Goal: Information Seeking & Learning: Learn about a topic

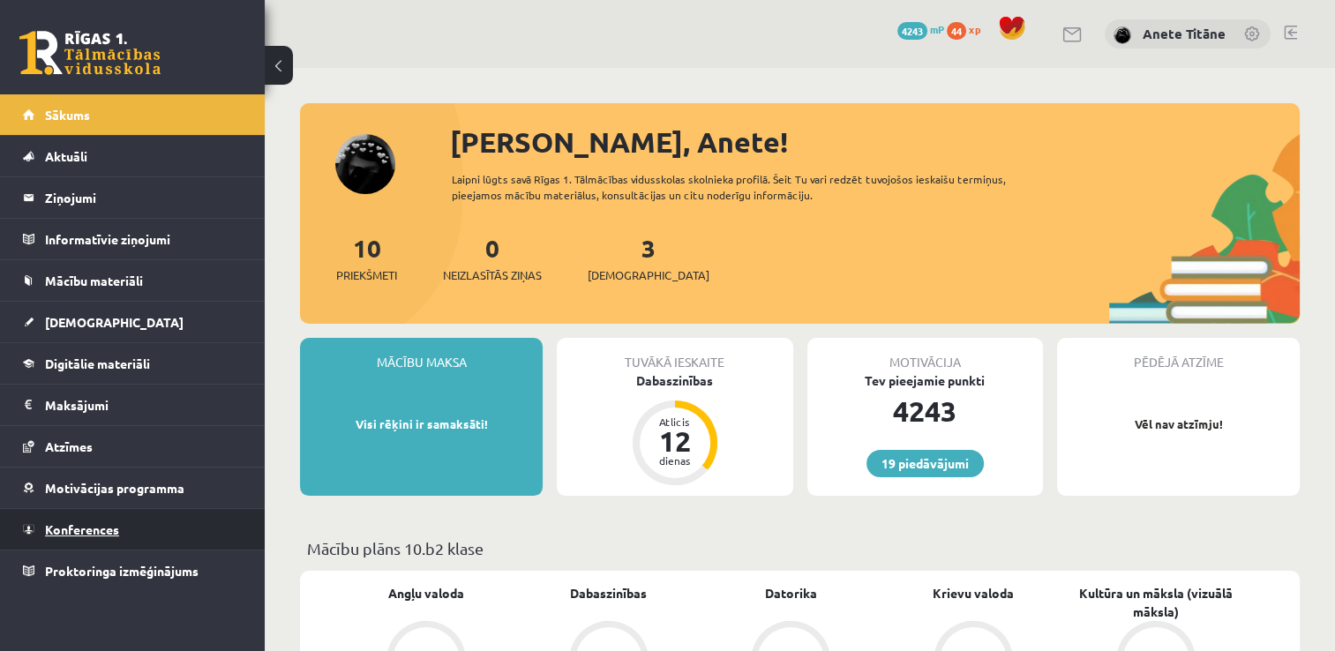
click at [162, 515] on link "Konferences" at bounding box center [133, 529] width 220 height 41
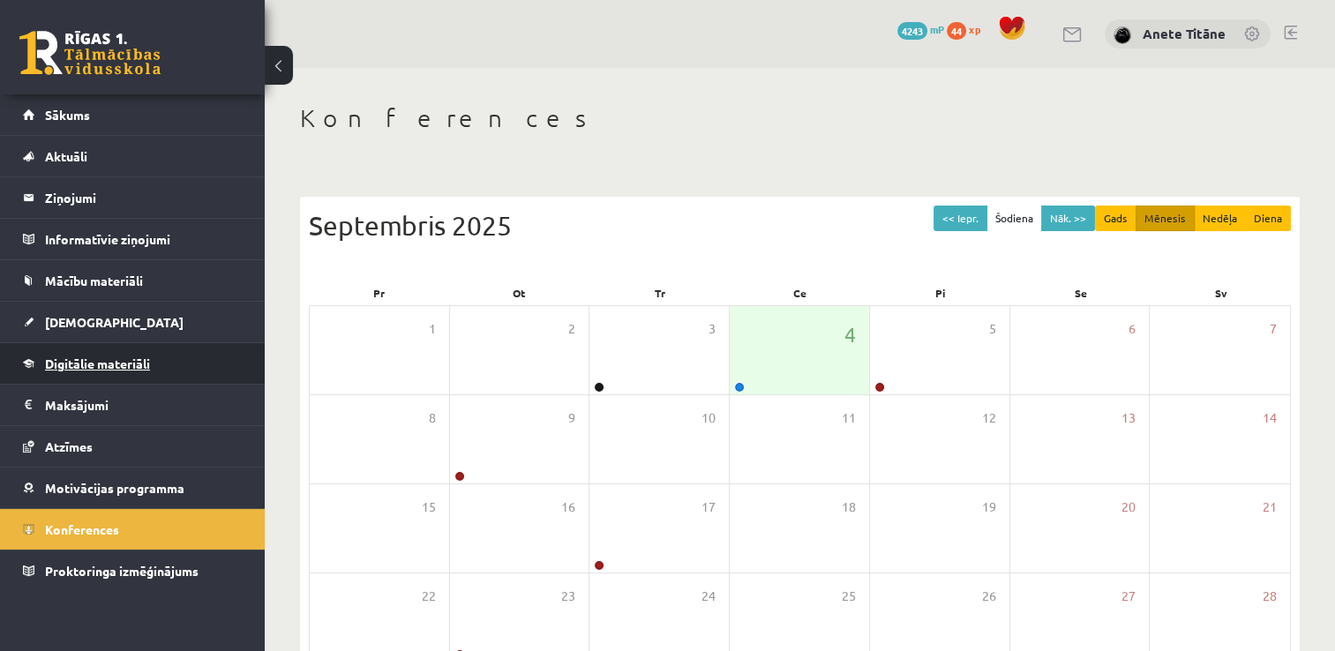
click at [166, 357] on link "Digitālie materiāli" at bounding box center [133, 363] width 220 height 41
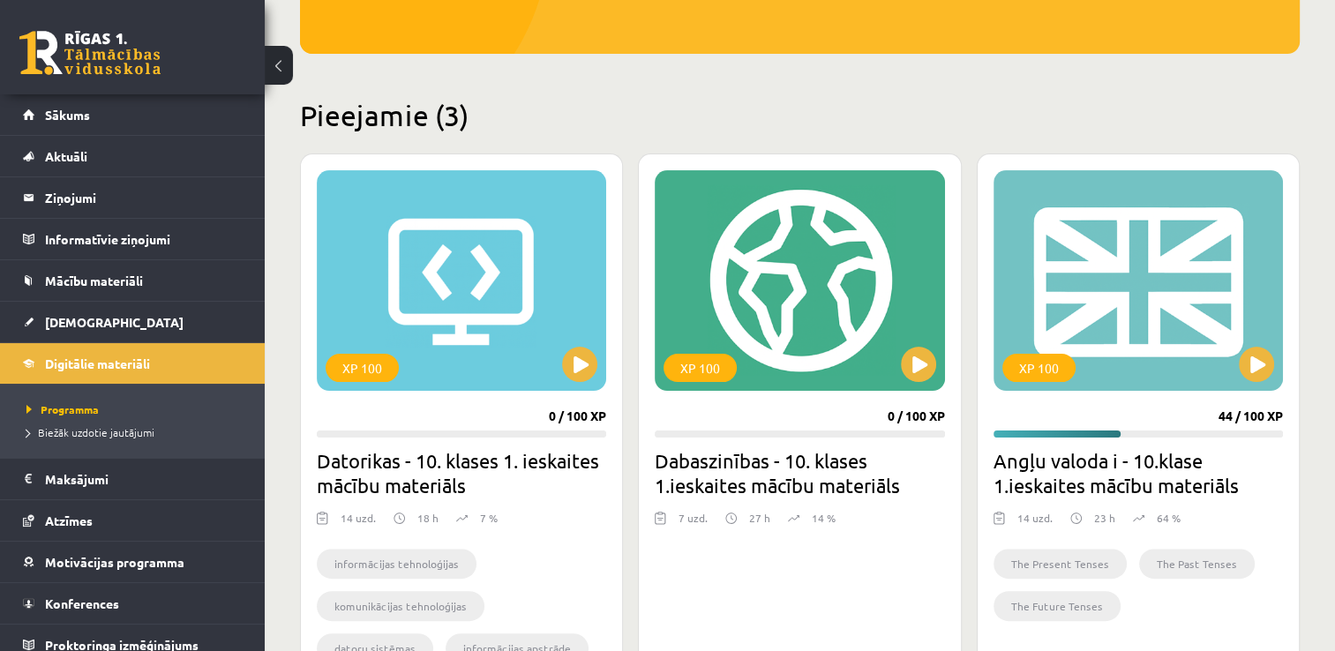
scroll to position [353, 0]
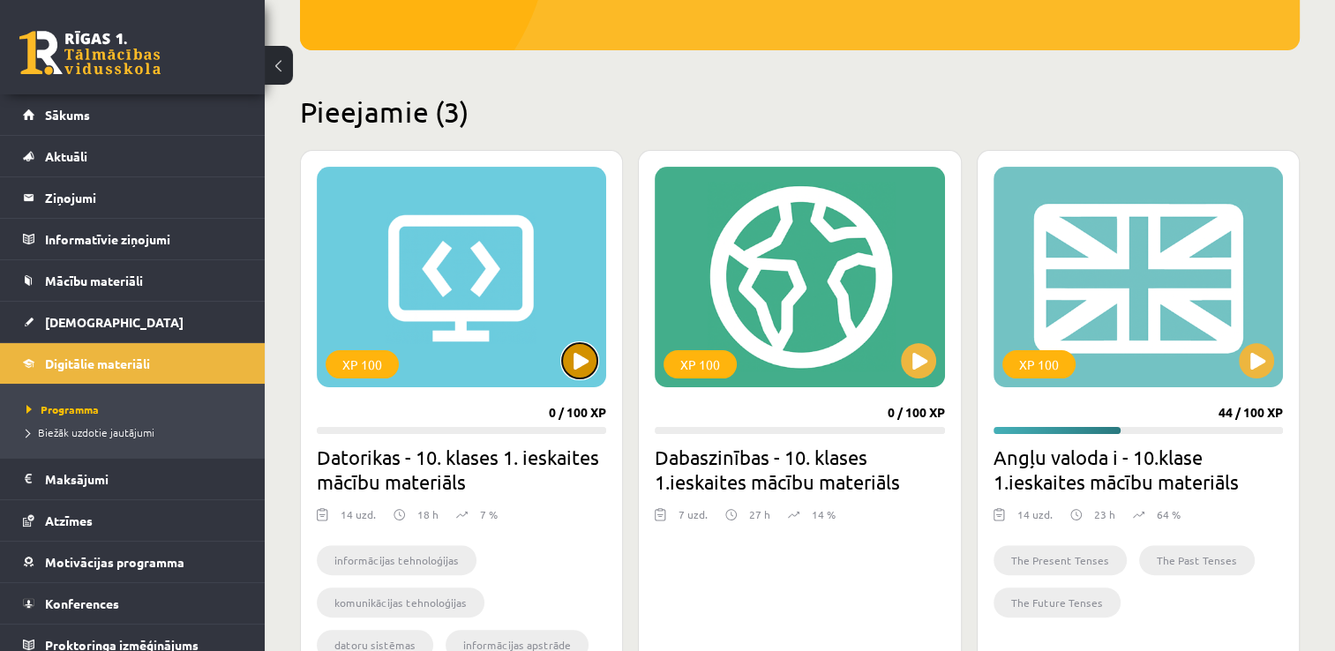
click at [593, 363] on button at bounding box center [579, 360] width 35 height 35
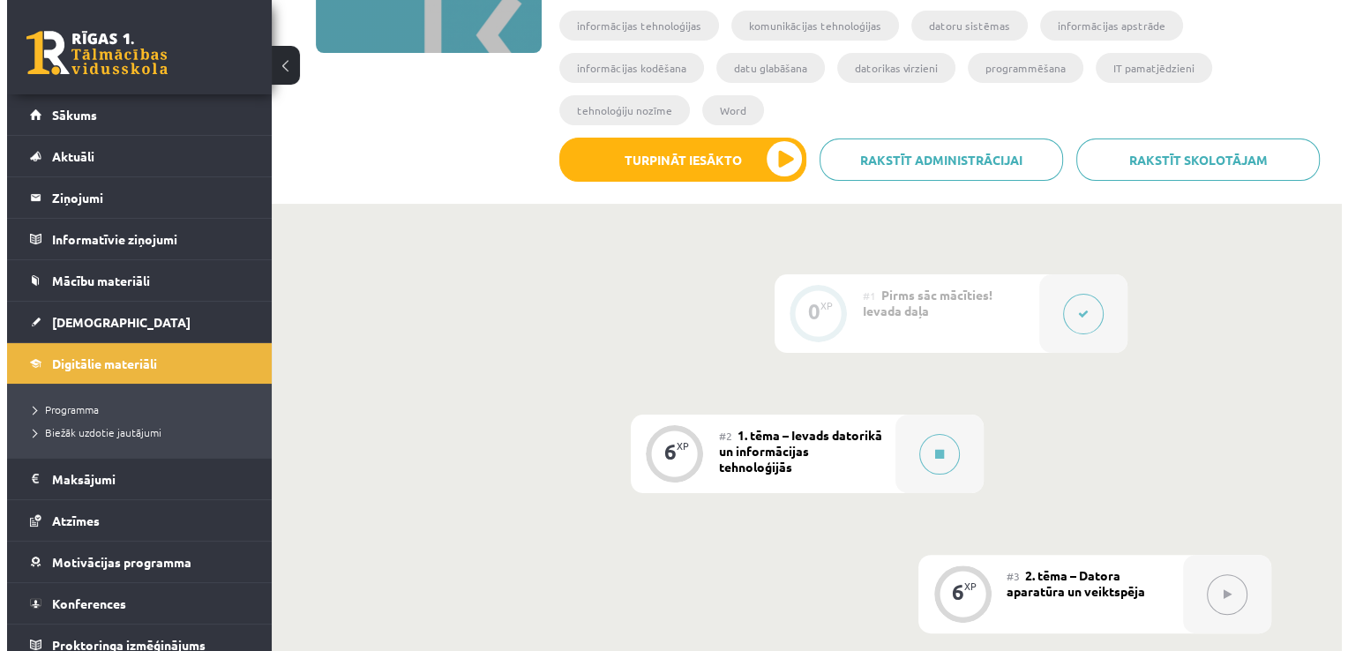
scroll to position [353, 0]
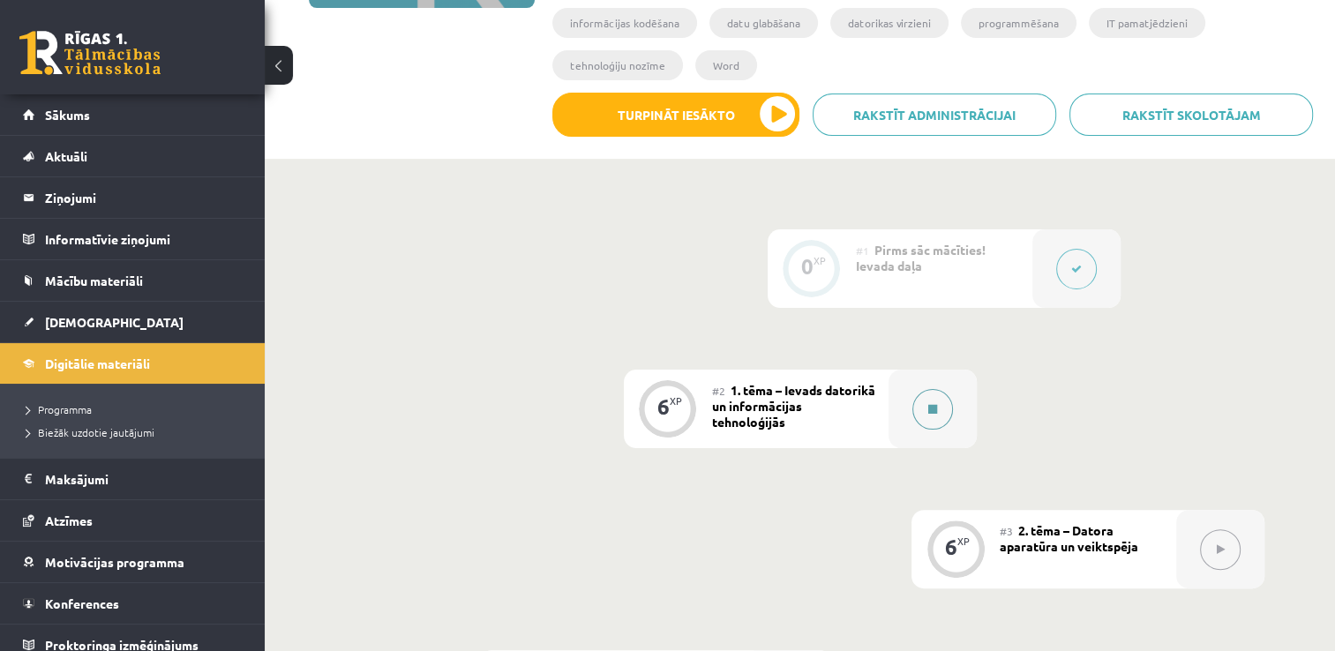
click at [910, 370] on div at bounding box center [932, 409] width 88 height 79
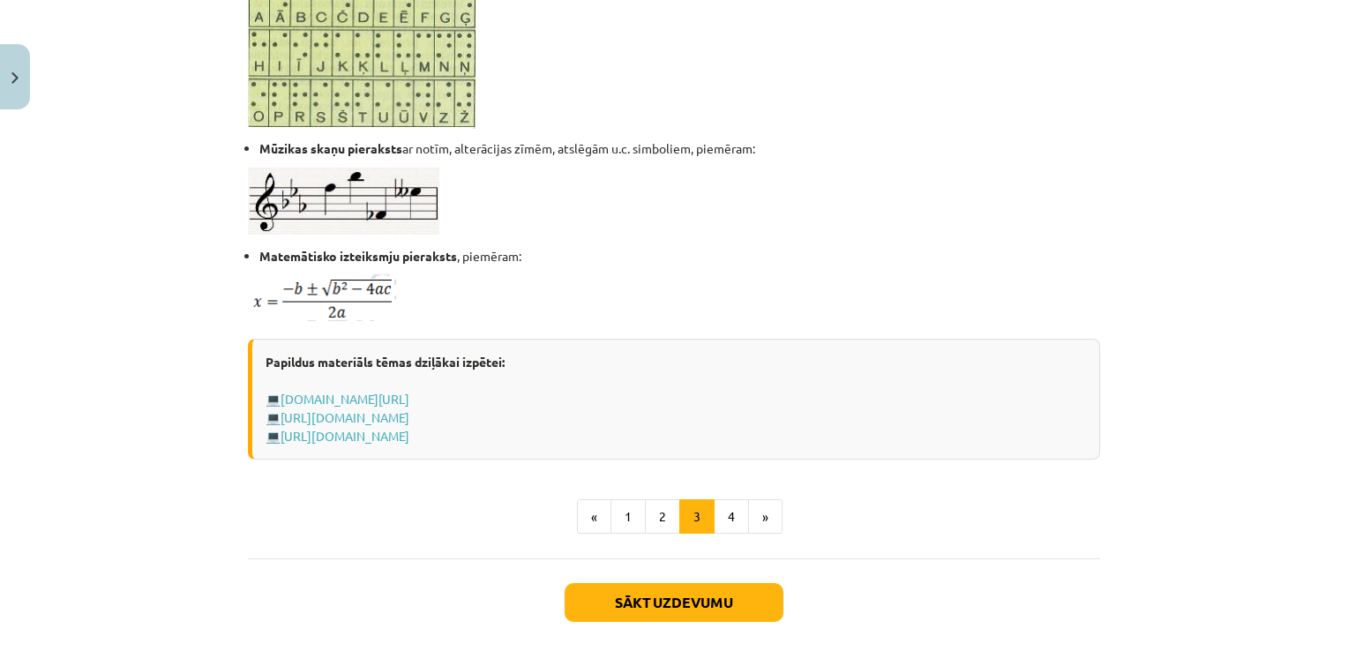
scroll to position [1059, 0]
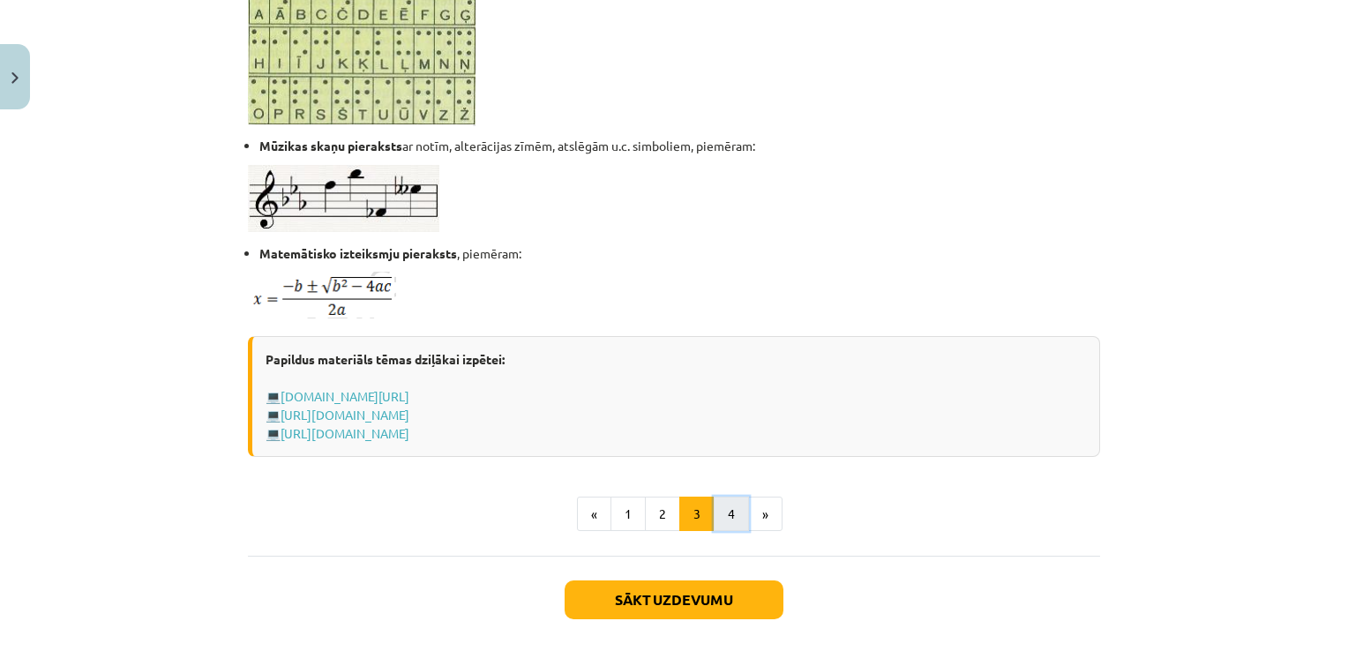
click at [716, 511] on button "4" at bounding box center [731, 514] width 35 height 35
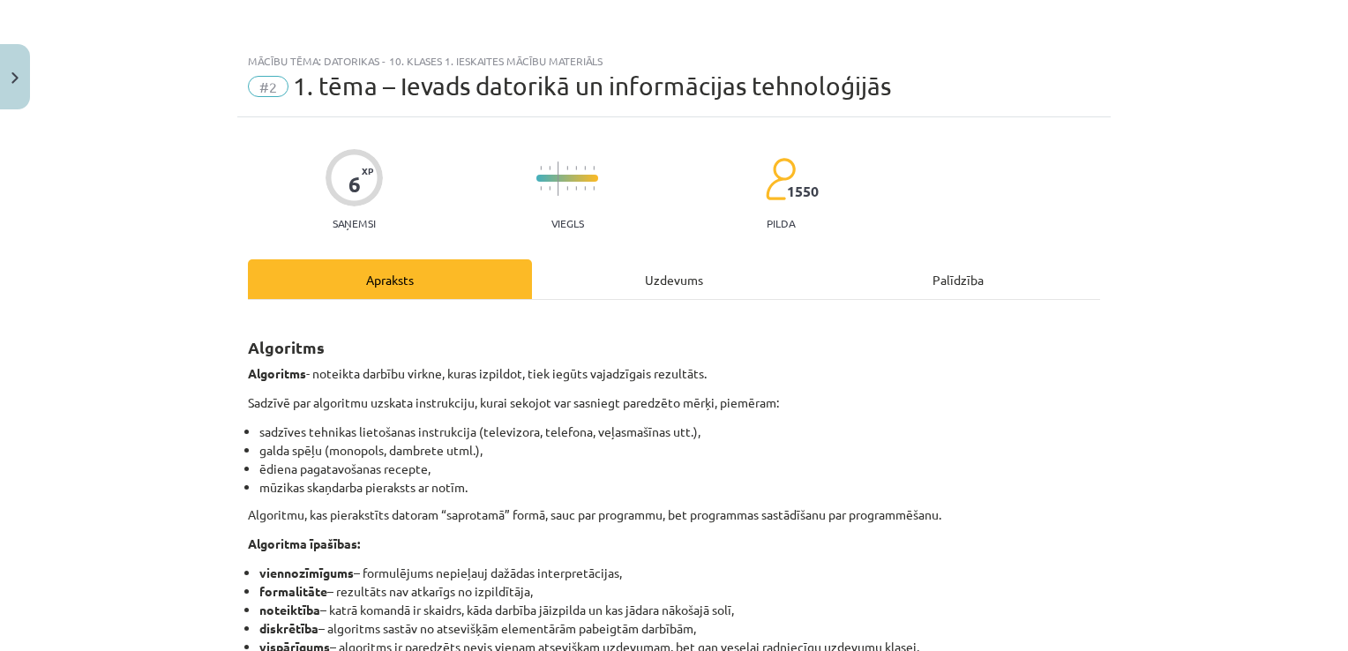
scroll to position [0, 0]
click at [669, 267] on div "Uzdevums" at bounding box center [674, 279] width 284 height 40
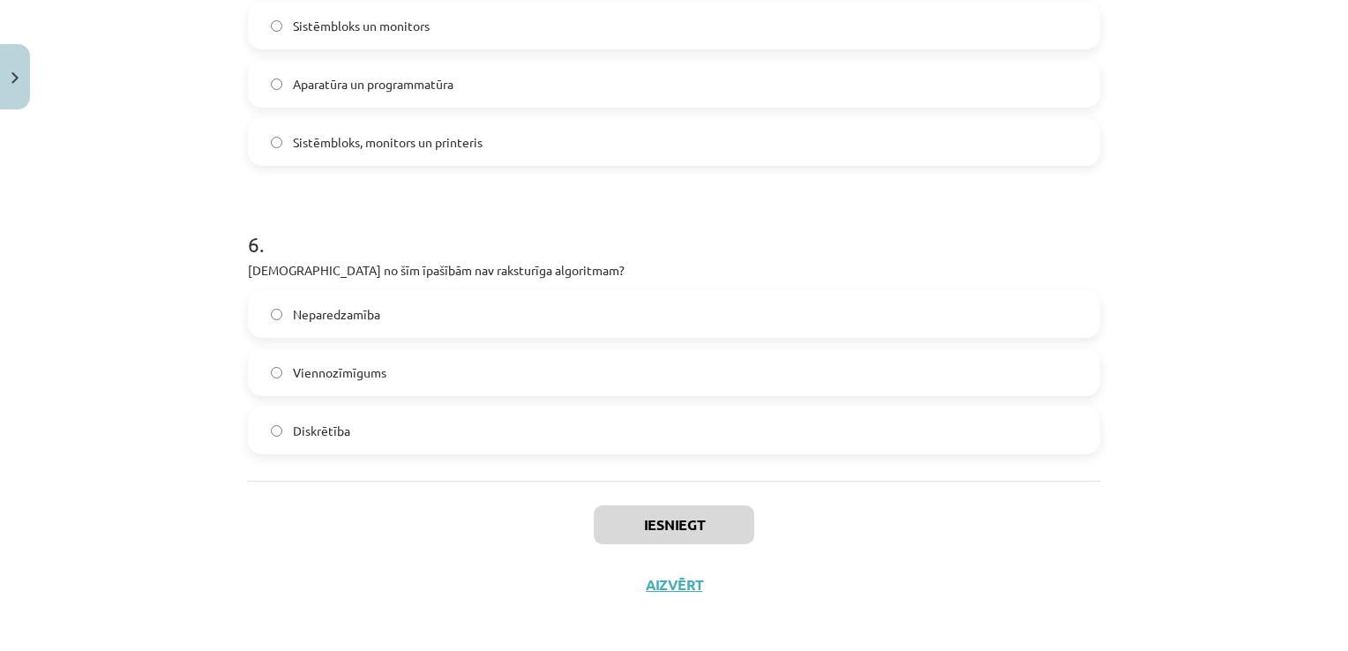
scroll to position [1715, 0]
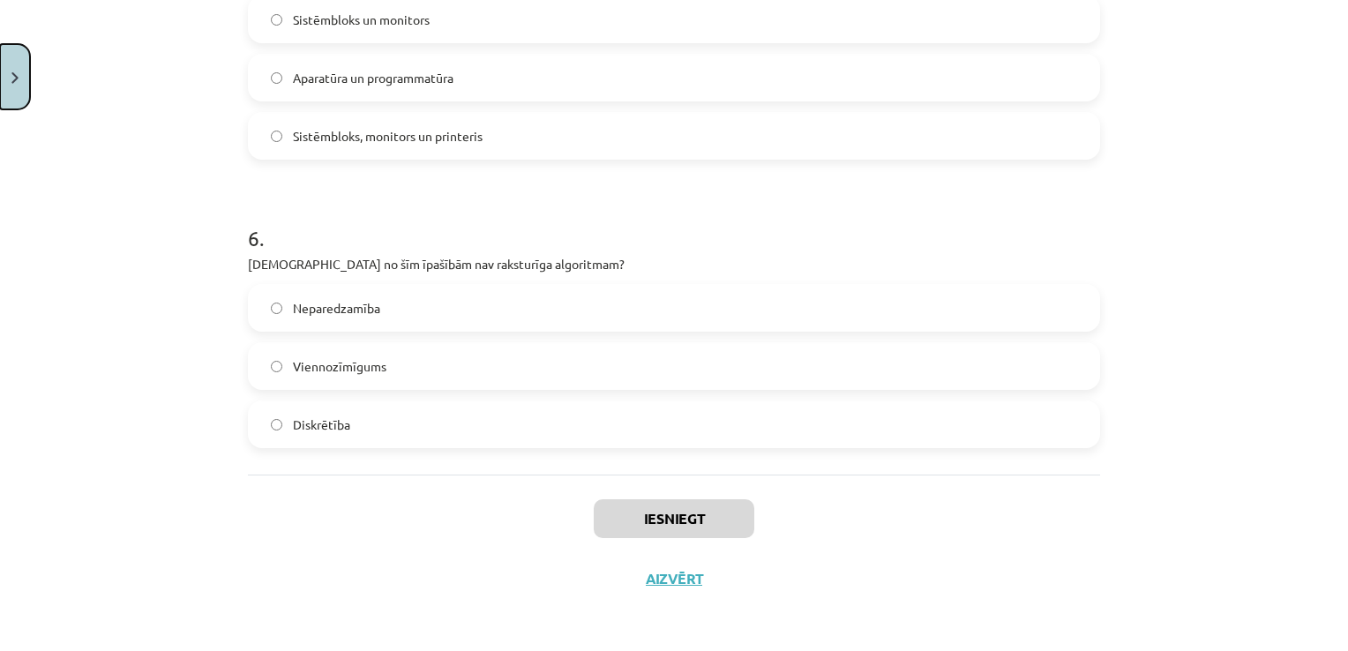
click at [27, 81] on button "Close" at bounding box center [15, 76] width 30 height 65
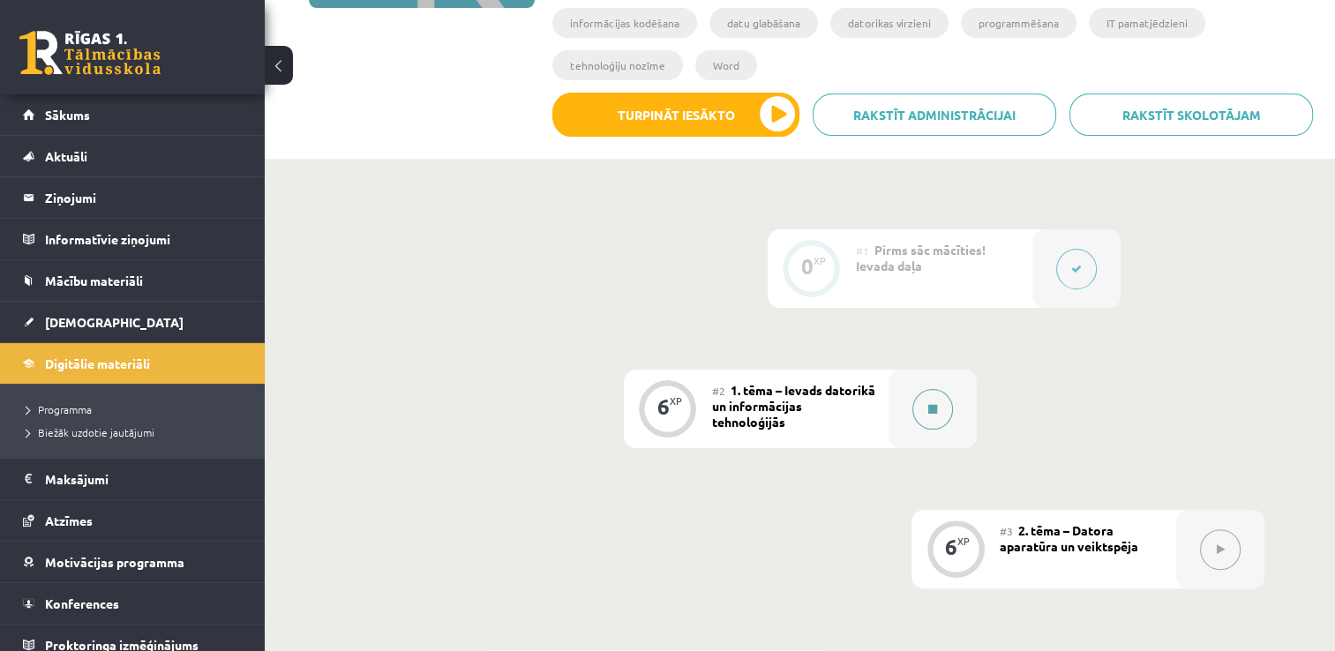
click at [925, 389] on button at bounding box center [932, 409] width 41 height 41
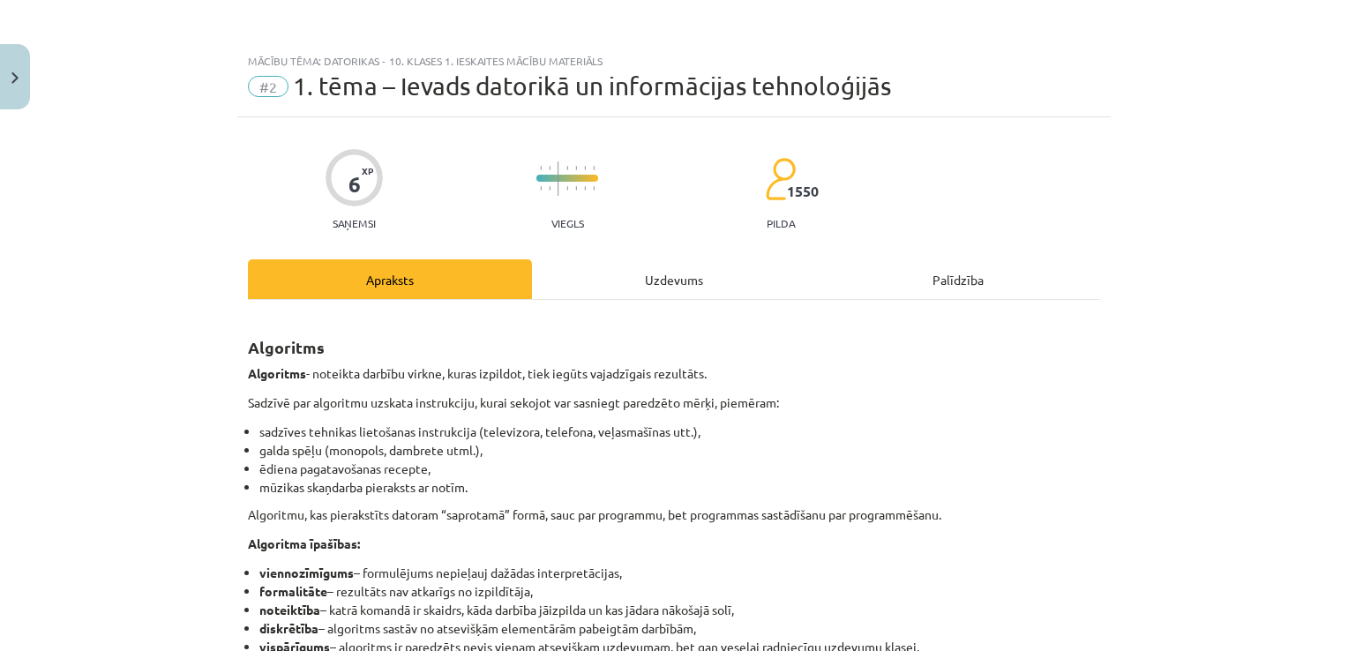
click at [672, 275] on div "Uzdevums" at bounding box center [674, 279] width 284 height 40
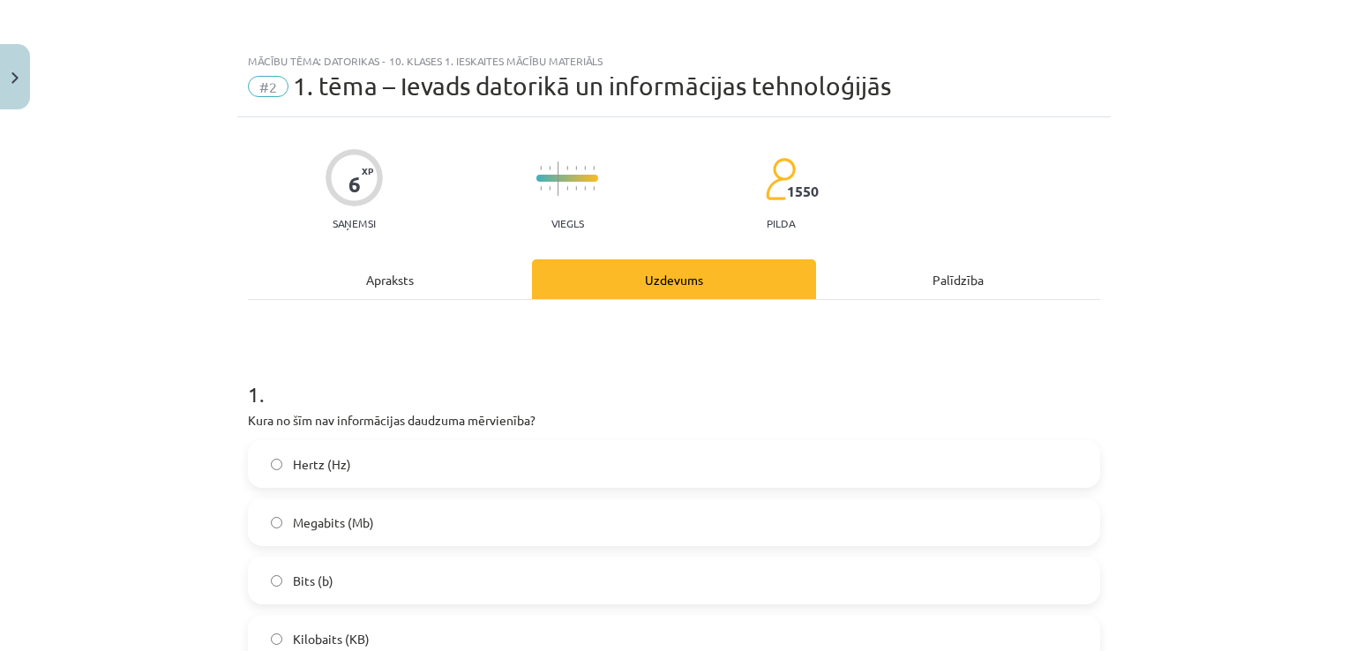
scroll to position [44, 0]
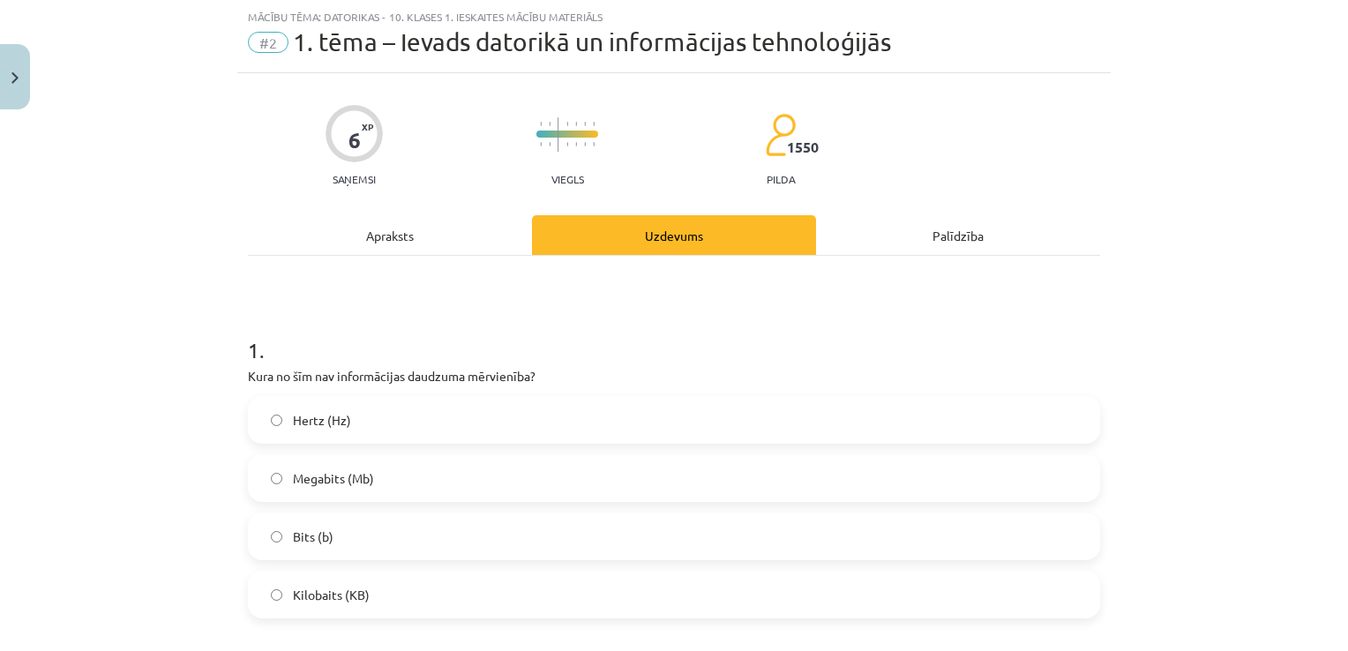
drag, startPoint x: 392, startPoint y: 421, endPoint x: 389, endPoint y: 376, distance: 45.1
click at [391, 420] on label "Hertz (Hz)" at bounding box center [674, 420] width 849 height 44
click at [407, 237] on div "Apraksts" at bounding box center [390, 235] width 284 height 40
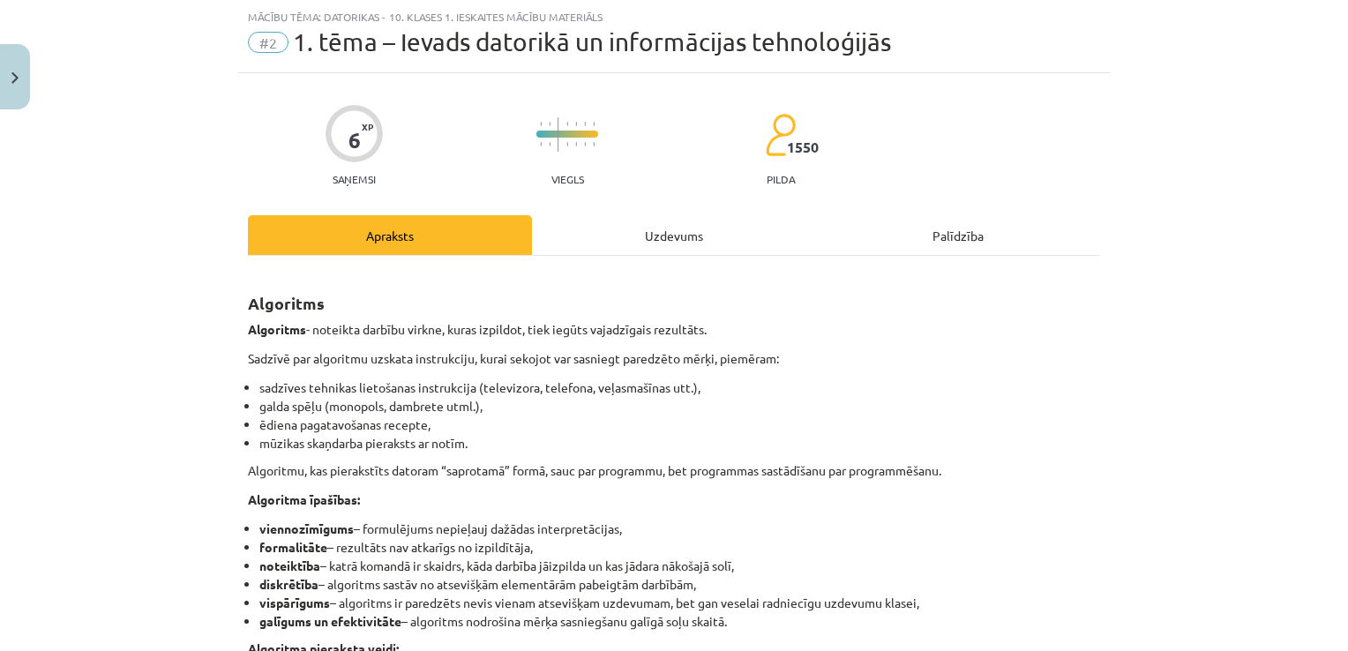
click at [632, 241] on div "Uzdevums" at bounding box center [674, 235] width 284 height 40
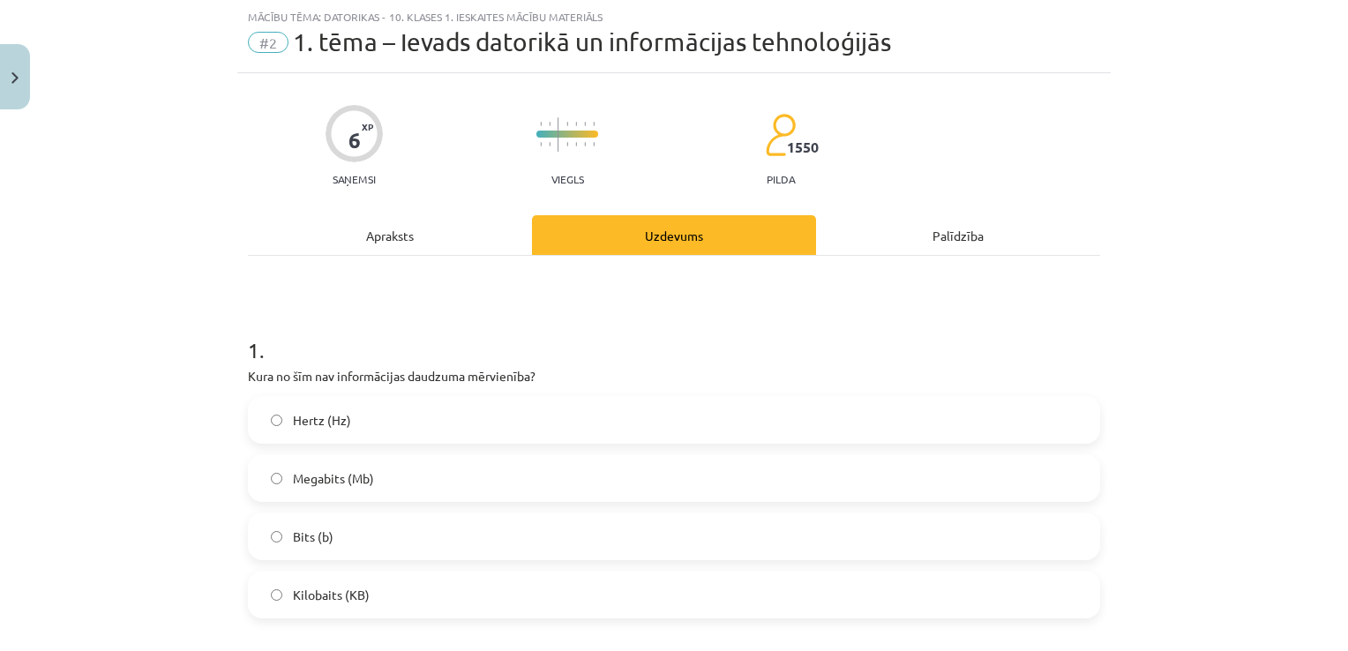
click at [385, 237] on div "Apraksts" at bounding box center [390, 235] width 284 height 40
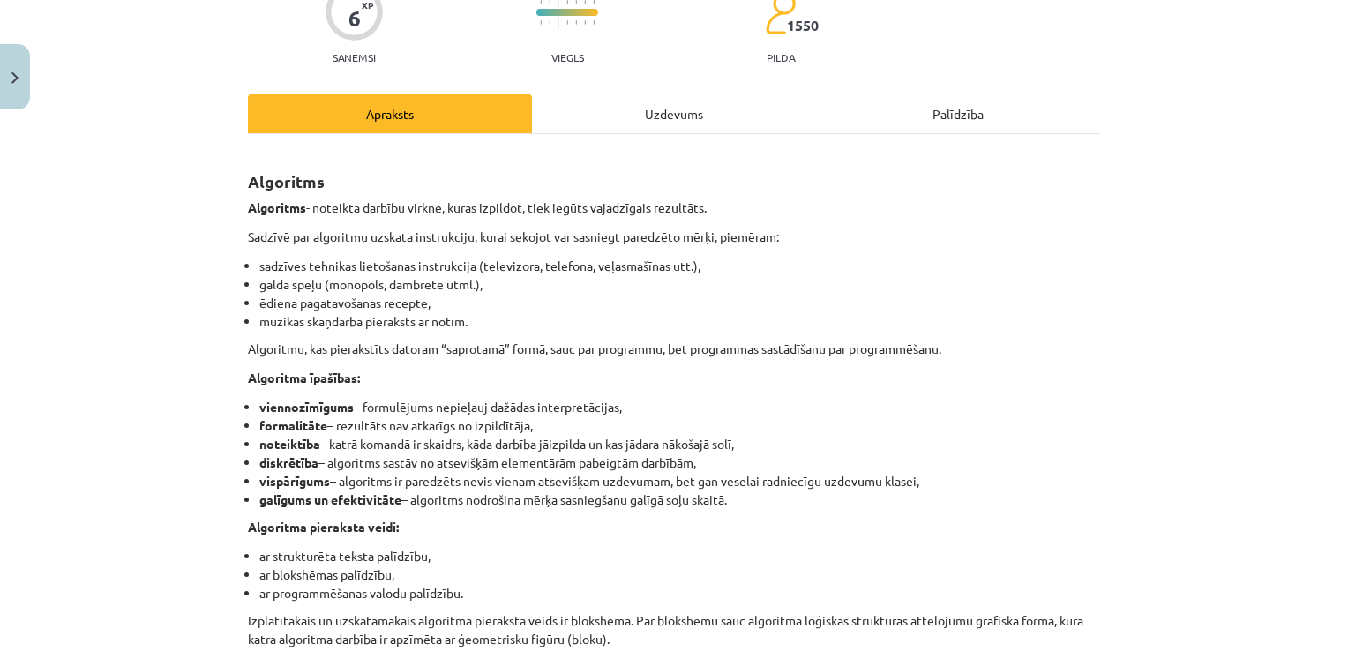
scroll to position [221, 0]
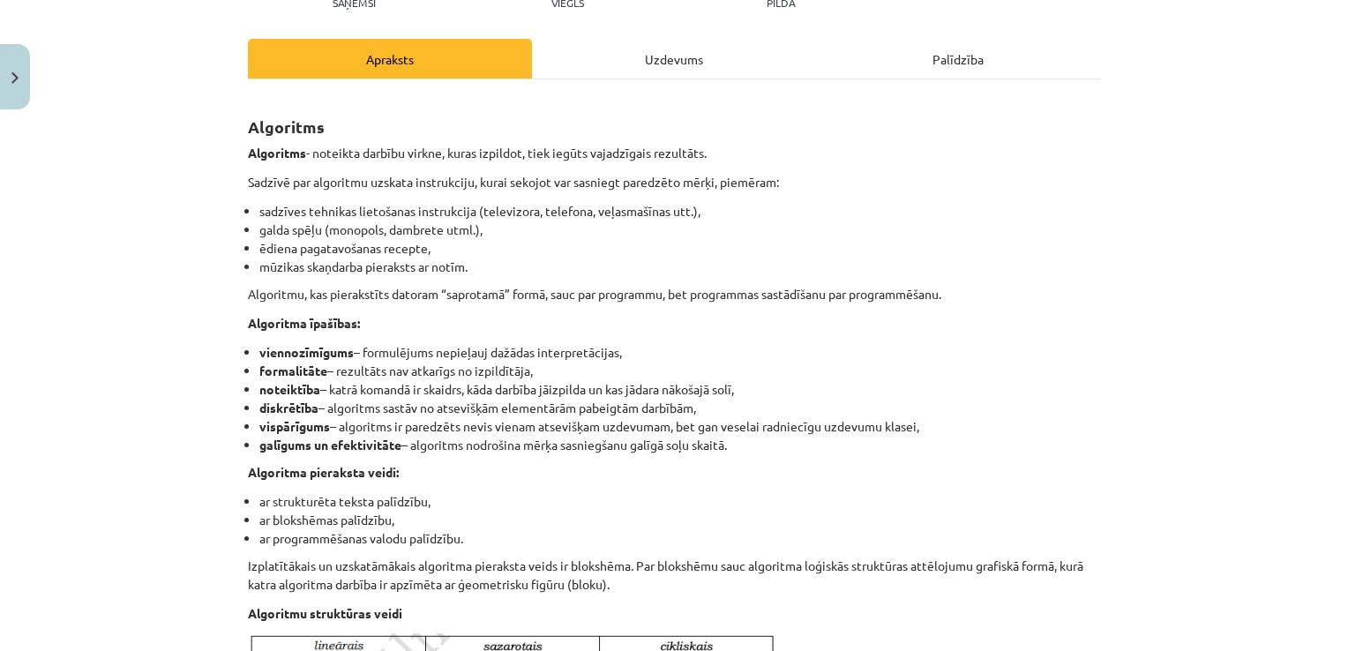
drag, startPoint x: 675, startPoint y: 61, endPoint x: 660, endPoint y: 111, distance: 52.5
click at [675, 60] on div "Uzdevums" at bounding box center [674, 59] width 284 height 40
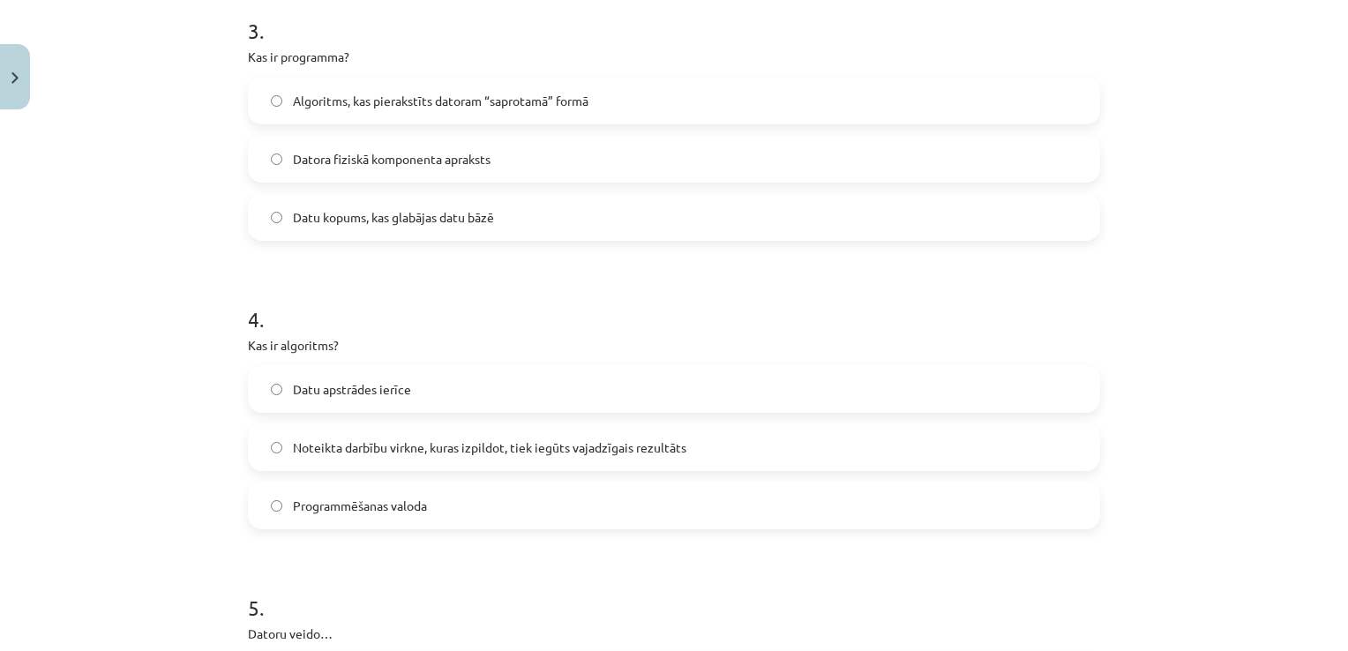
scroll to position [1015, 0]
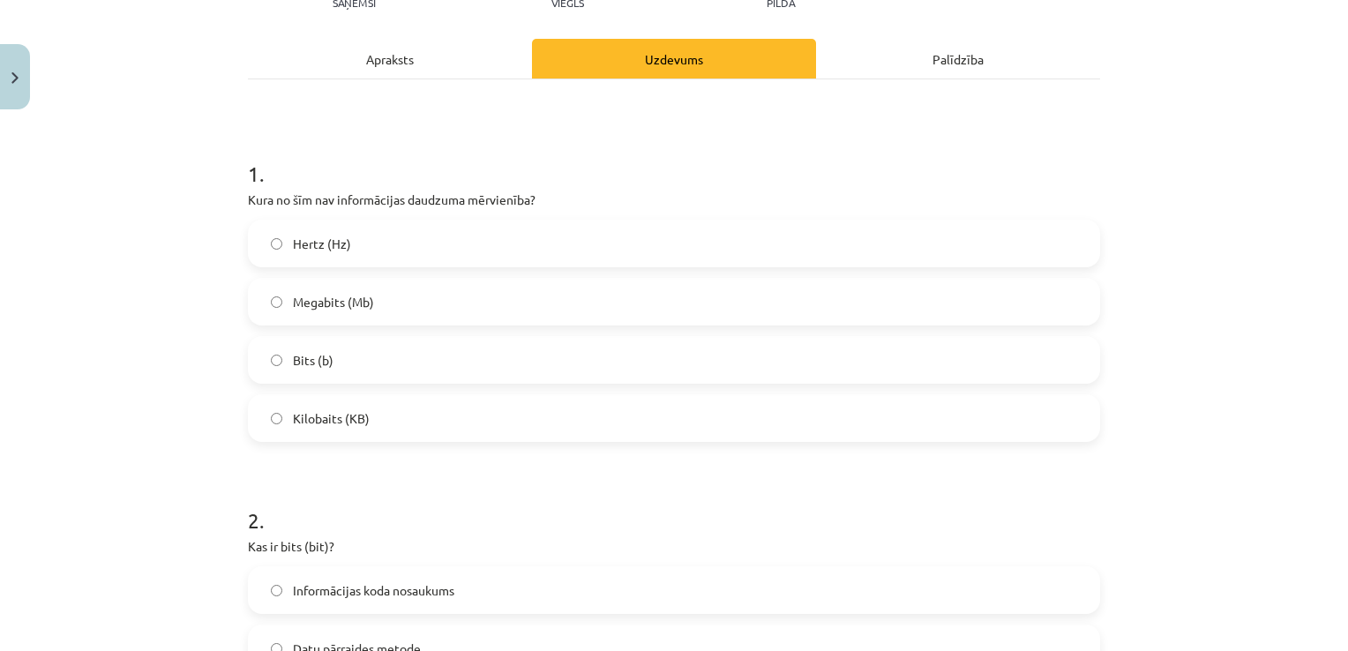
click at [406, 65] on div "Apraksts" at bounding box center [390, 59] width 284 height 40
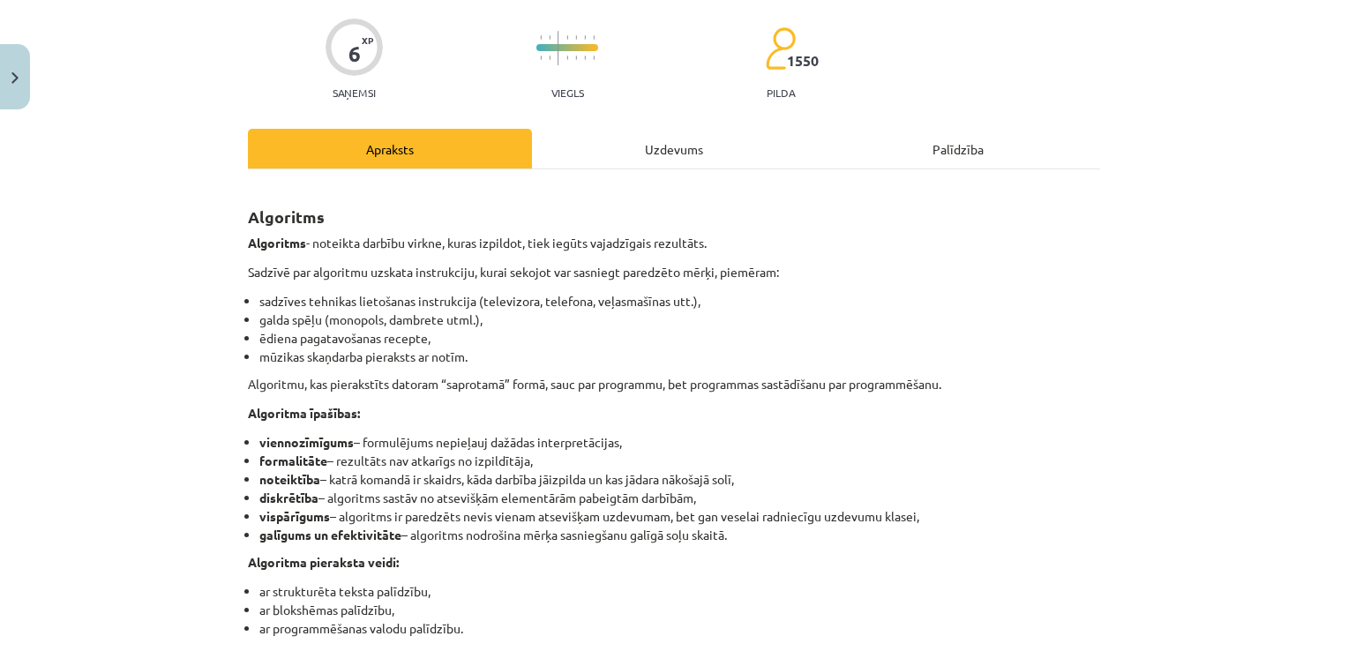
scroll to position [132, 0]
click at [642, 156] on div "Uzdevums" at bounding box center [674, 147] width 284 height 40
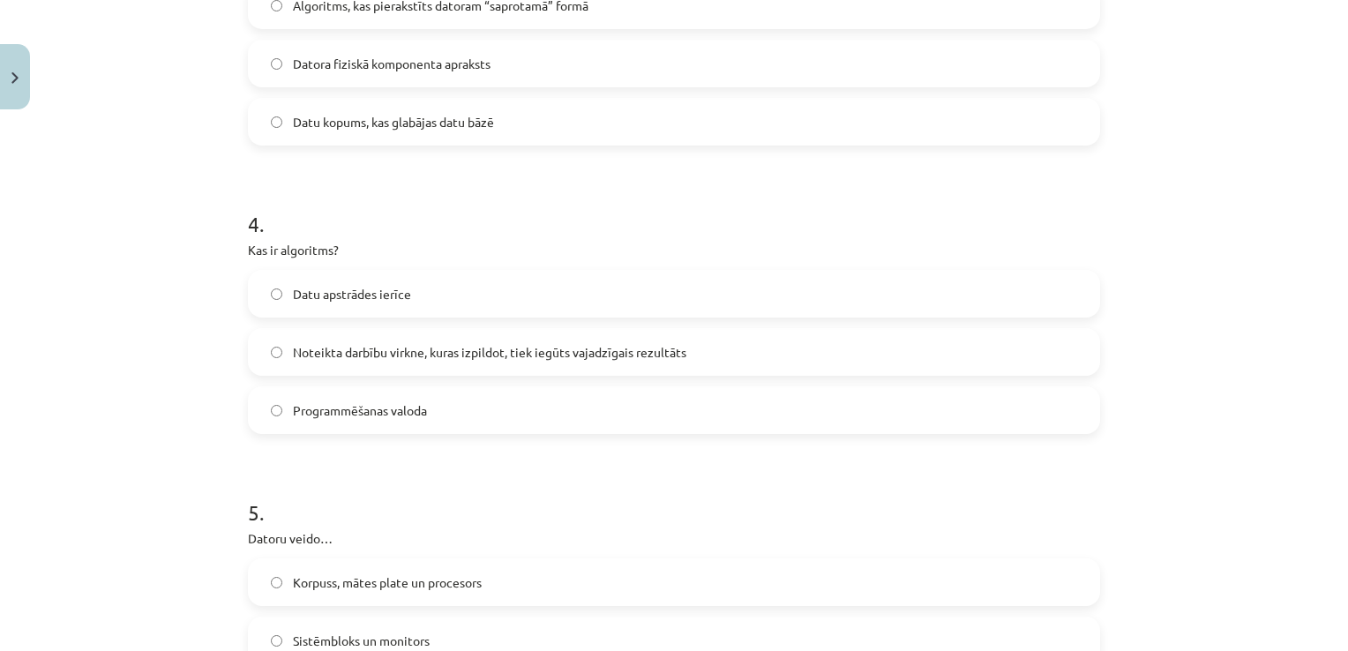
scroll to position [1103, 0]
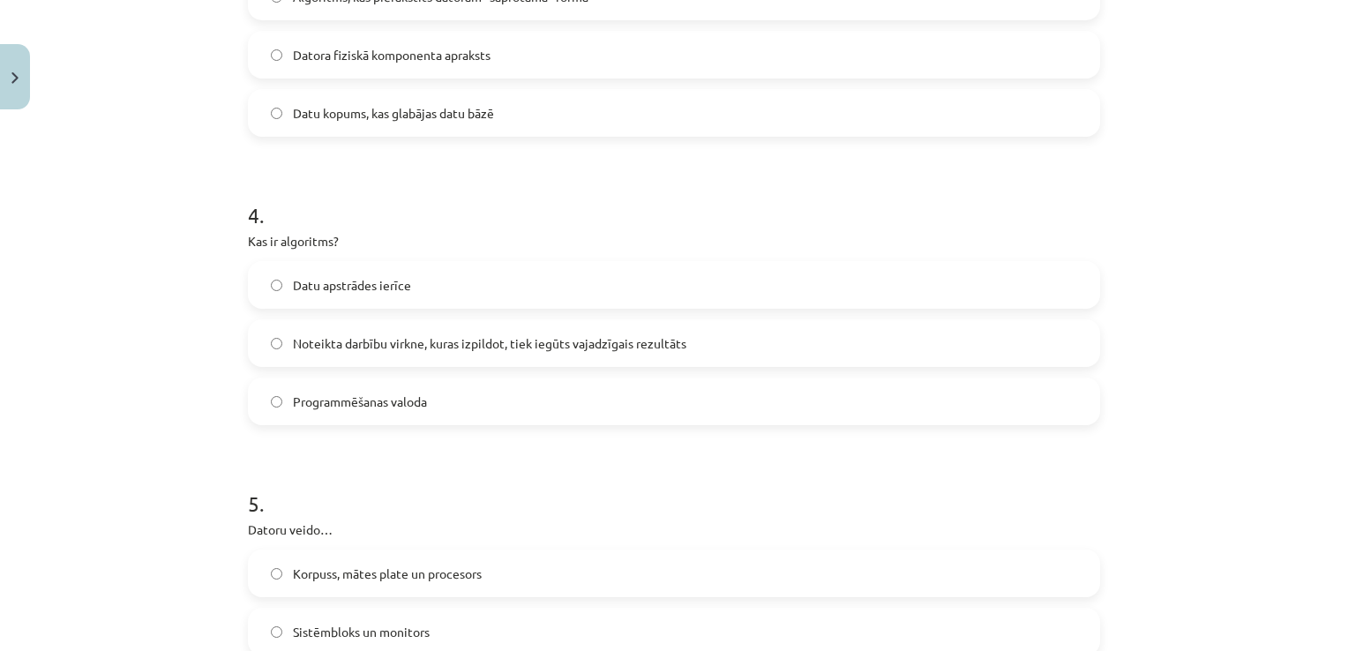
click at [559, 341] on span "Noteikta darbību virkne, kuras izpildot, tiek iegūts vajadzīgais rezultāts" at bounding box center [489, 343] width 393 height 19
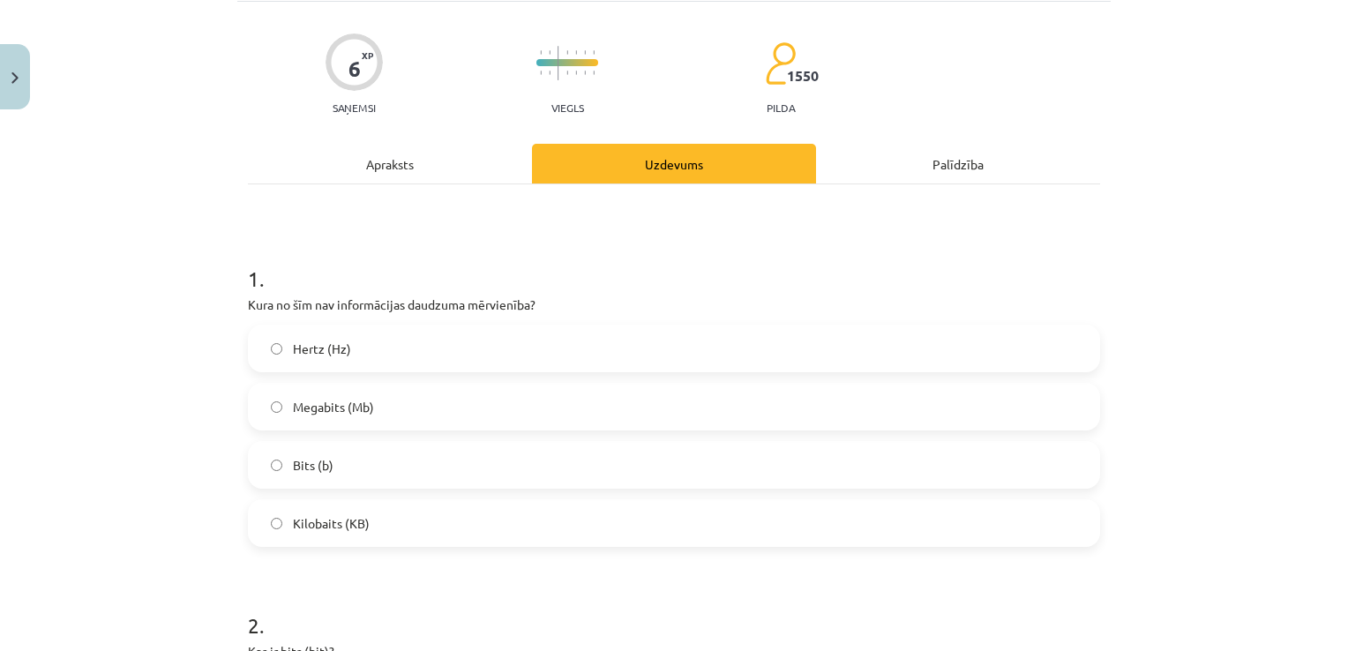
scroll to position [44, 0]
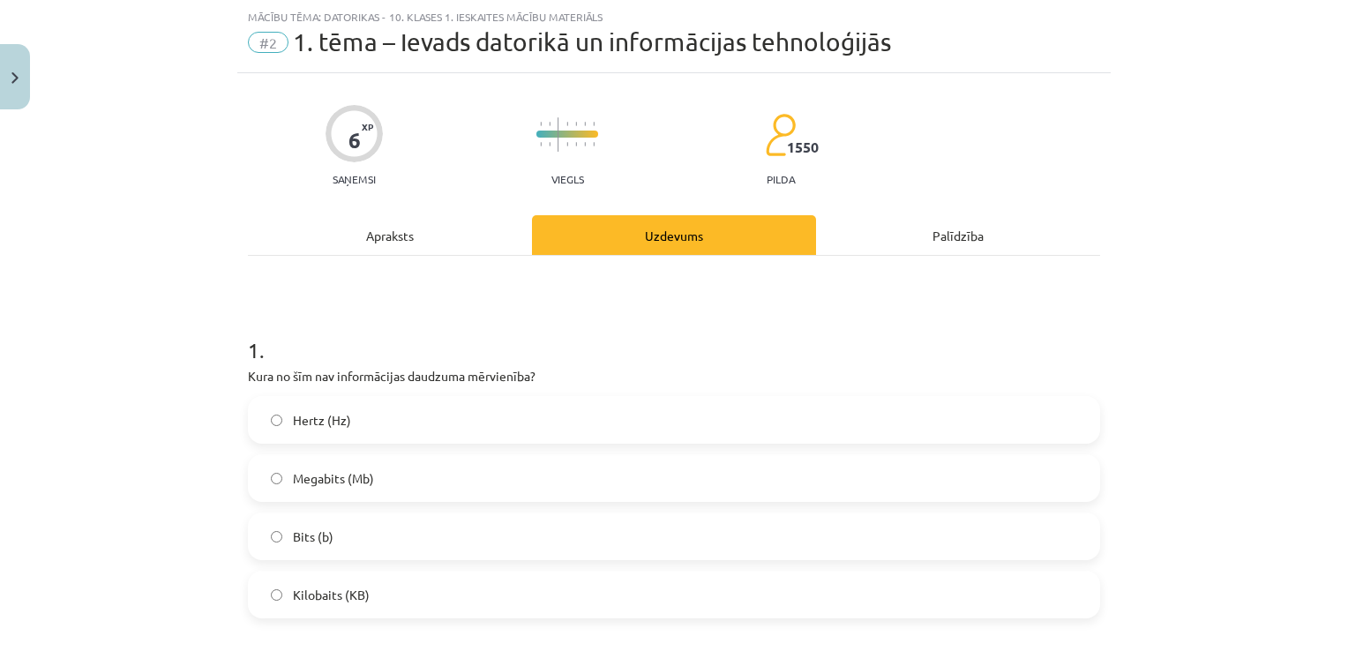
click at [423, 229] on div "Apraksts" at bounding box center [390, 235] width 284 height 40
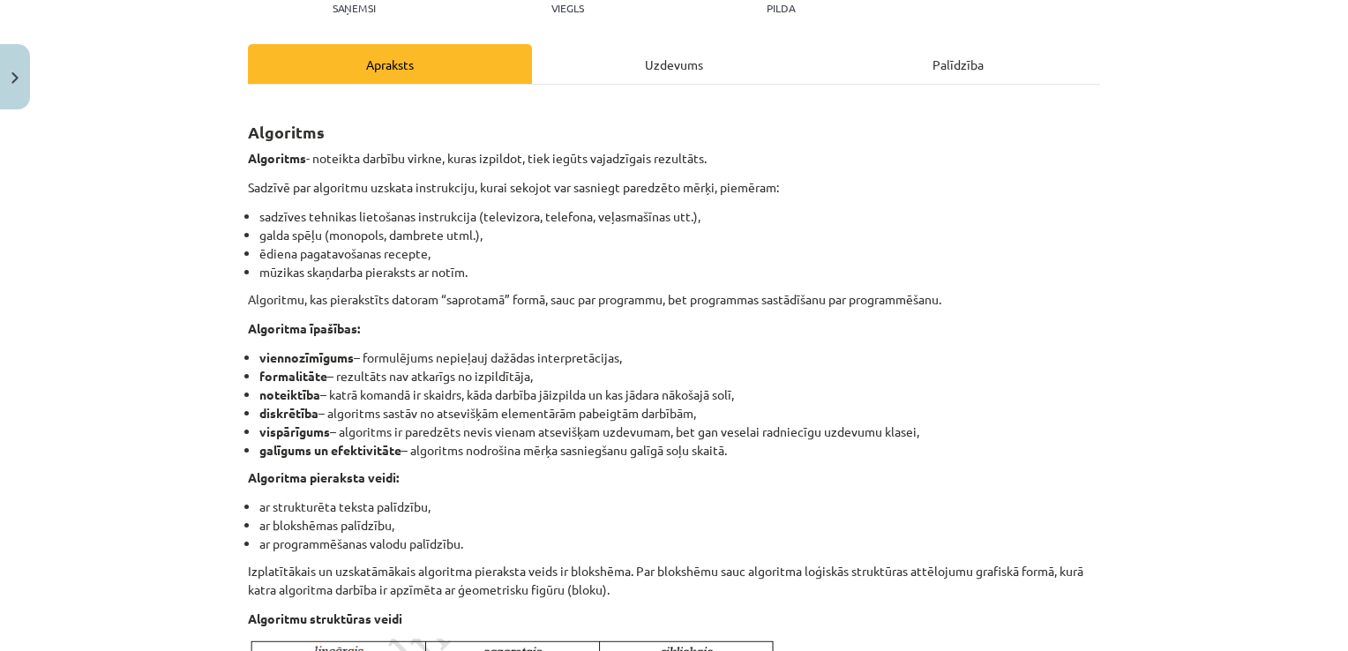
scroll to position [221, 0]
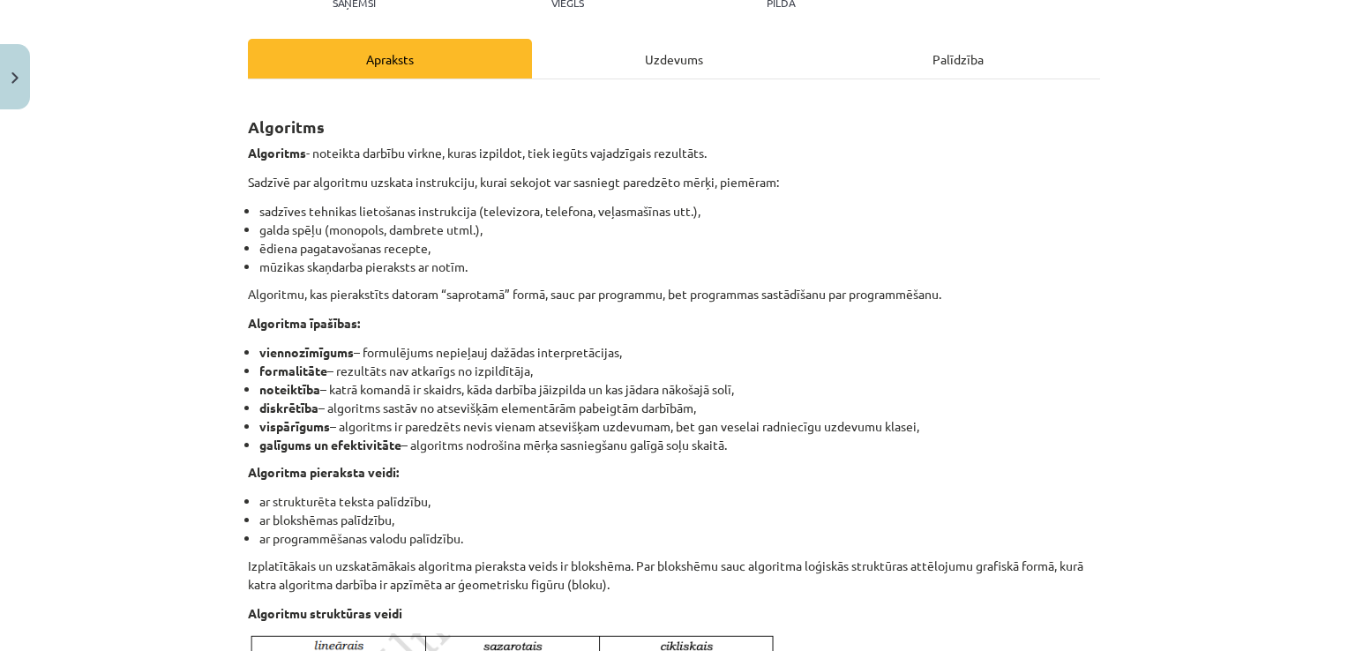
click at [654, 39] on div "Uzdevums" at bounding box center [674, 59] width 284 height 40
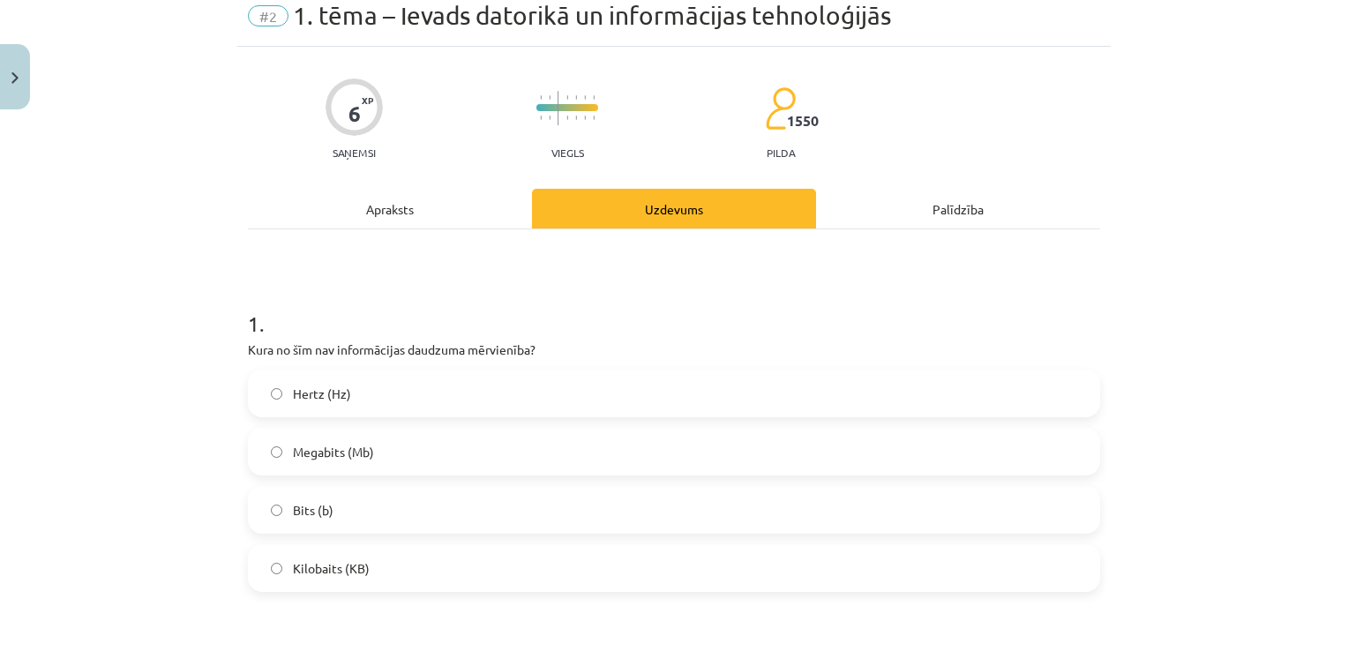
scroll to position [44, 0]
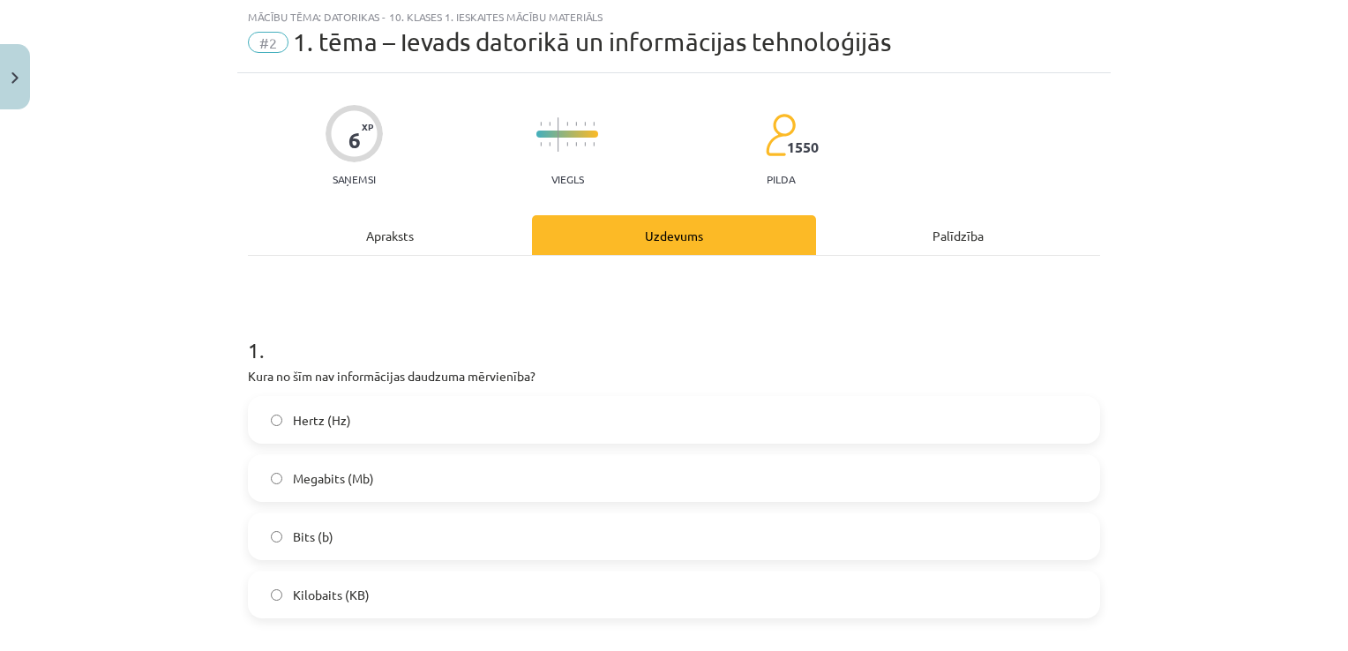
click at [391, 242] on div "Apraksts" at bounding box center [390, 235] width 284 height 40
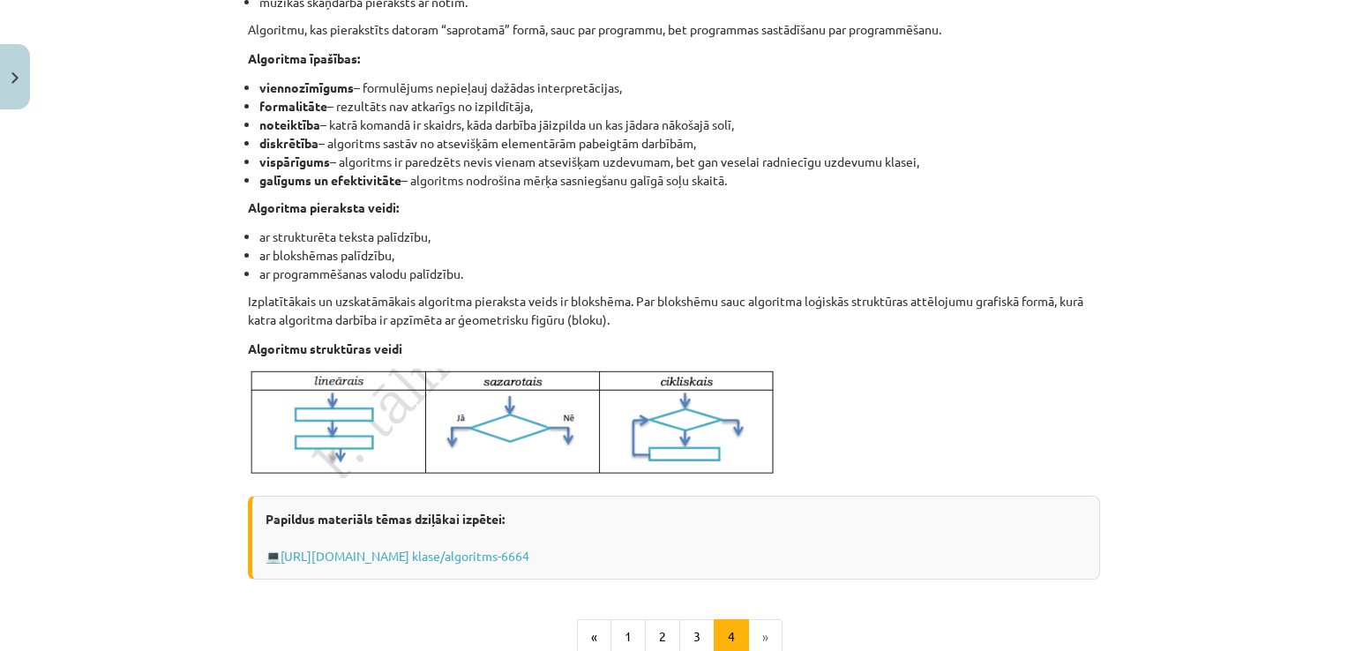
scroll to position [573, 0]
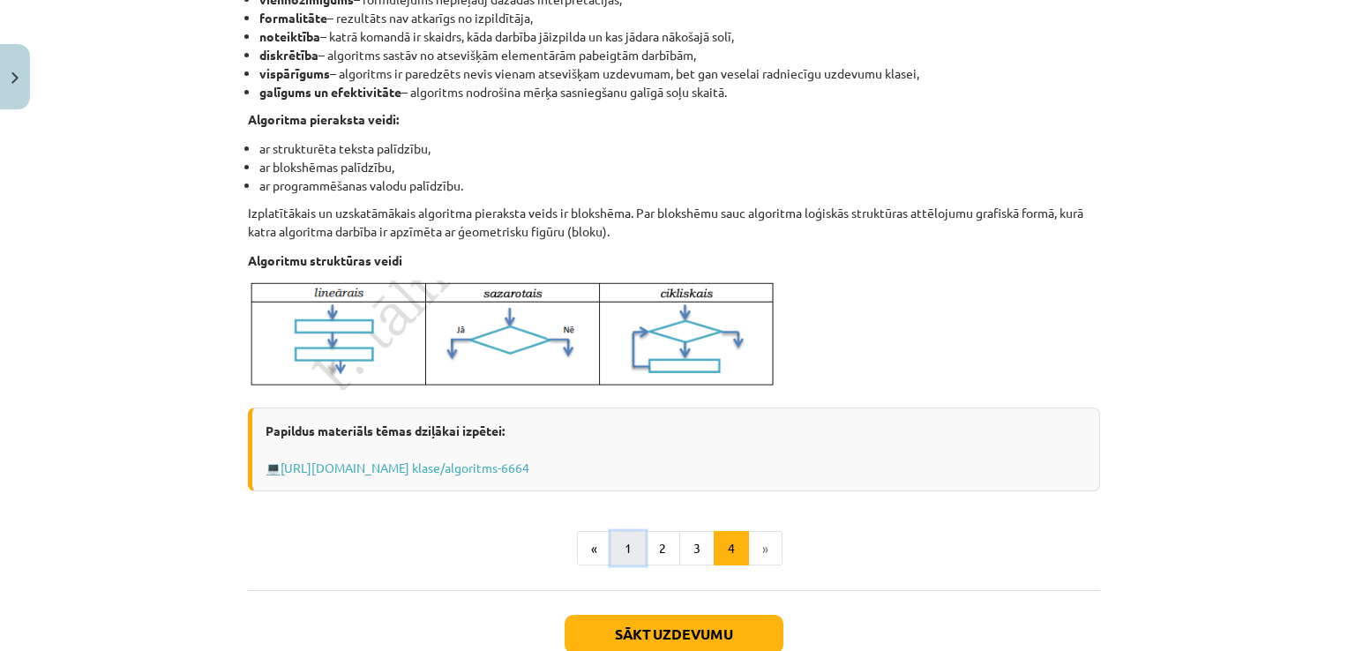
click at [632, 542] on button "1" at bounding box center [628, 548] width 35 height 35
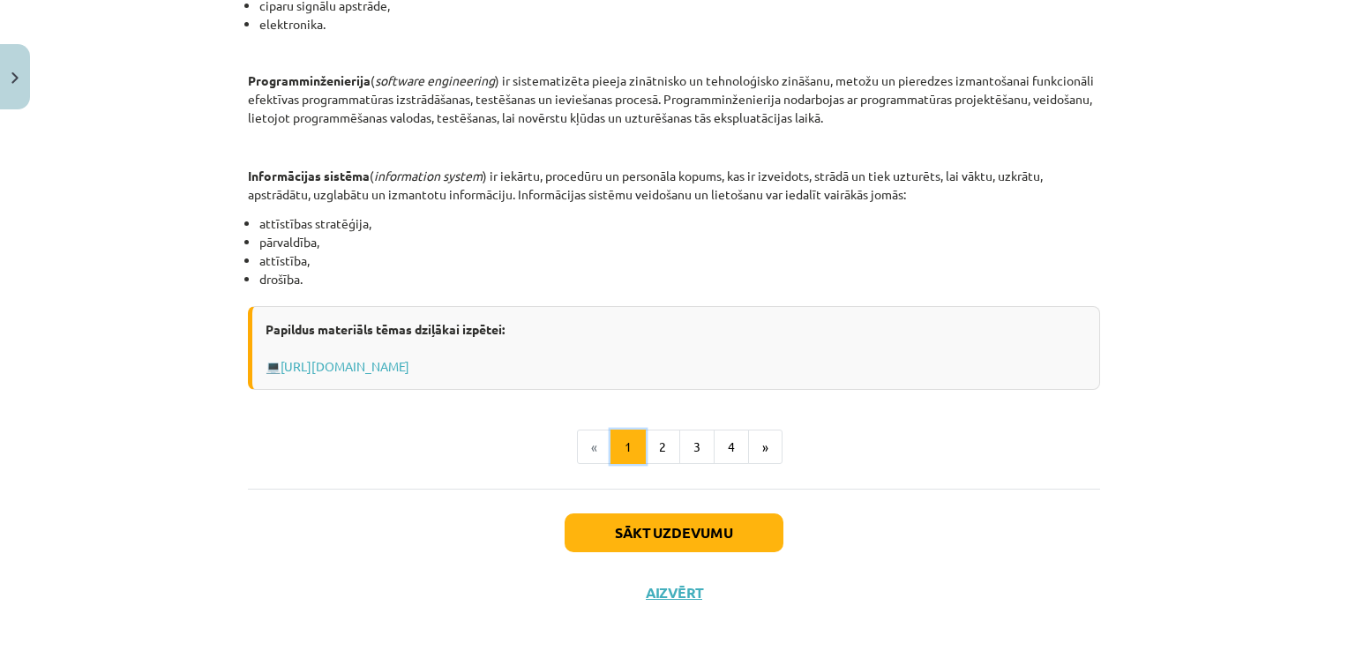
scroll to position [857, 0]
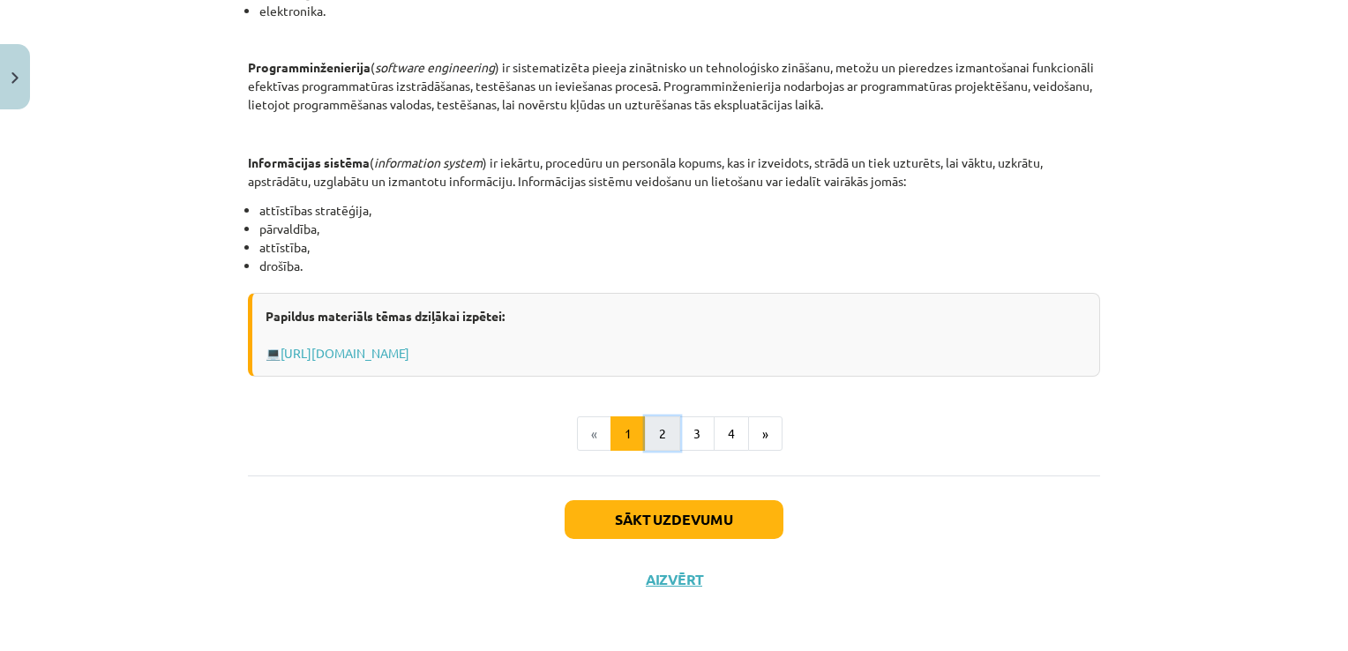
click at [652, 438] on button "2" at bounding box center [662, 433] width 35 height 35
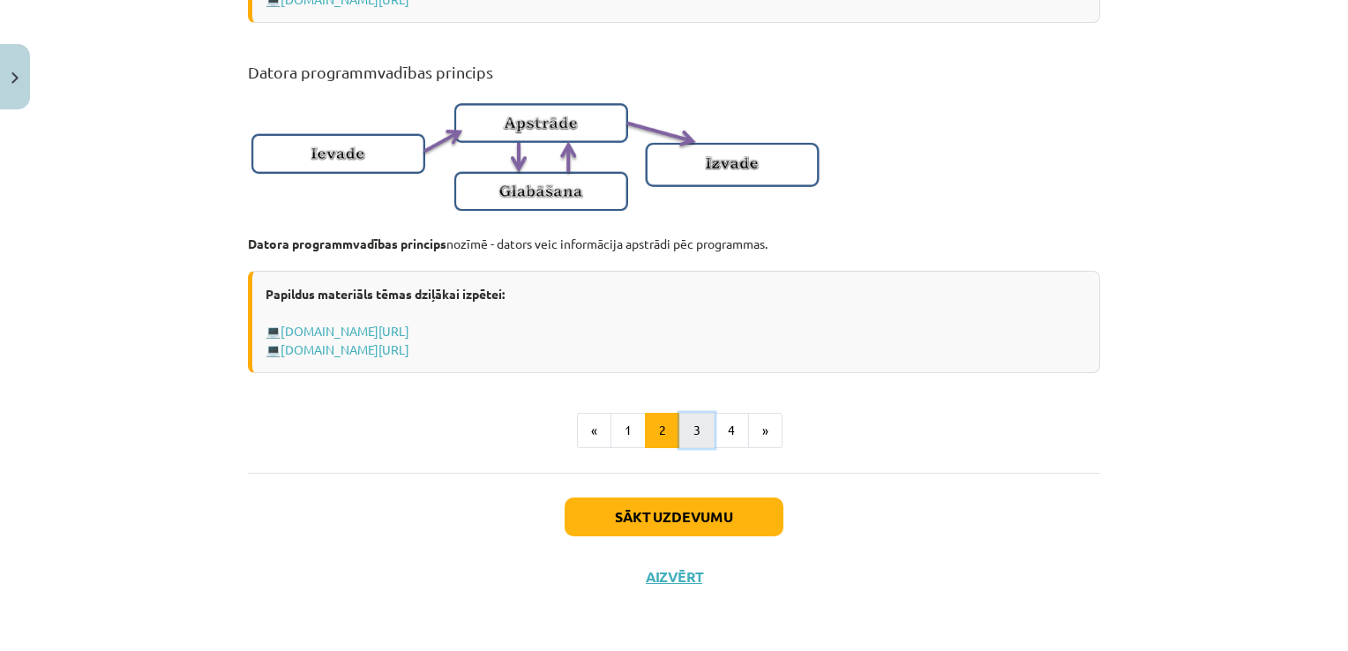
click at [693, 428] on button "3" at bounding box center [696, 430] width 35 height 35
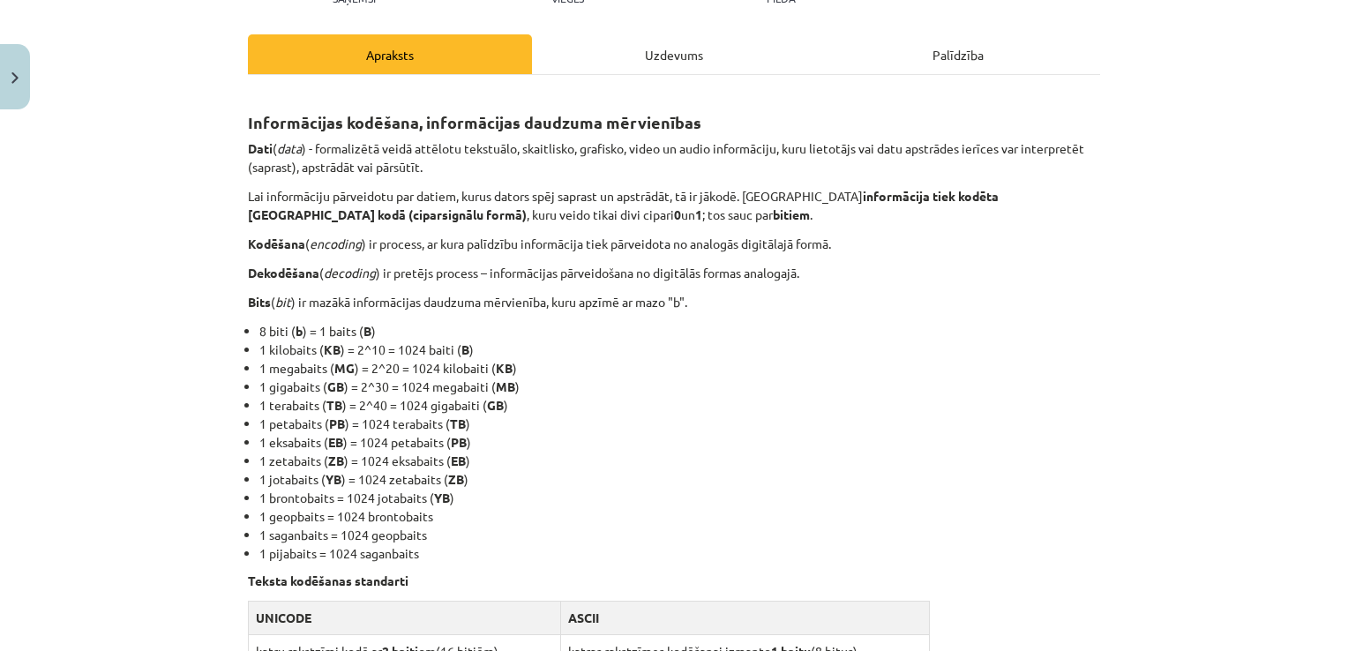
scroll to position [227, 0]
click at [676, 48] on div "Uzdevums" at bounding box center [674, 53] width 284 height 40
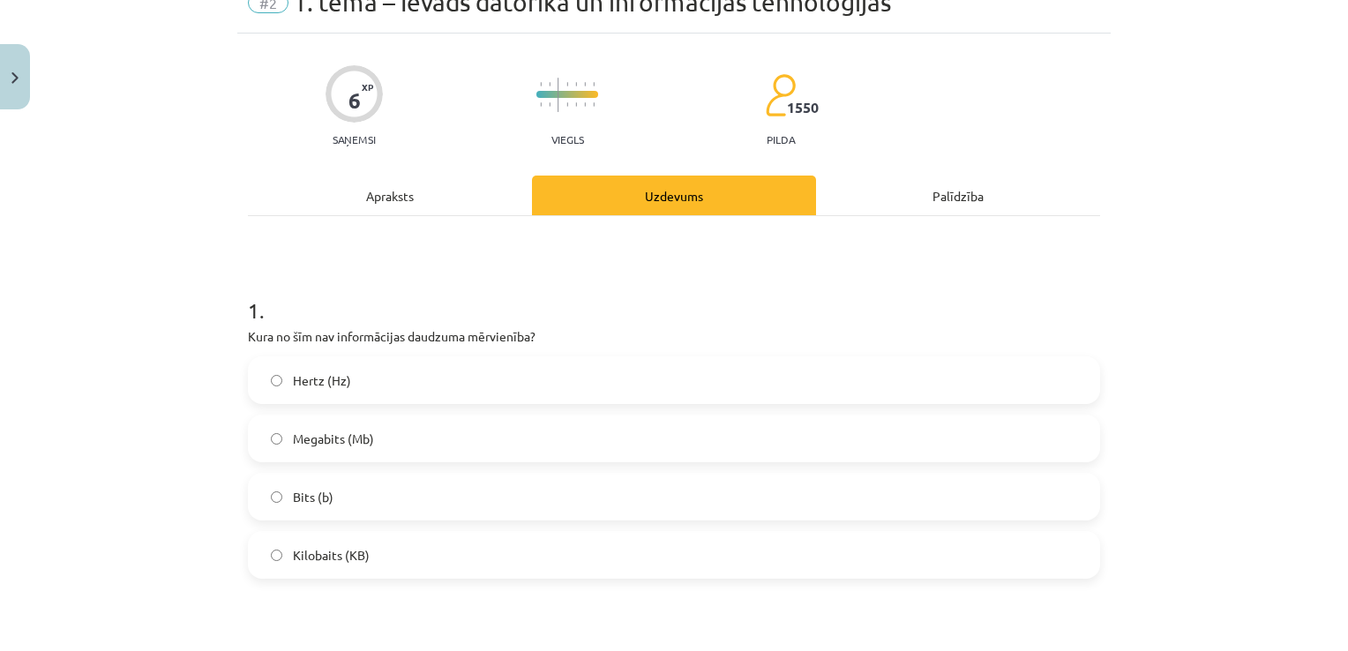
scroll to position [132, 0]
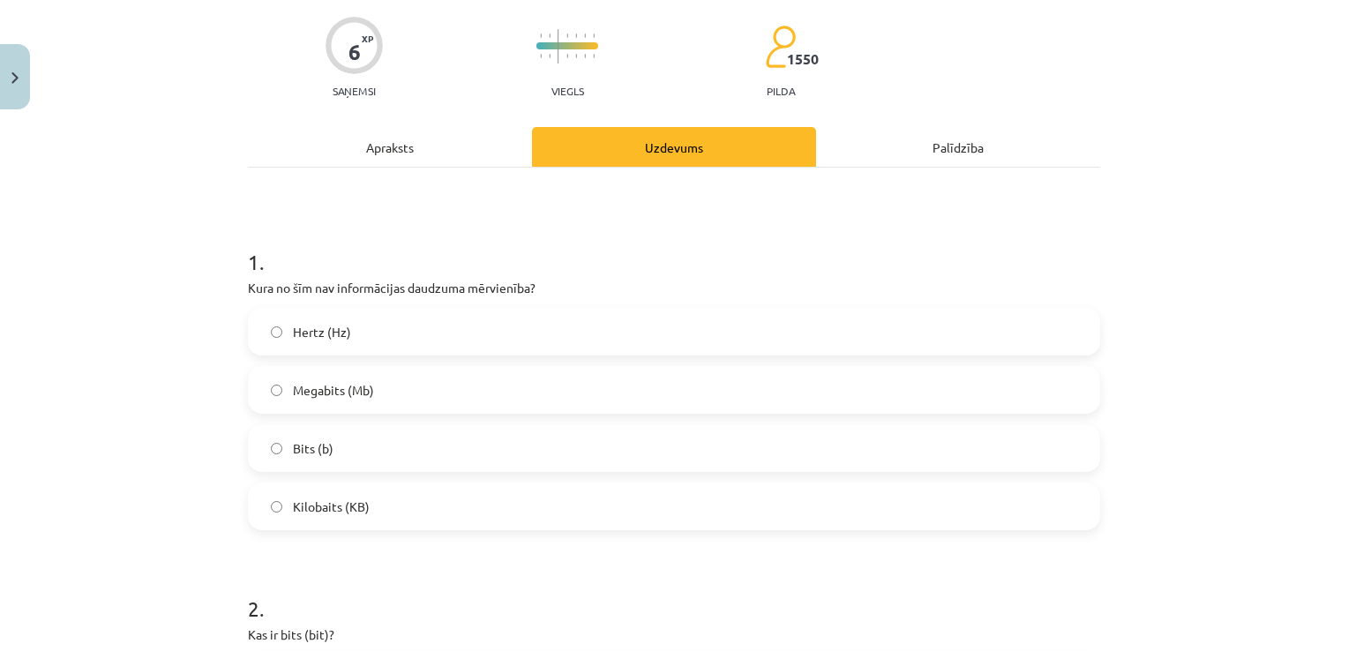
click at [414, 146] on div "Apraksts" at bounding box center [390, 147] width 284 height 40
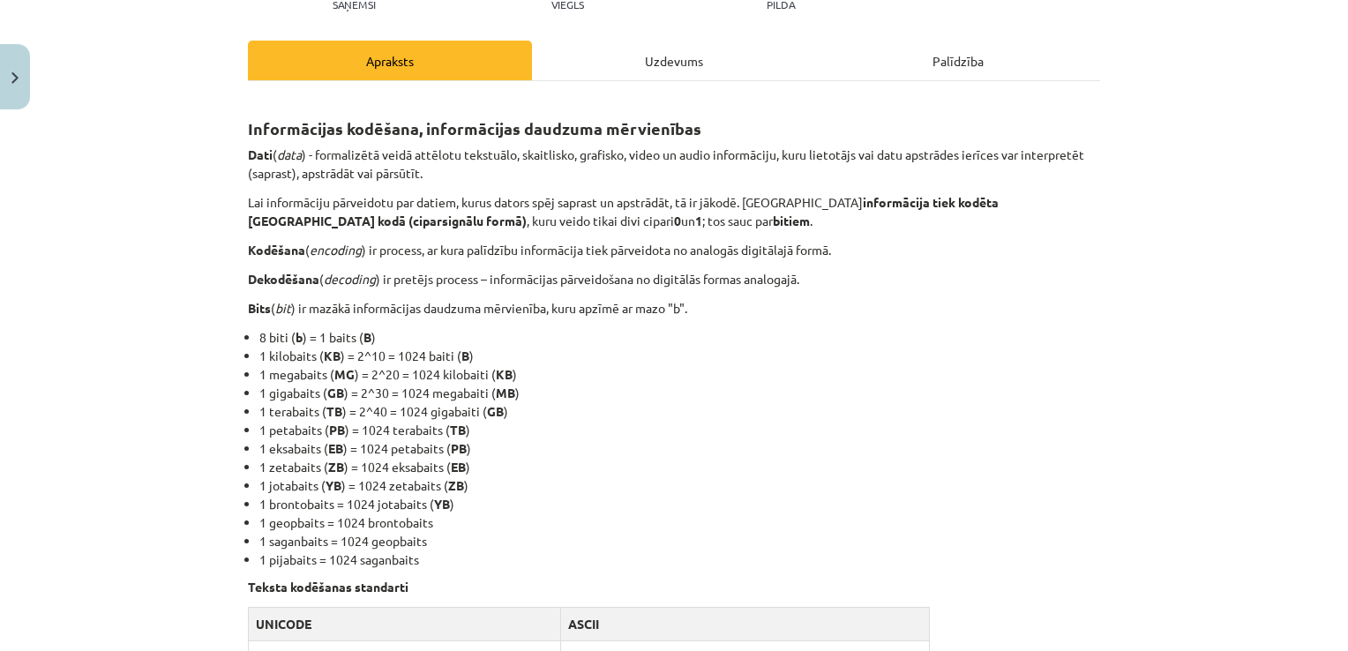
scroll to position [221, 0]
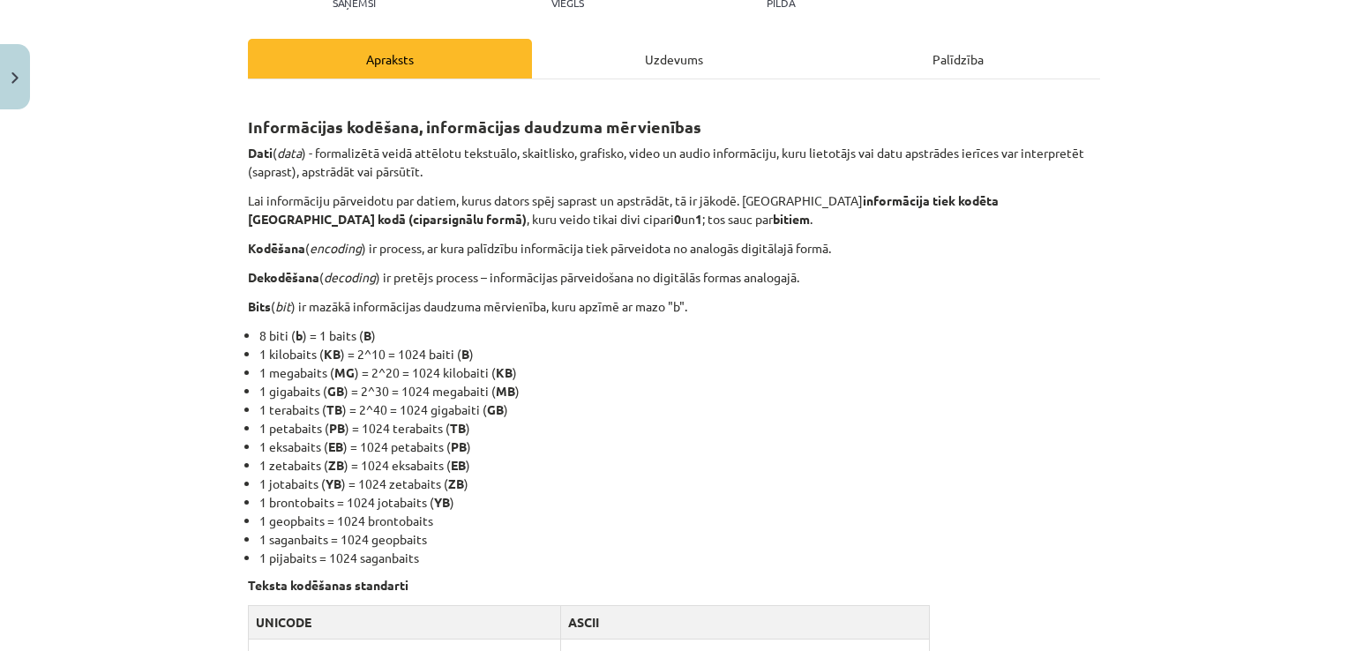
click at [688, 65] on div "Uzdevums" at bounding box center [674, 59] width 284 height 40
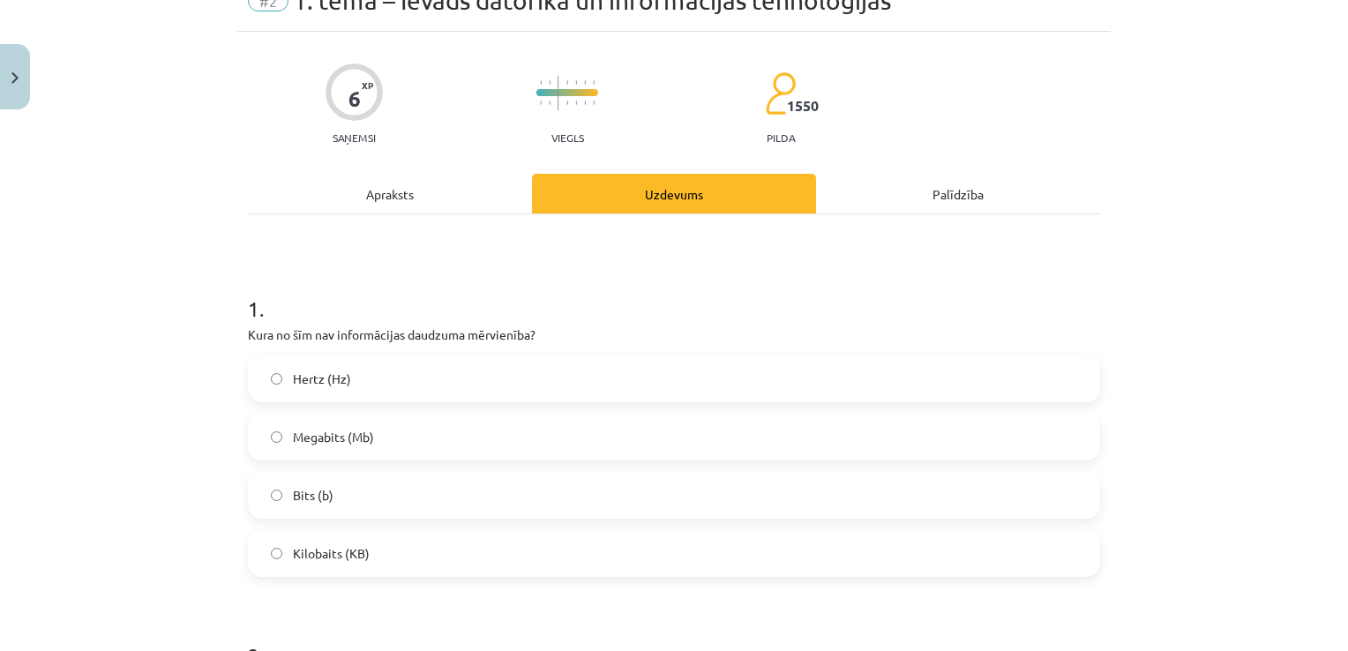
scroll to position [44, 0]
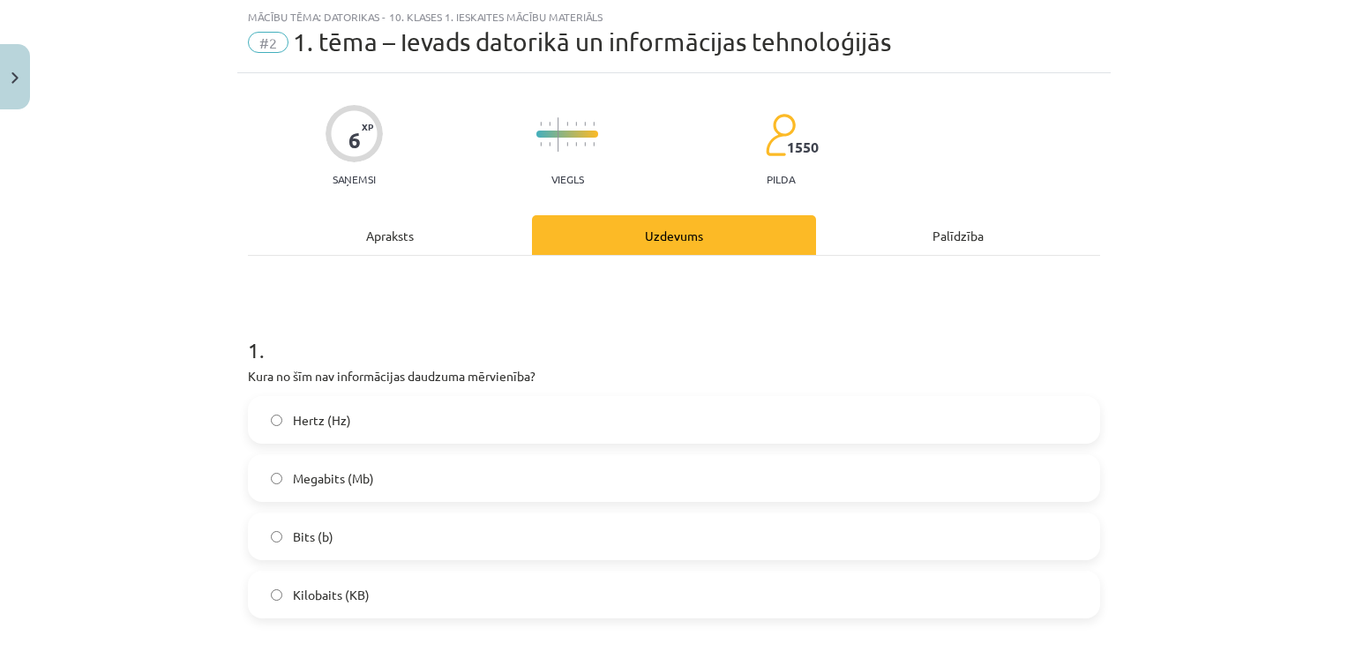
click at [410, 235] on div "Apraksts" at bounding box center [390, 235] width 284 height 40
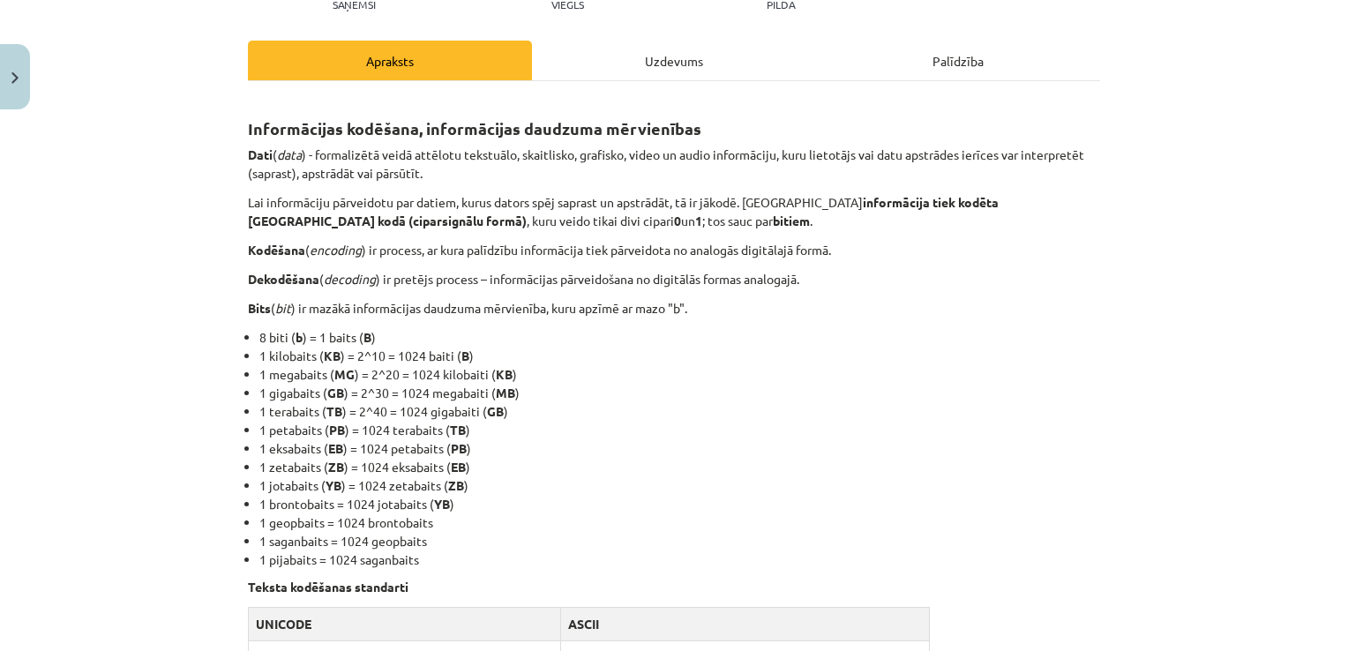
scroll to position [221, 0]
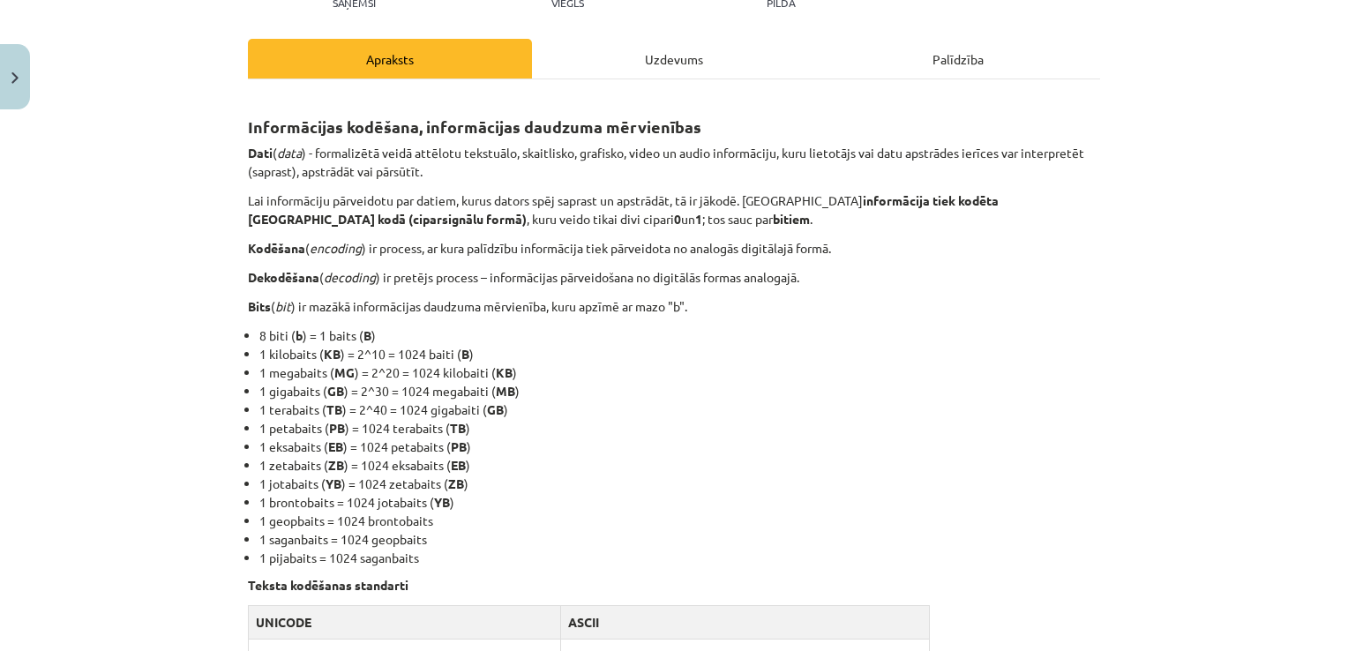
click at [677, 62] on div "Uzdevums" at bounding box center [674, 59] width 284 height 40
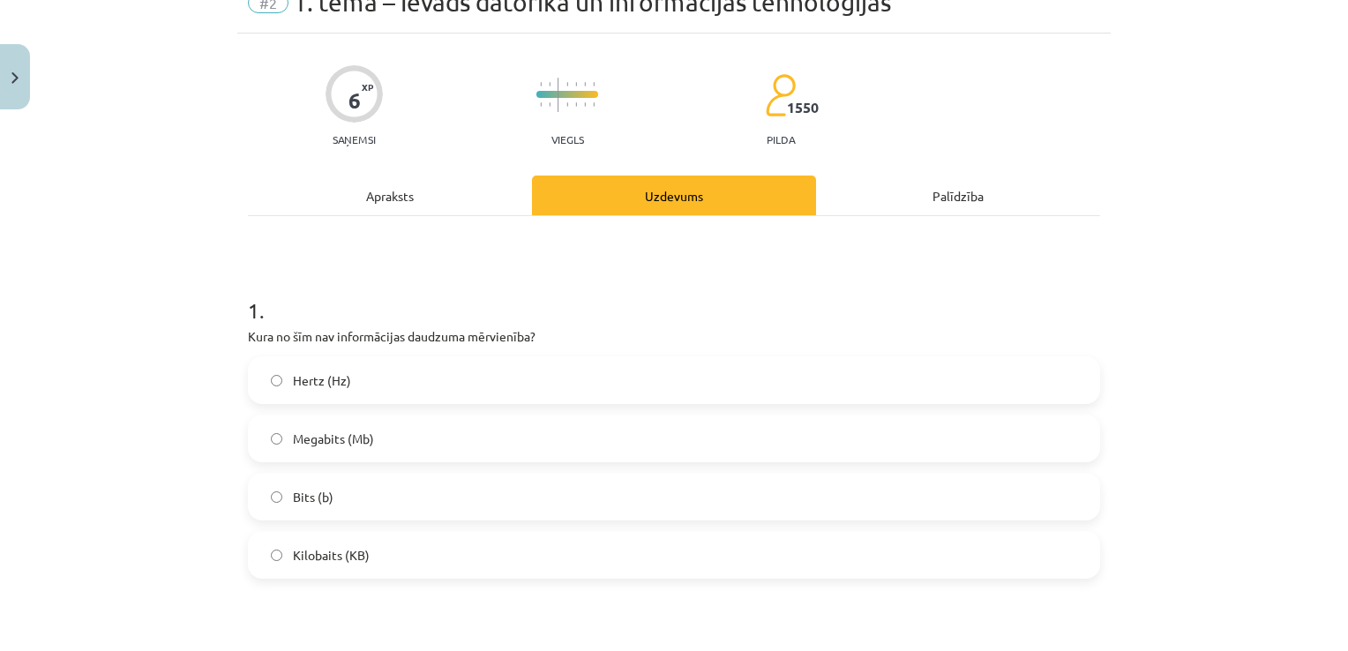
scroll to position [44, 0]
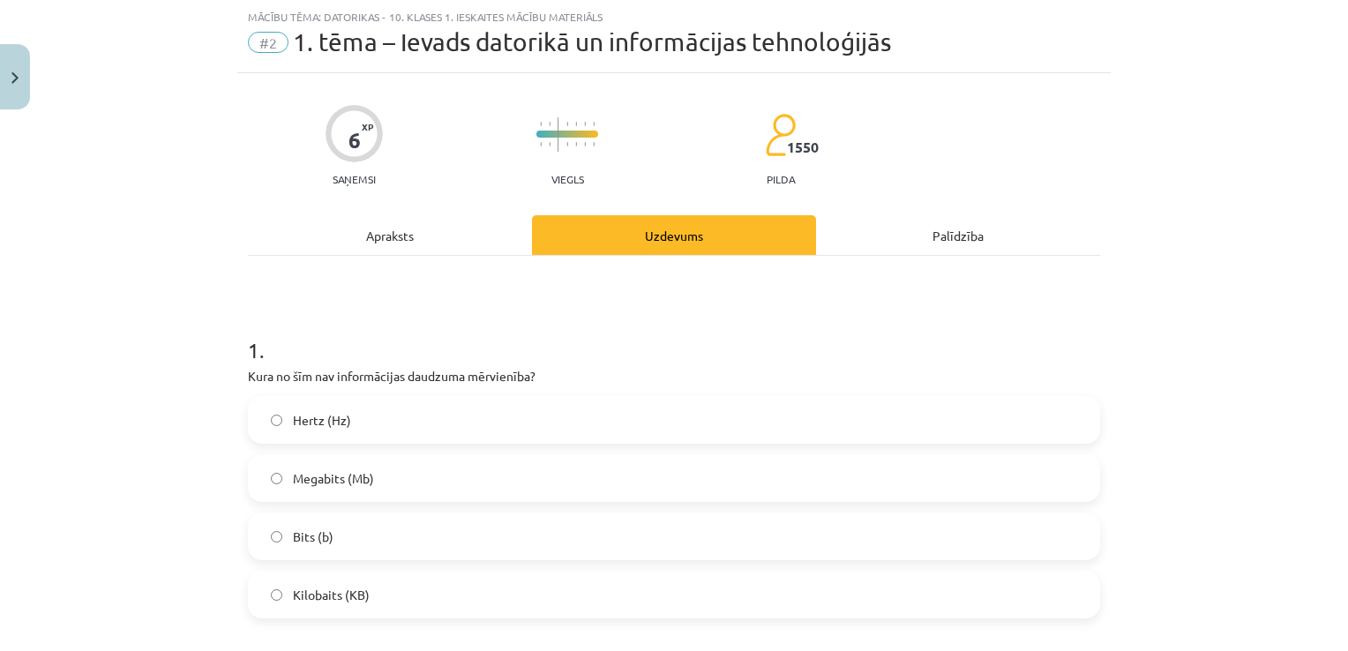
click at [451, 237] on div "Apraksts" at bounding box center [390, 235] width 284 height 40
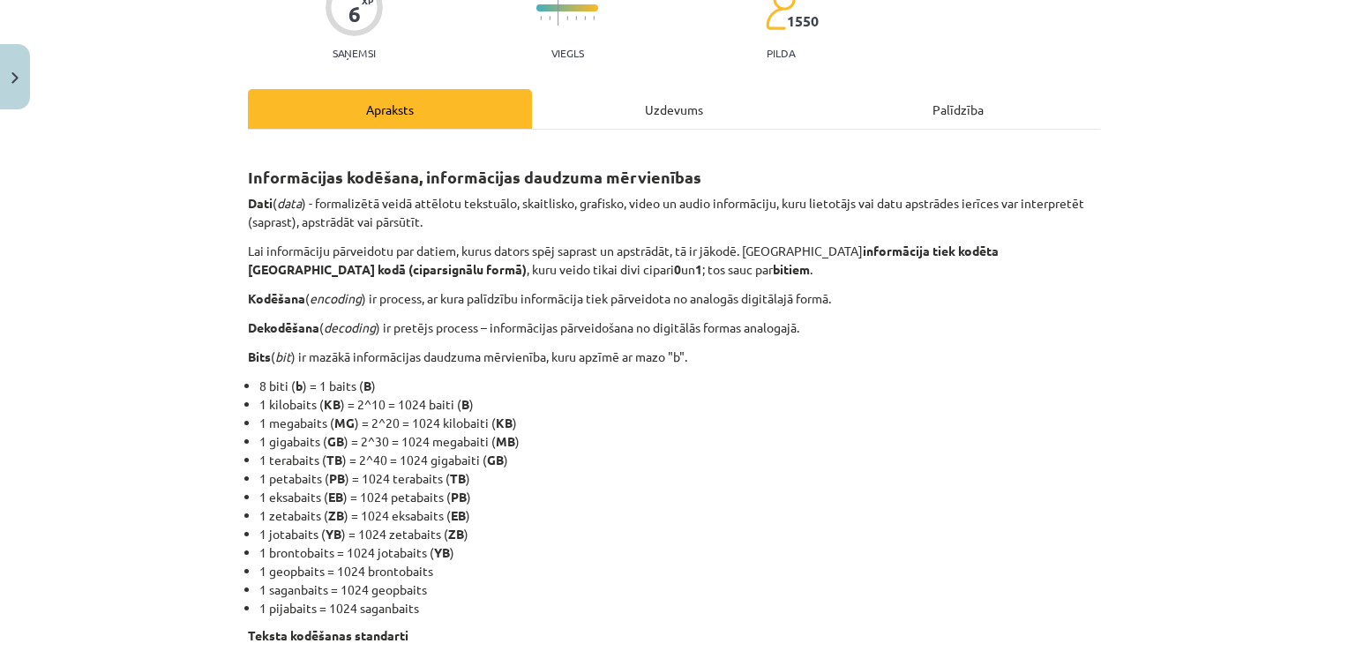
scroll to position [221, 0]
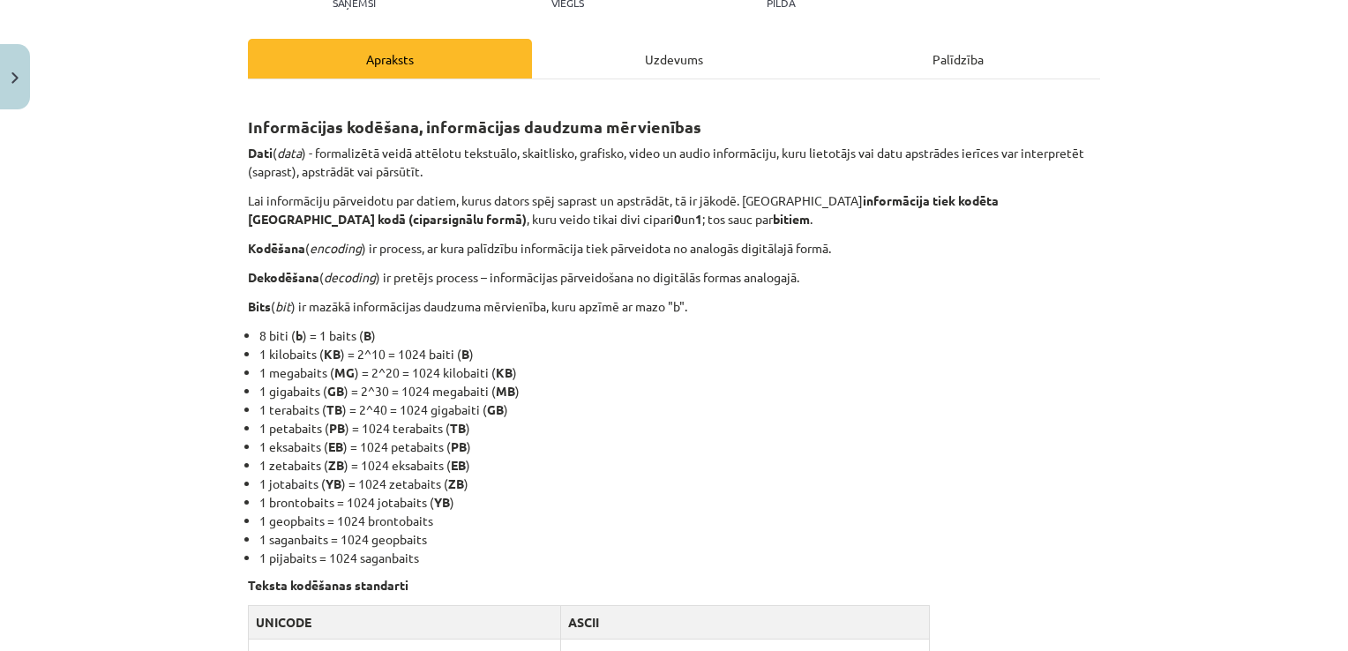
click at [686, 58] on div "Uzdevums" at bounding box center [674, 59] width 284 height 40
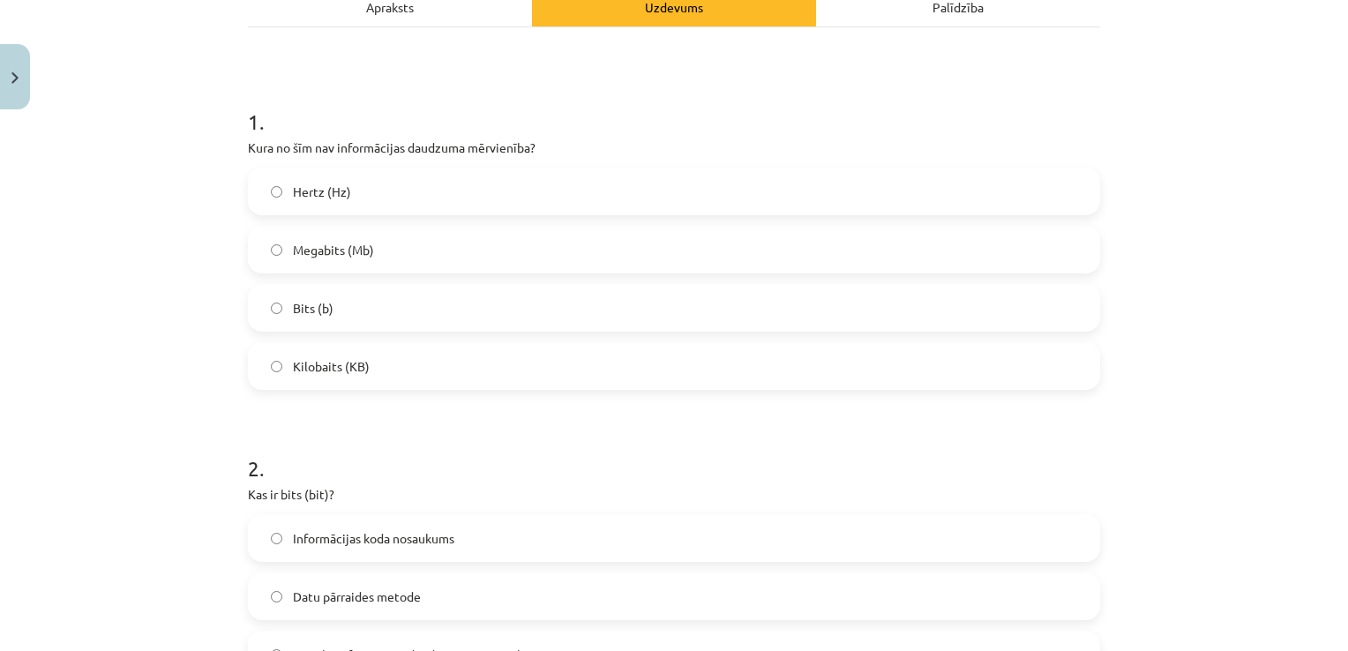
scroll to position [397, 0]
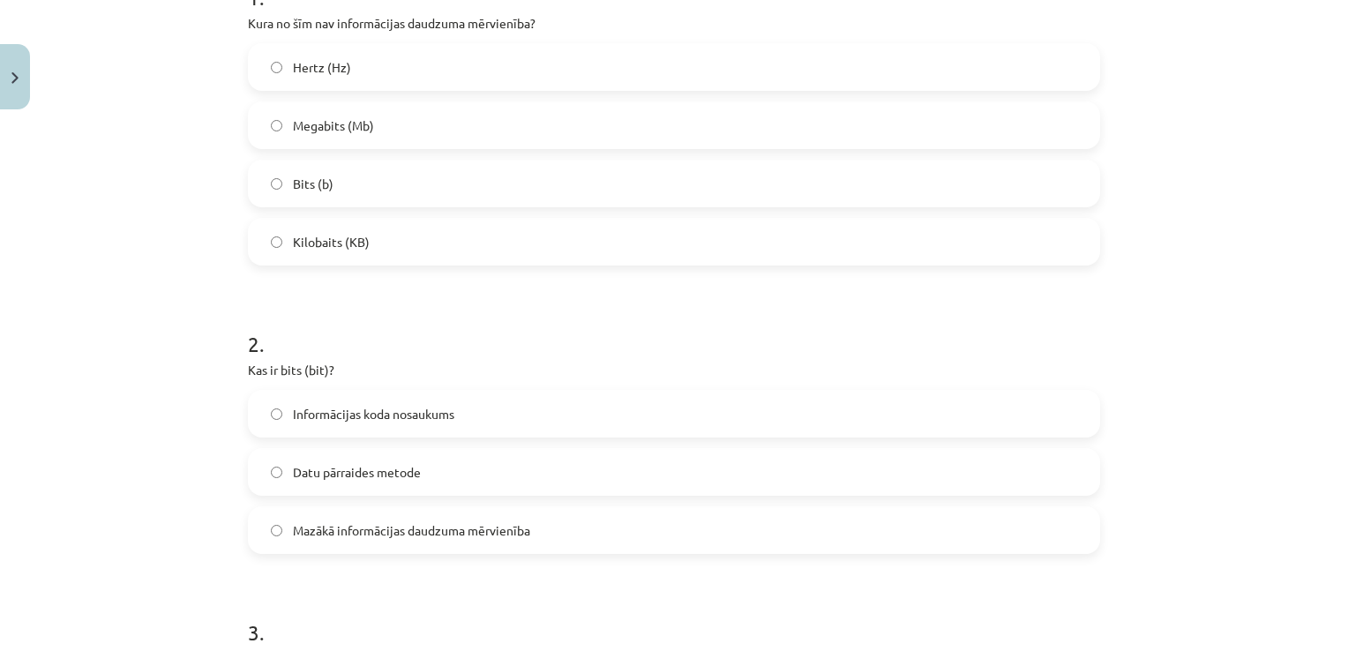
drag, startPoint x: 518, startPoint y: 524, endPoint x: 522, endPoint y: 510, distance: 14.8
click at [517, 524] on span "Mazākā informācijas daudzuma mērvienība" at bounding box center [411, 530] width 237 height 19
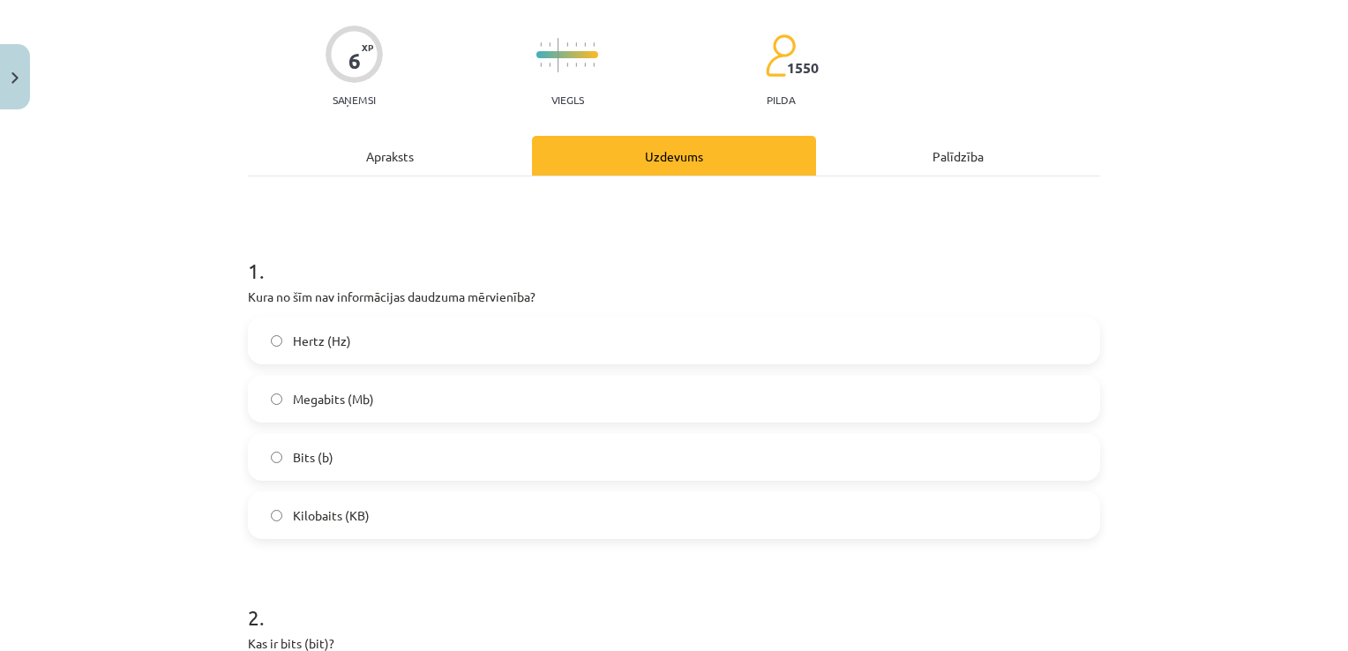
scroll to position [0, 0]
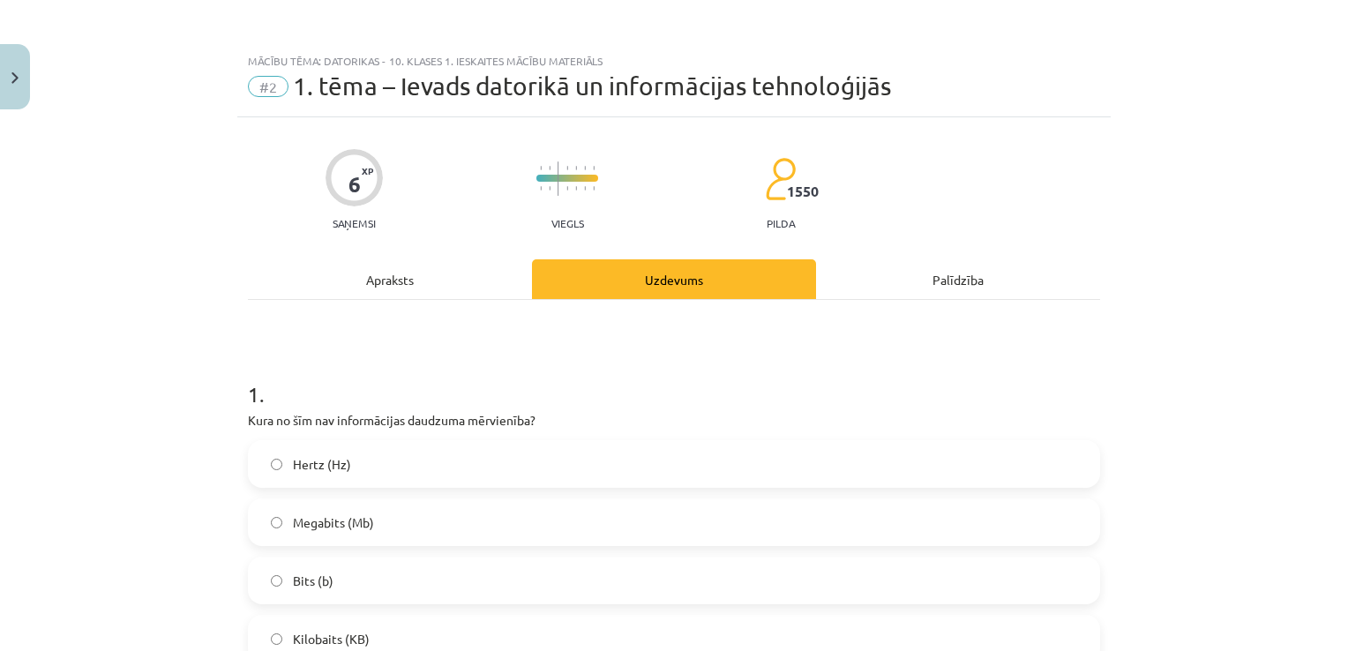
click at [431, 274] on div "Apraksts" at bounding box center [390, 279] width 284 height 40
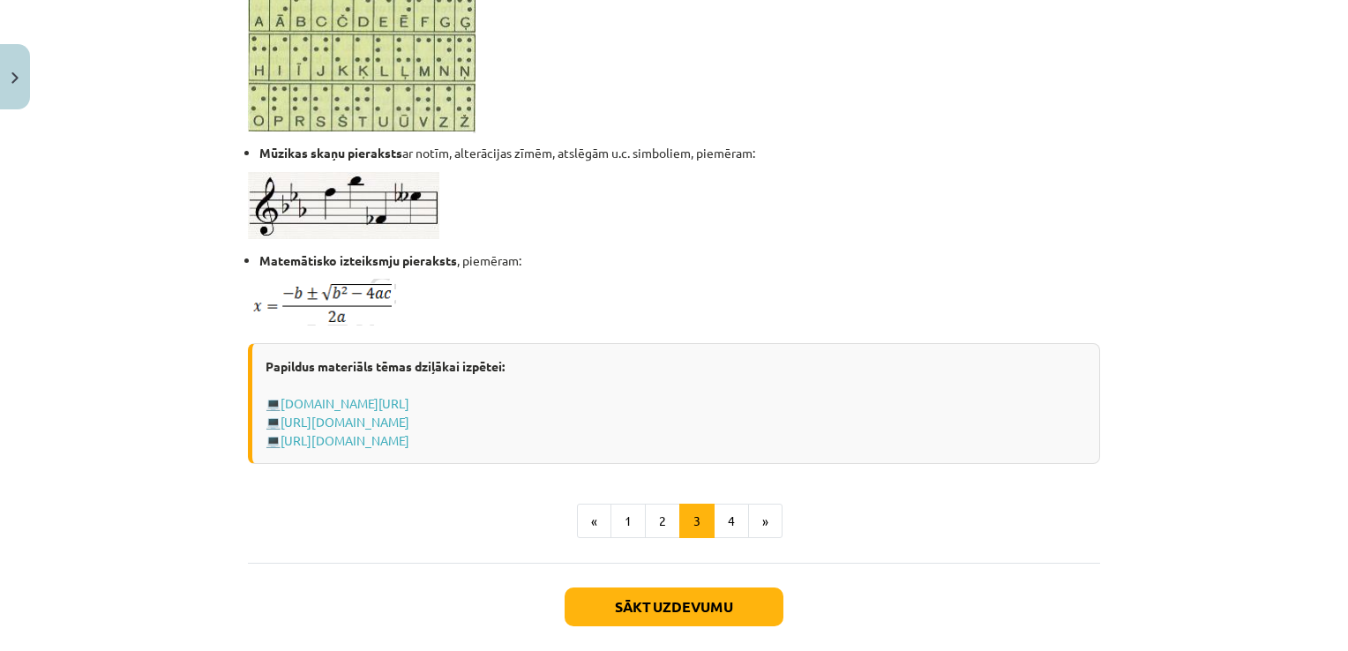
scroll to position [1103, 0]
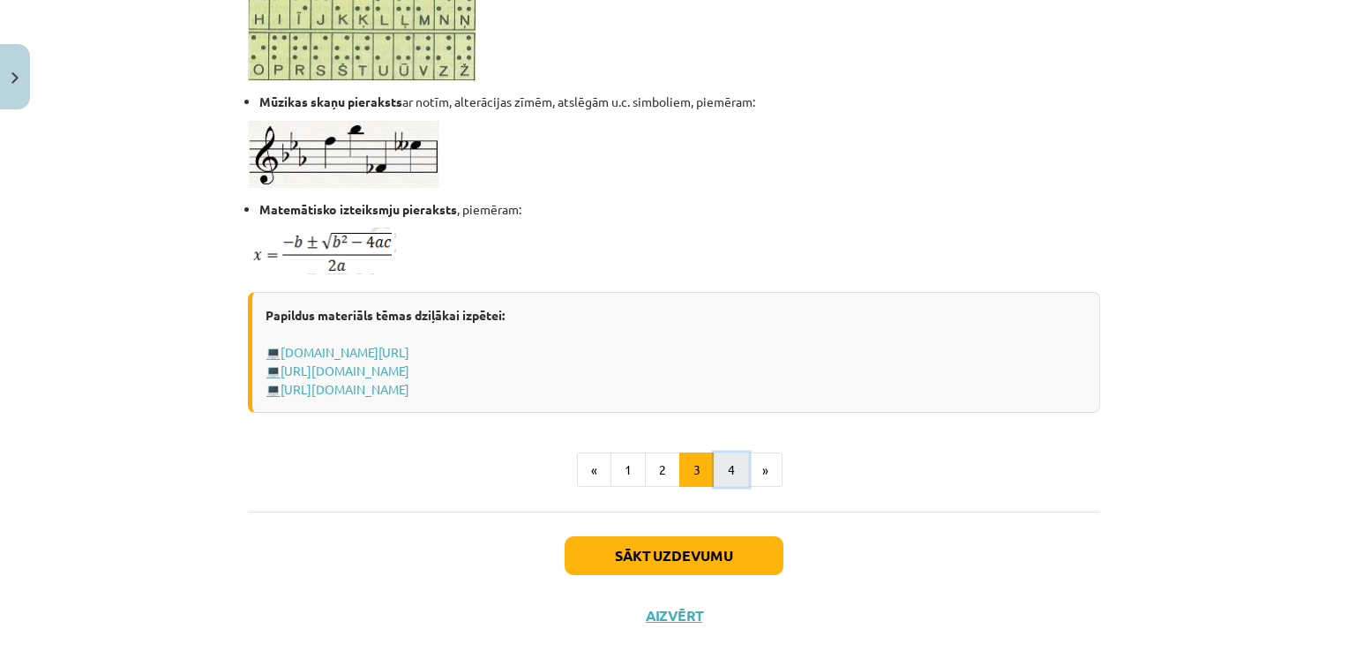
click at [723, 470] on button "4" at bounding box center [731, 470] width 35 height 35
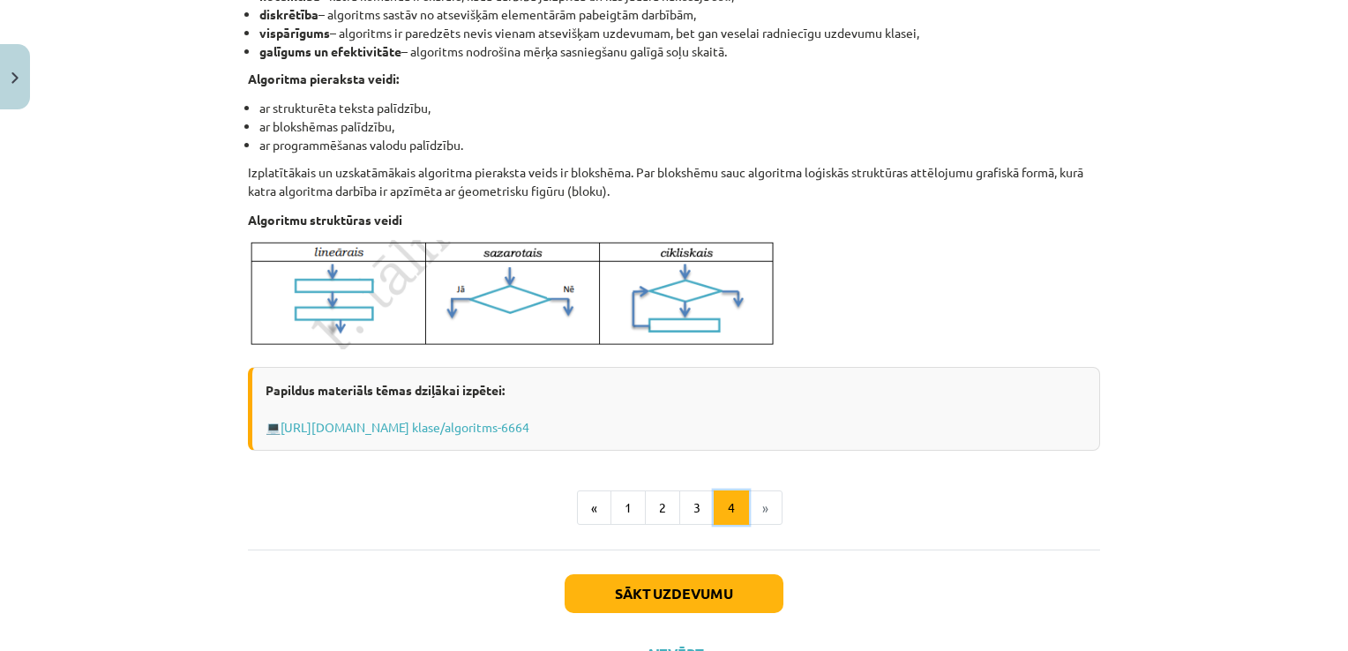
scroll to position [618, 0]
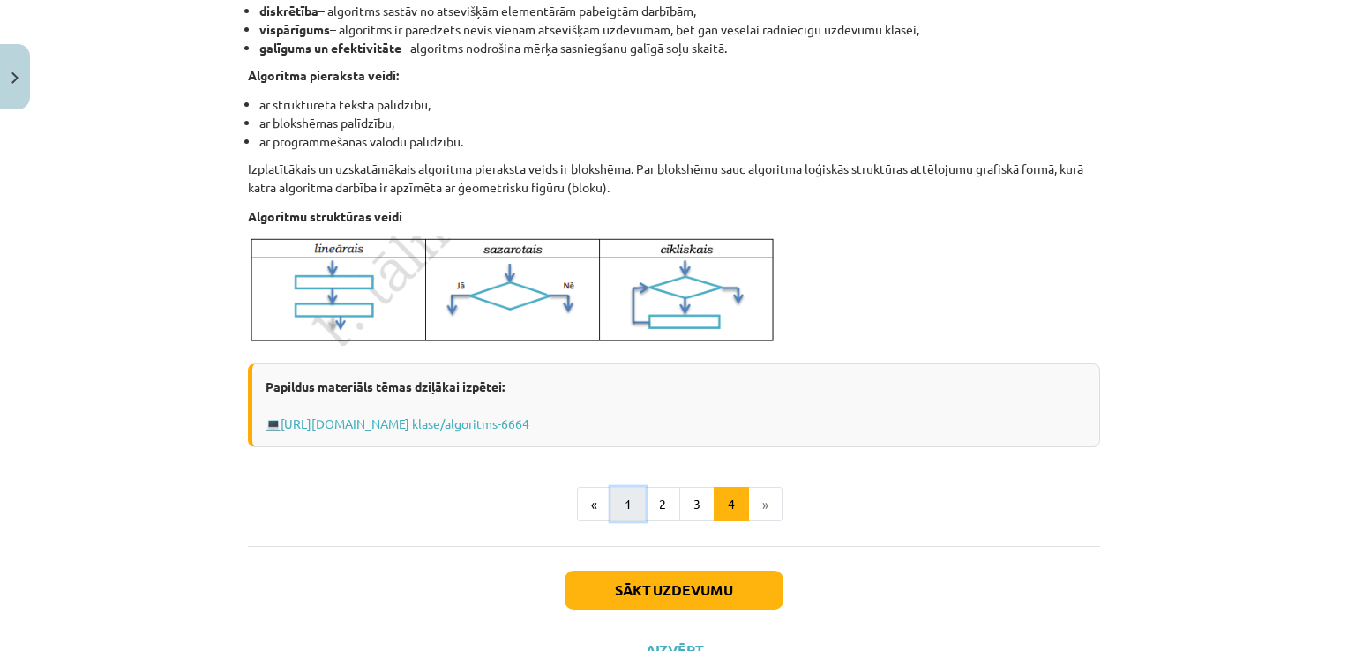
click at [617, 495] on button "1" at bounding box center [628, 504] width 35 height 35
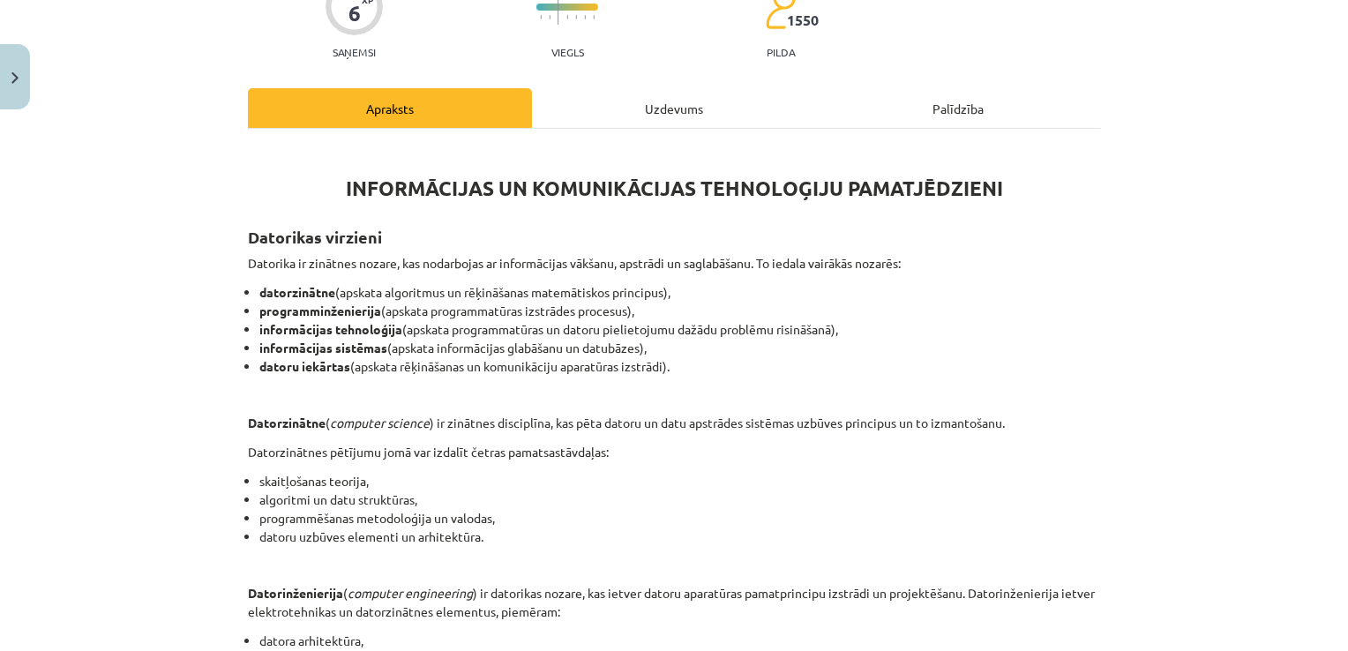
scroll to position [0, 0]
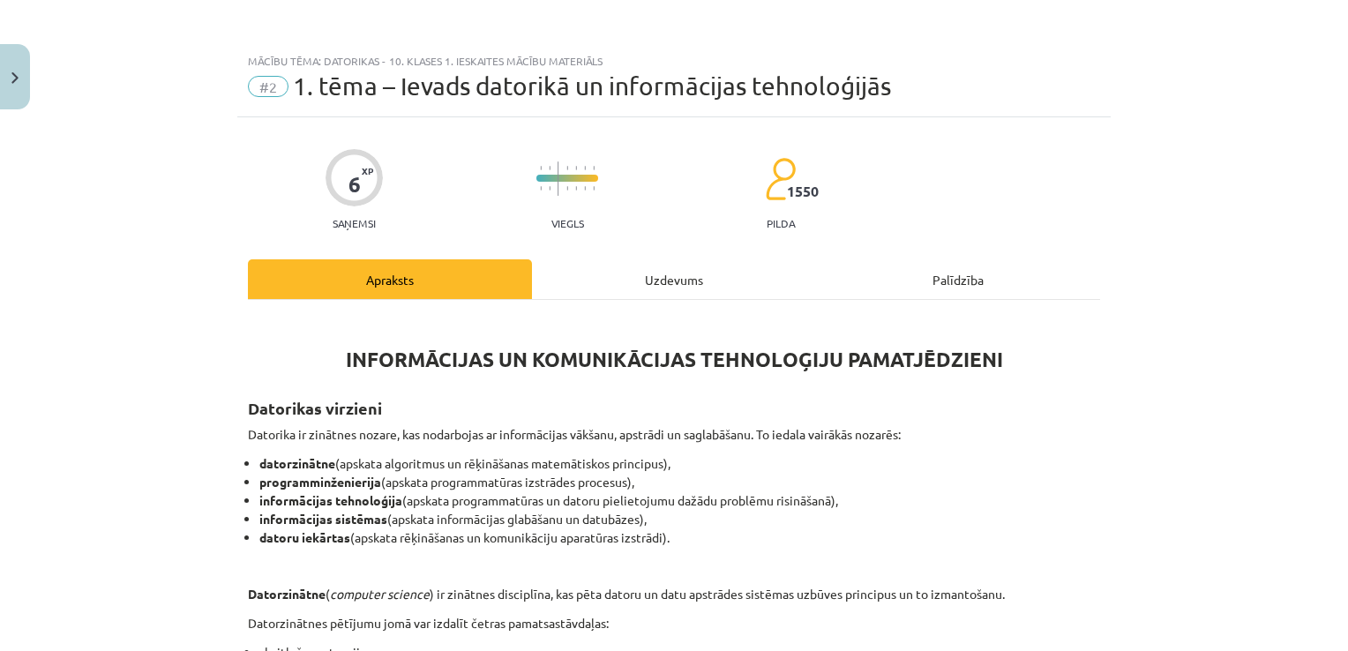
click at [667, 281] on div "Uzdevums" at bounding box center [674, 279] width 284 height 40
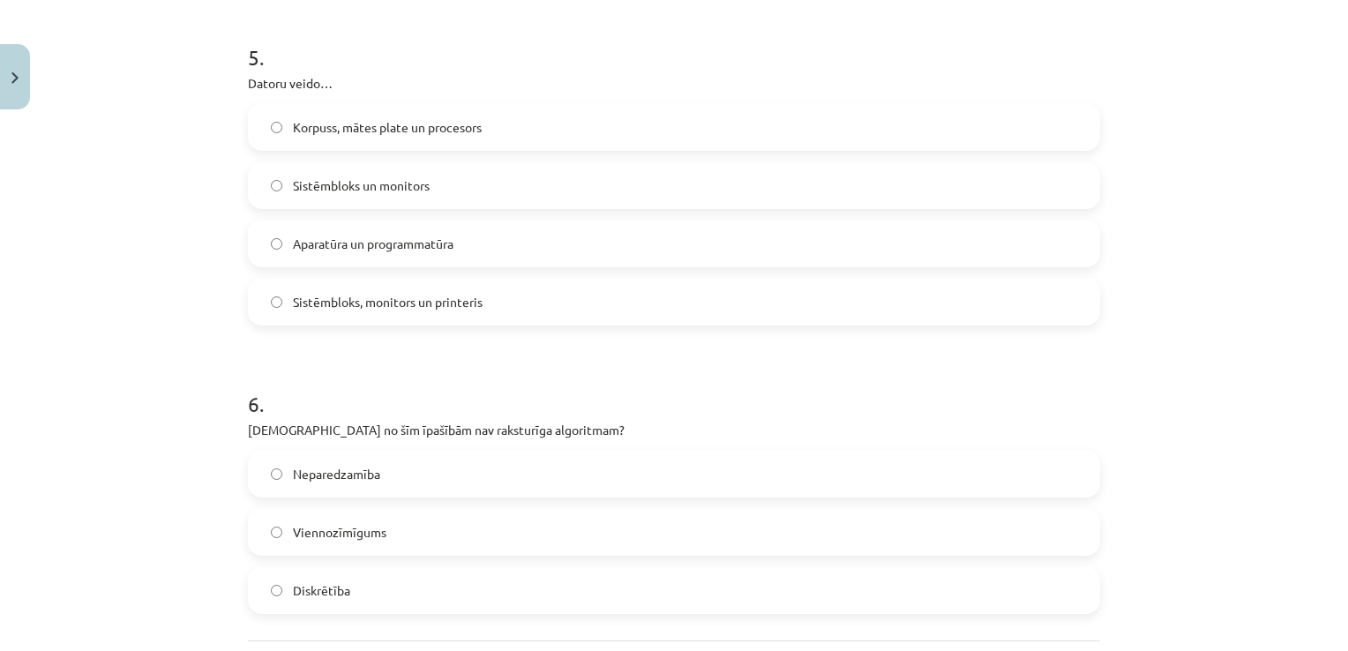
scroll to position [1539, 0]
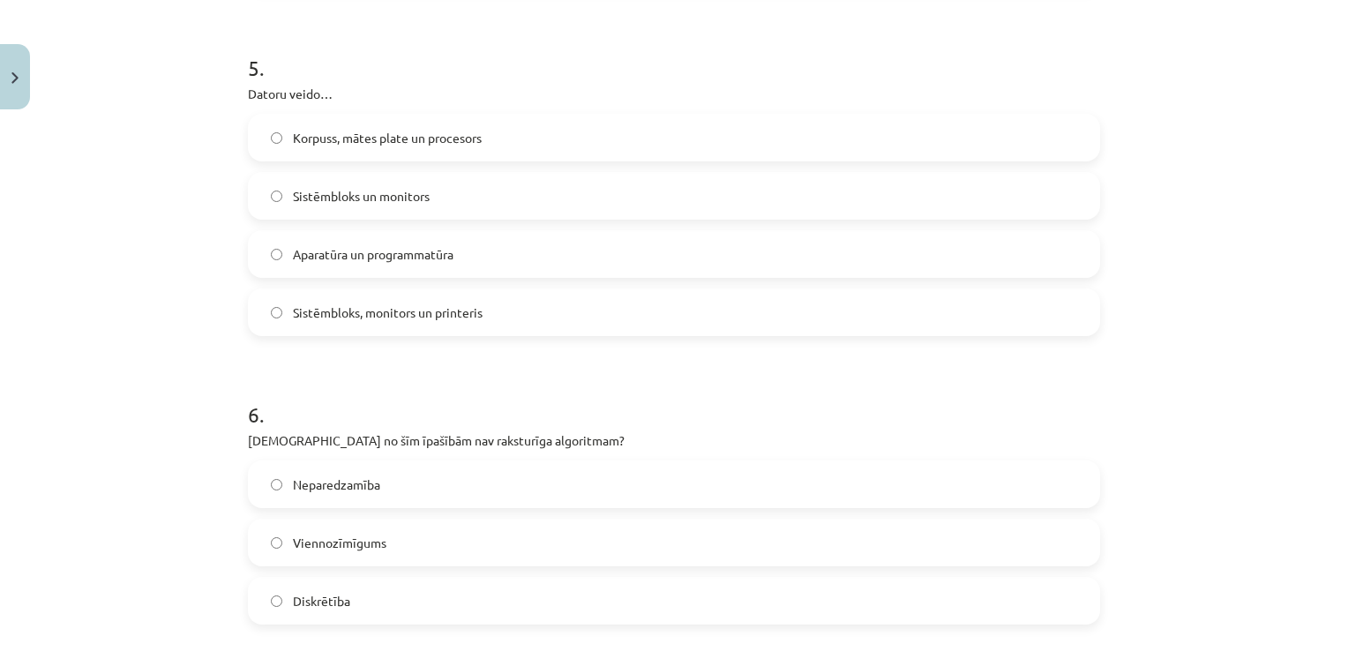
click at [504, 254] on label "Aparatūra un programmatūra" at bounding box center [674, 254] width 849 height 44
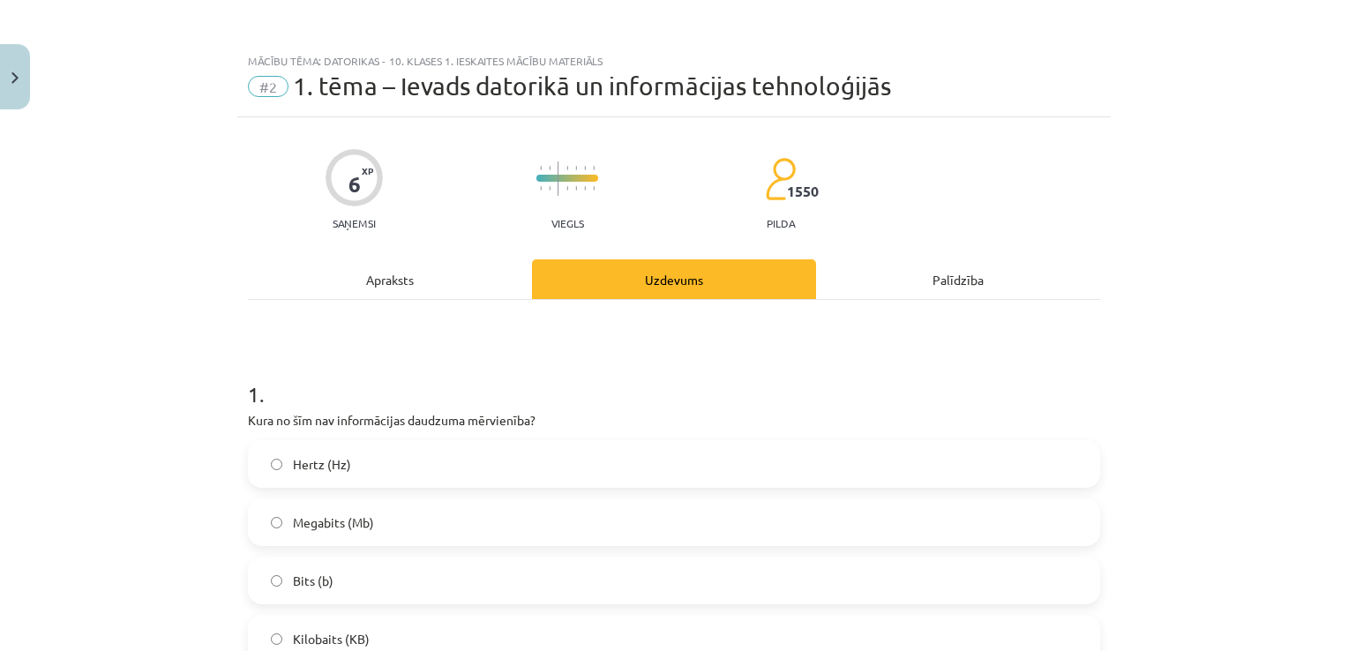
scroll to position [0, 0]
click at [455, 295] on div "Apraksts" at bounding box center [390, 279] width 284 height 40
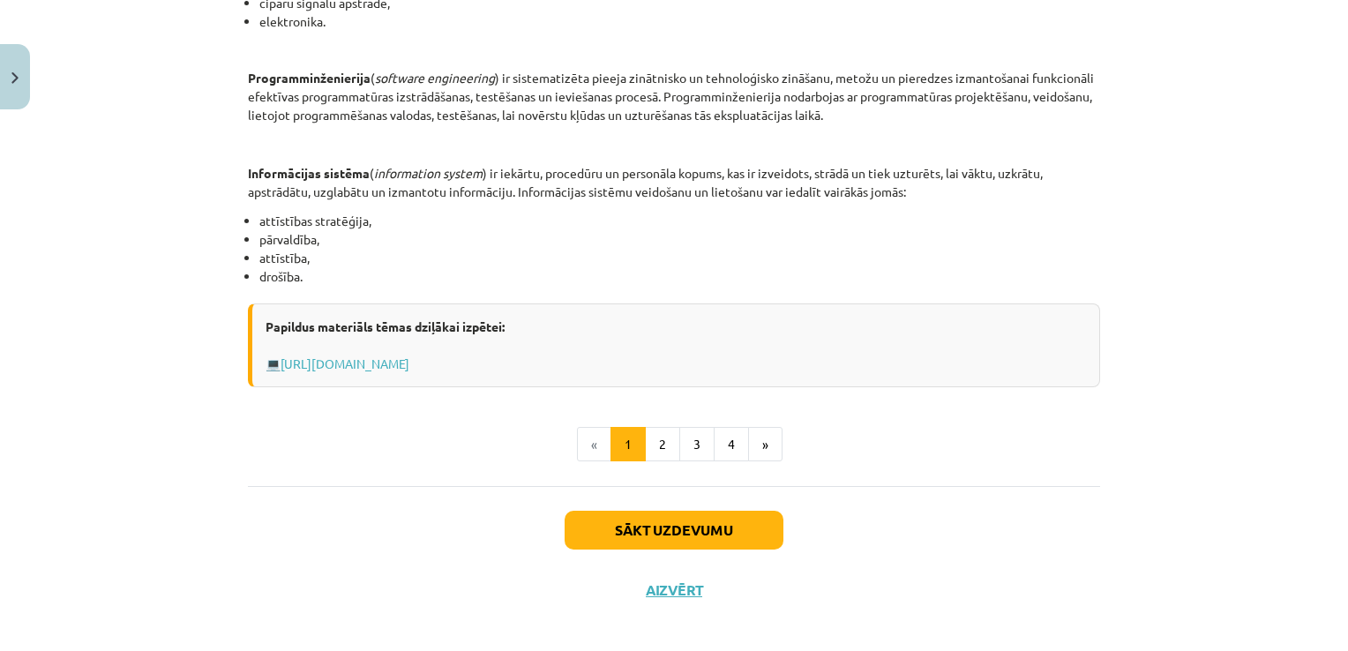
scroll to position [857, 0]
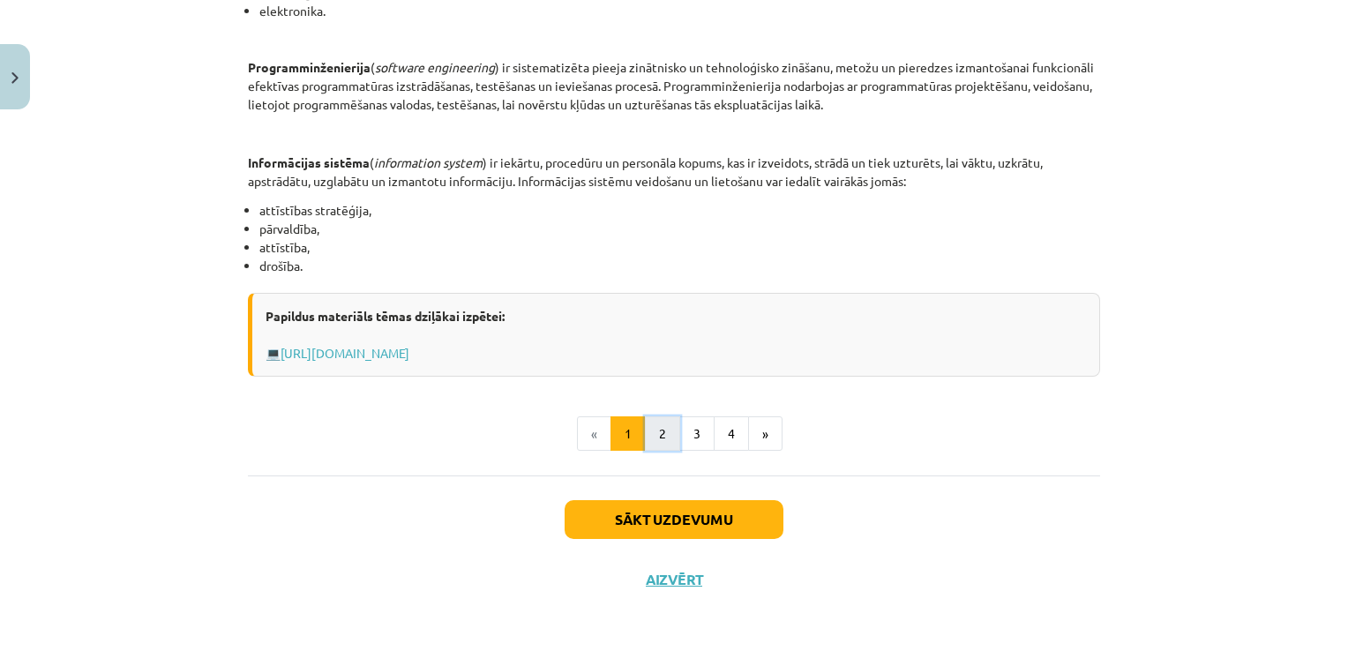
click at [654, 431] on button "2" at bounding box center [662, 433] width 35 height 35
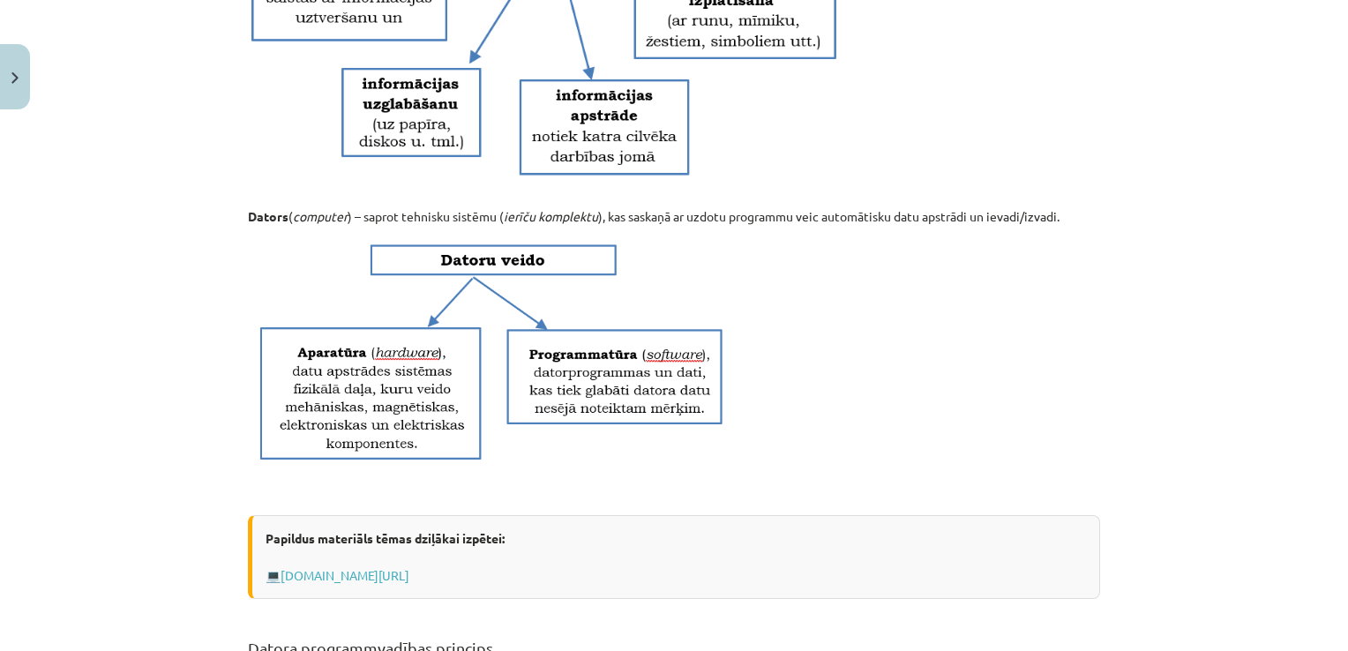
scroll to position [580, 0]
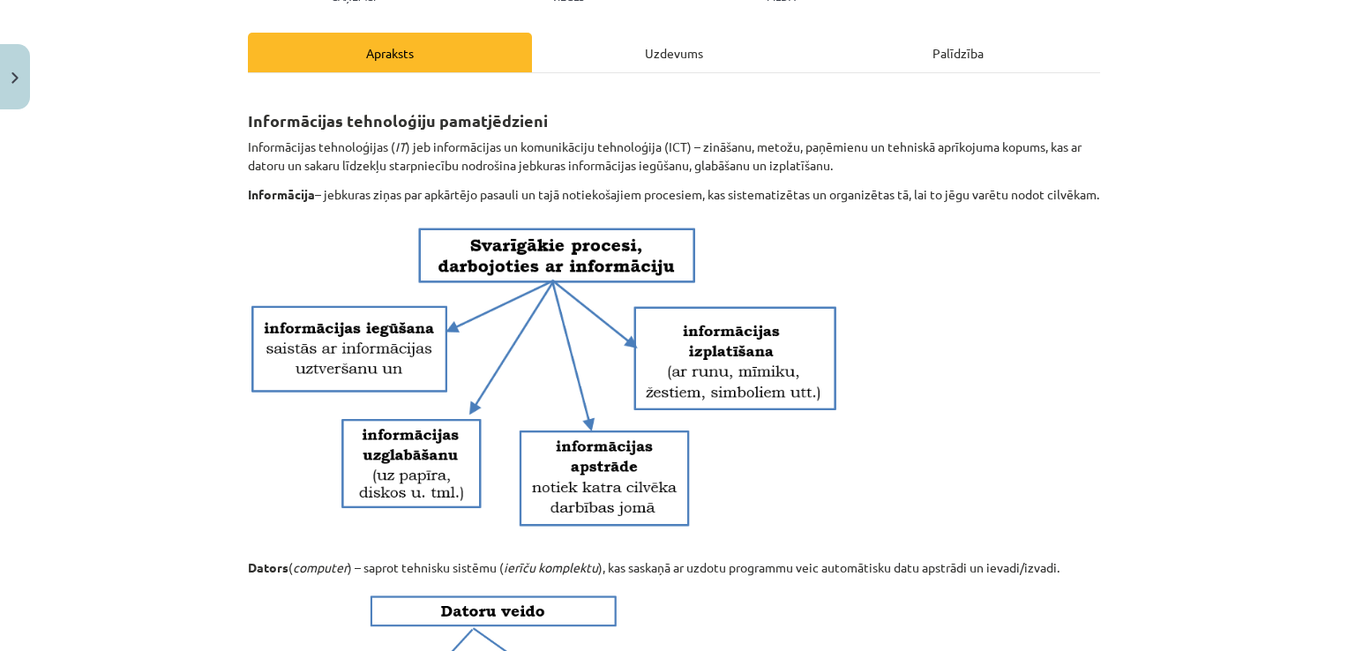
click at [656, 47] on div "Uzdevums" at bounding box center [674, 53] width 284 height 40
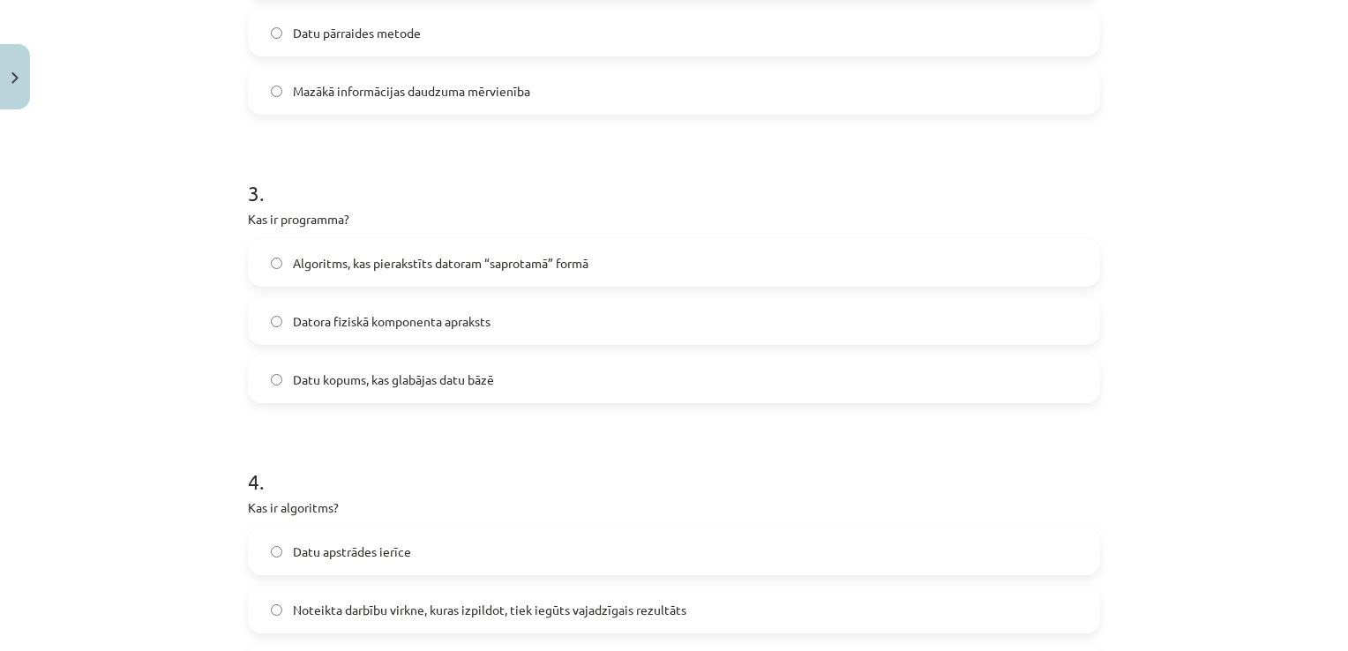
scroll to position [838, 0]
click at [554, 371] on label "Datu kopums, kas glabājas datu bāzē" at bounding box center [674, 378] width 849 height 44
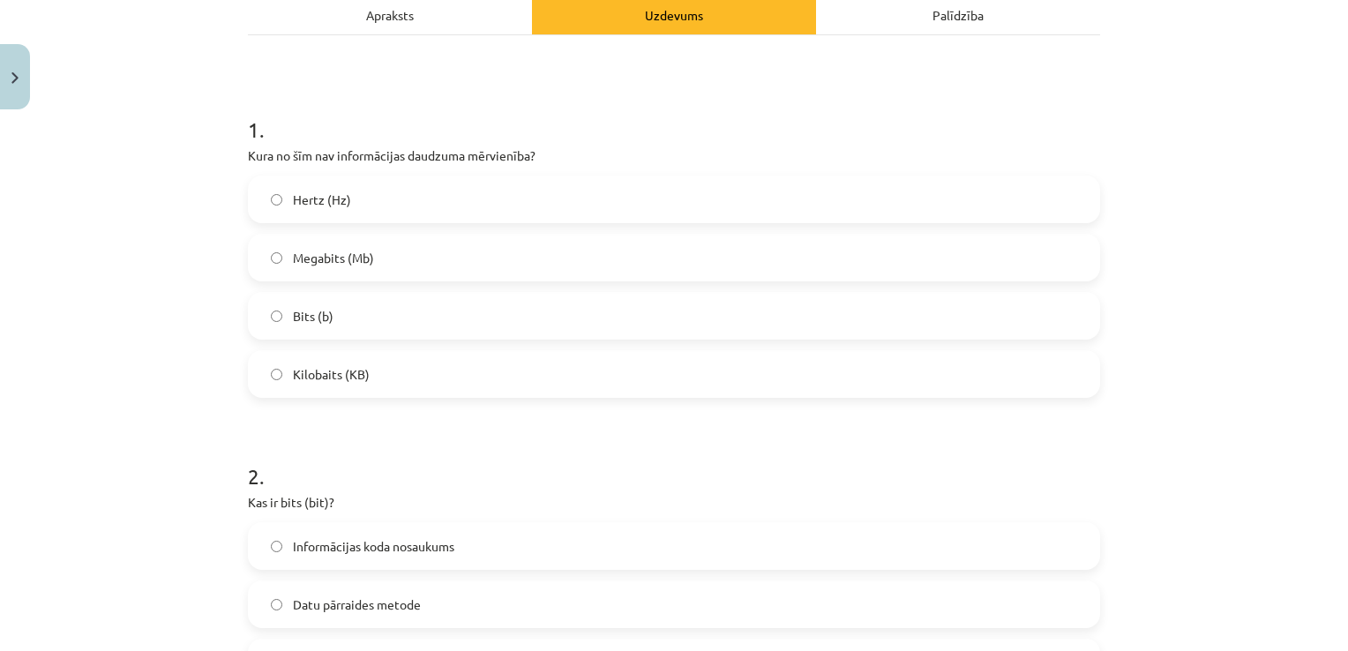
scroll to position [221, 0]
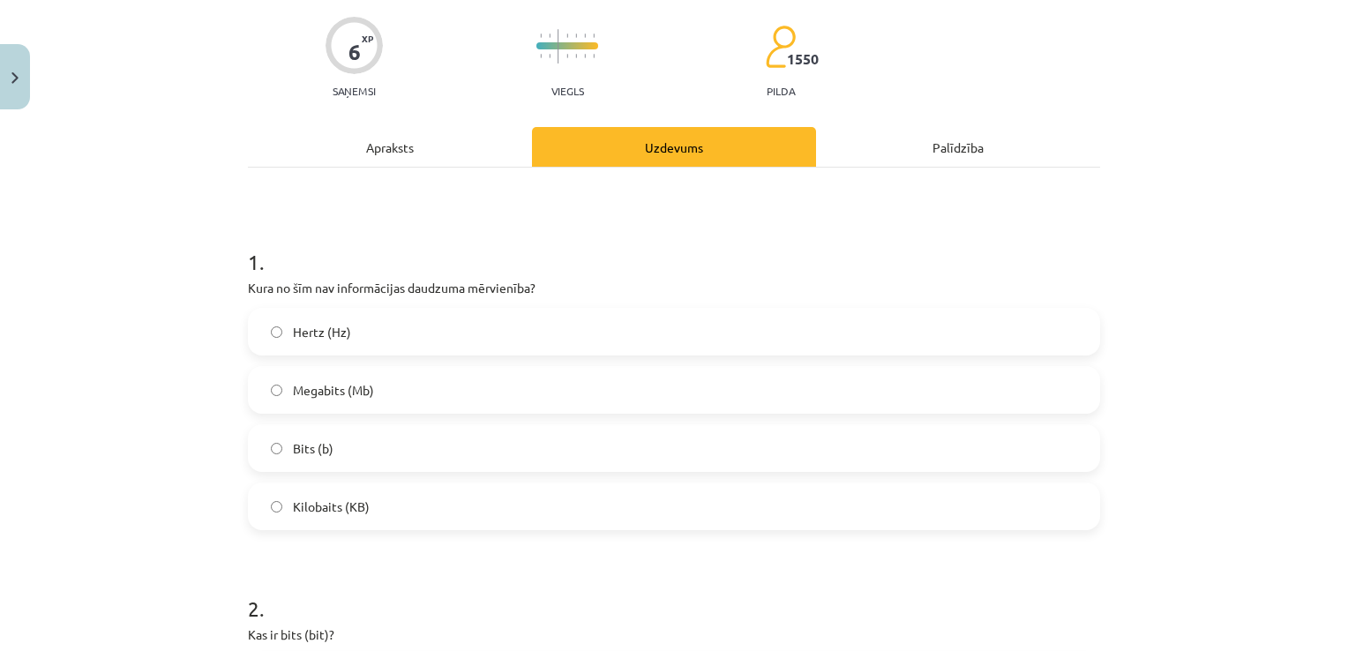
click at [476, 144] on div "Apraksts" at bounding box center [390, 147] width 284 height 40
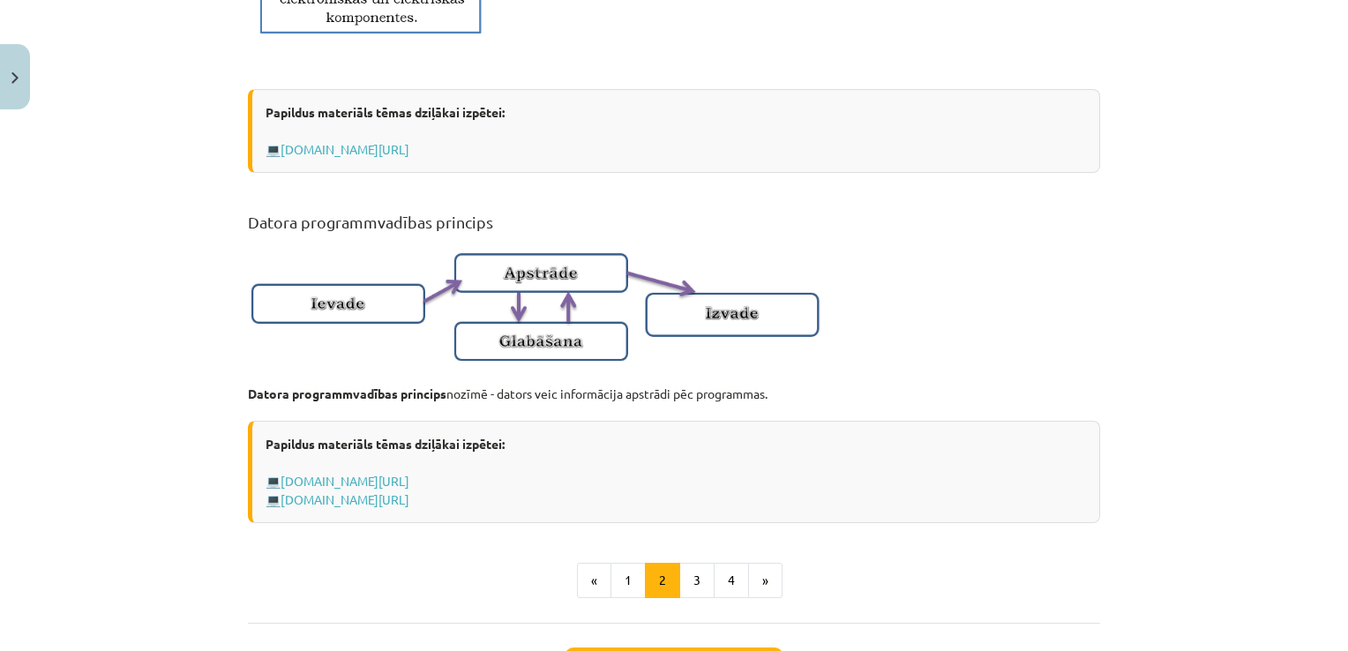
scroll to position [1015, 0]
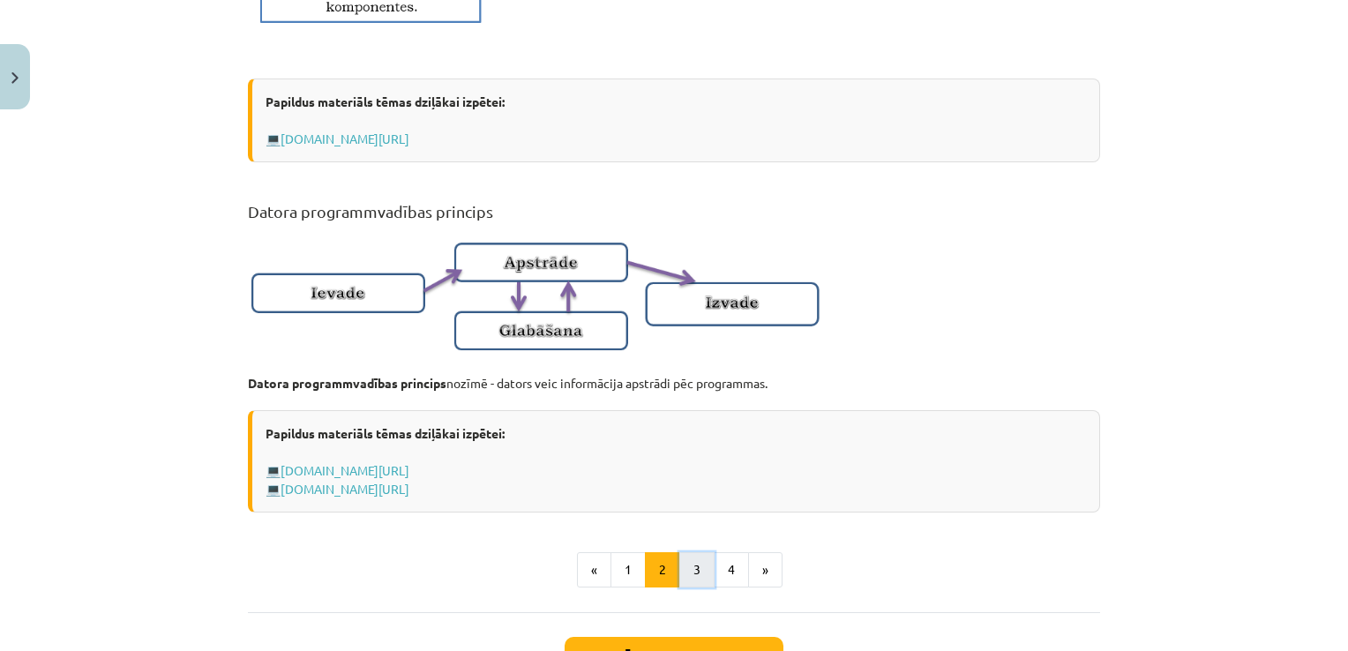
click at [689, 575] on button "3" at bounding box center [696, 569] width 35 height 35
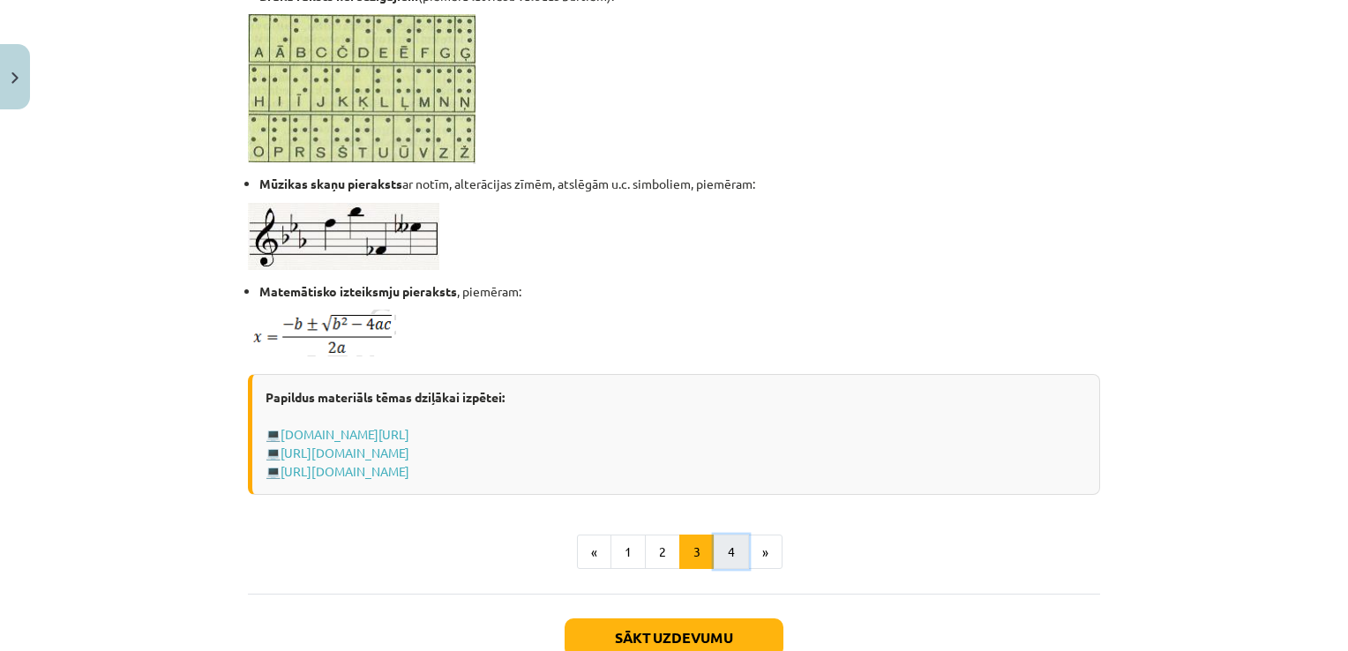
click at [728, 555] on button "4" at bounding box center [731, 552] width 35 height 35
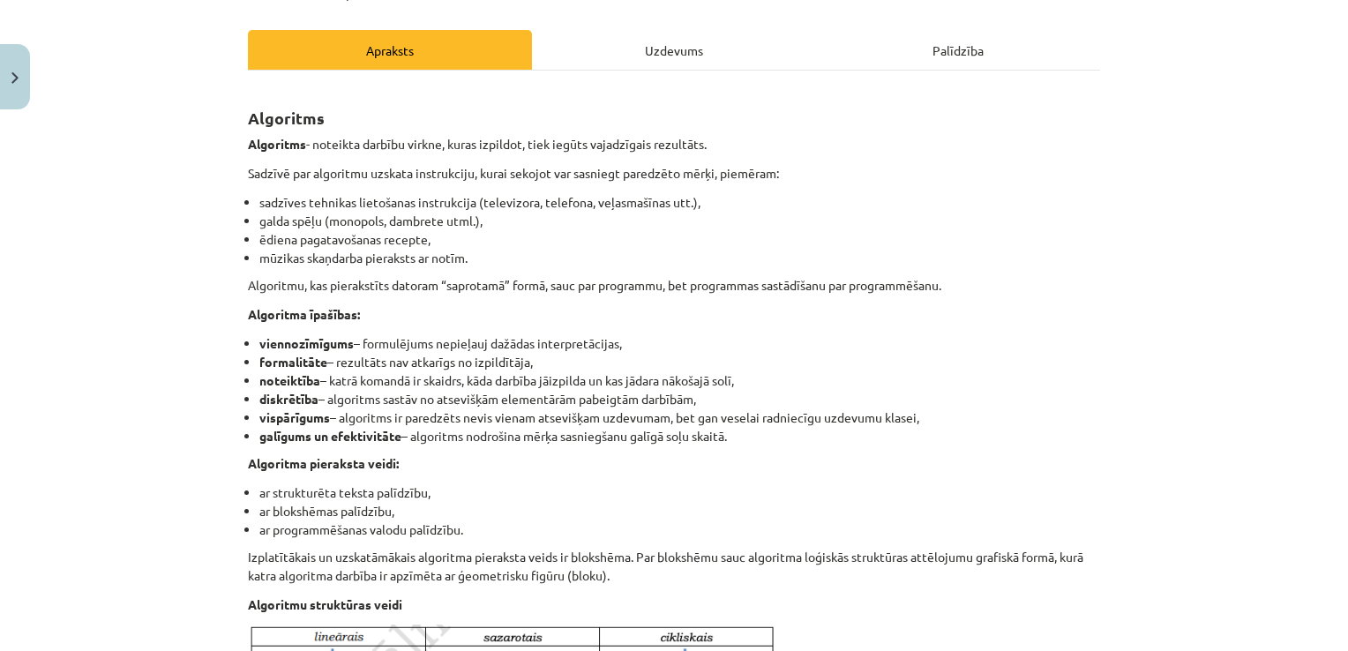
scroll to position [227, 0]
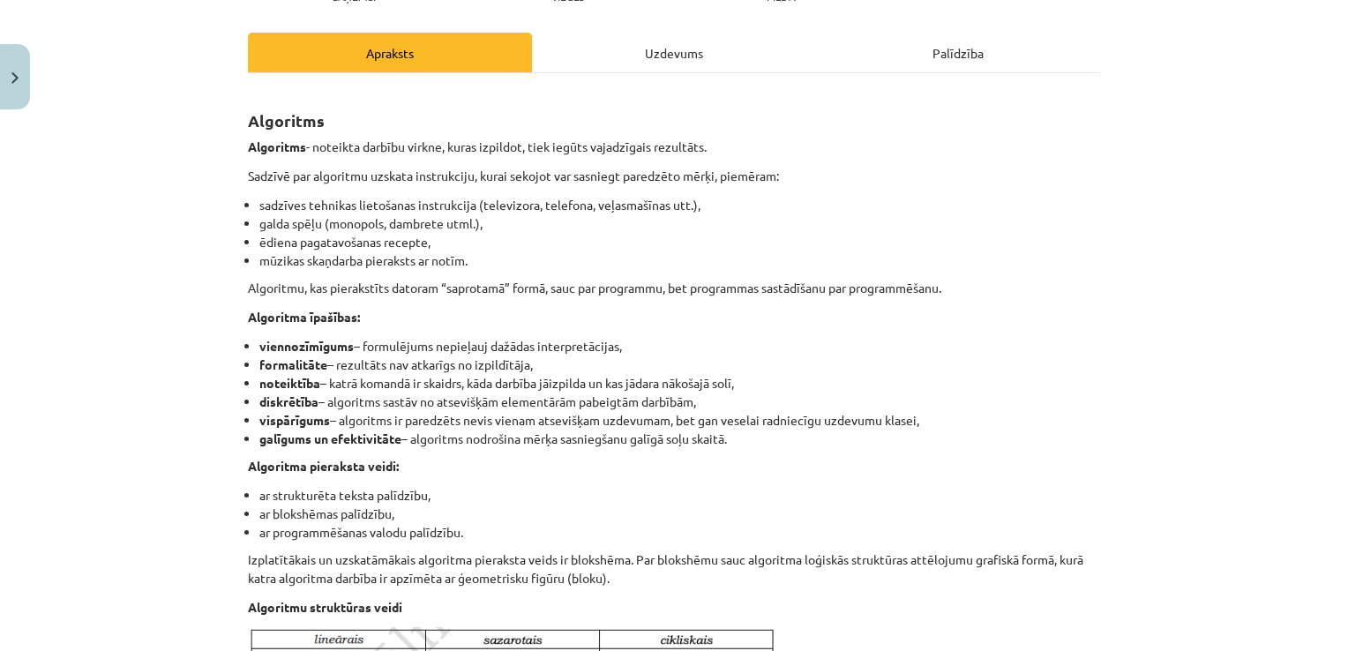
click at [645, 51] on div "Uzdevums" at bounding box center [674, 53] width 284 height 40
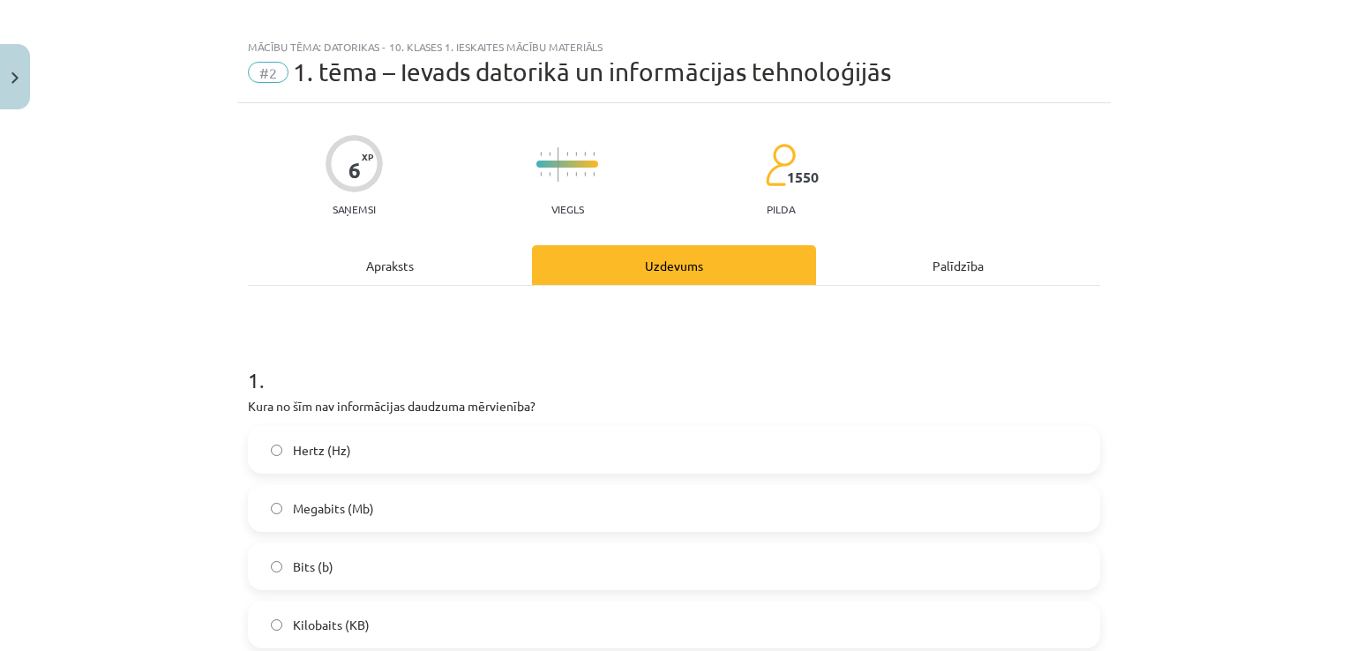
scroll to position [0, 0]
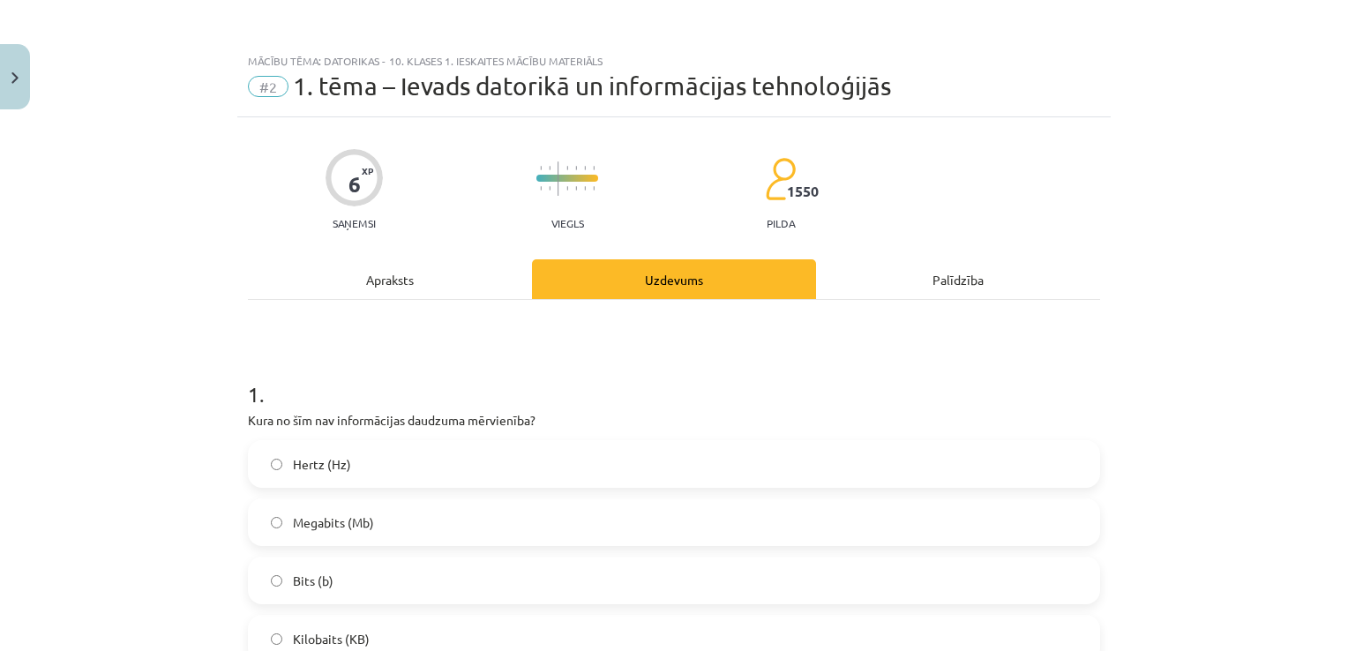
click at [402, 277] on div "Apraksts" at bounding box center [390, 279] width 284 height 40
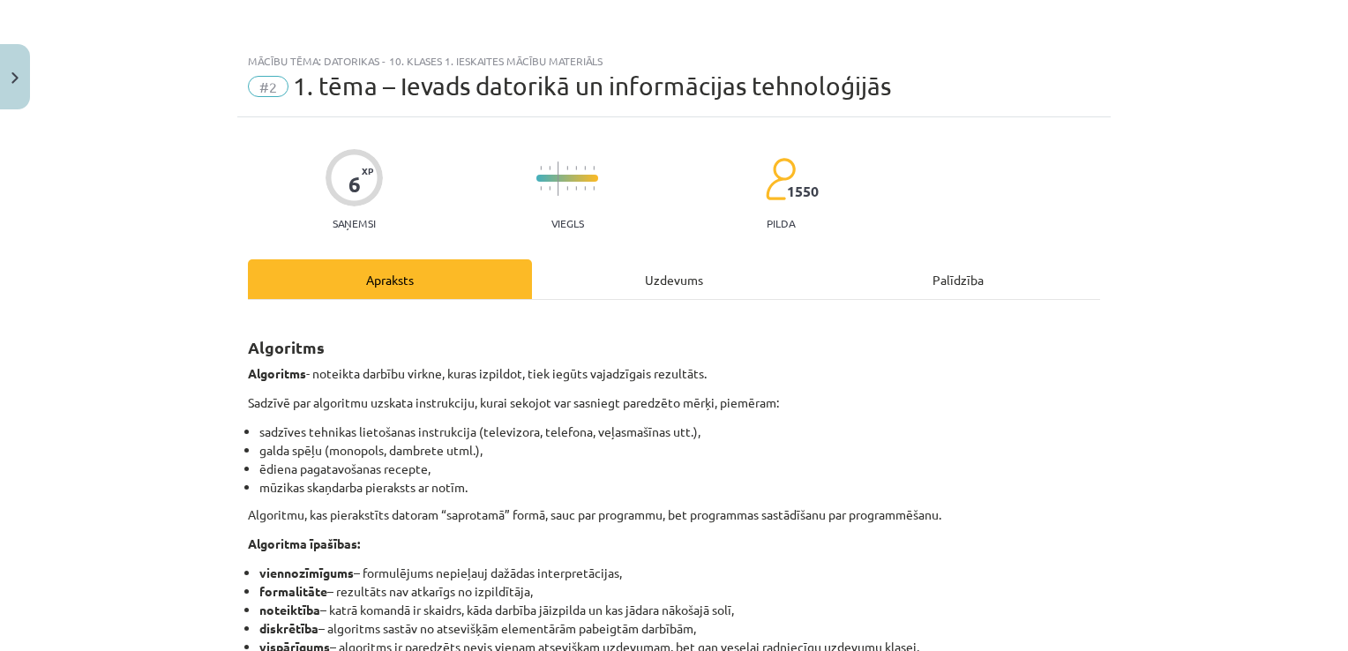
click at [669, 270] on div "Uzdevums" at bounding box center [674, 279] width 284 height 40
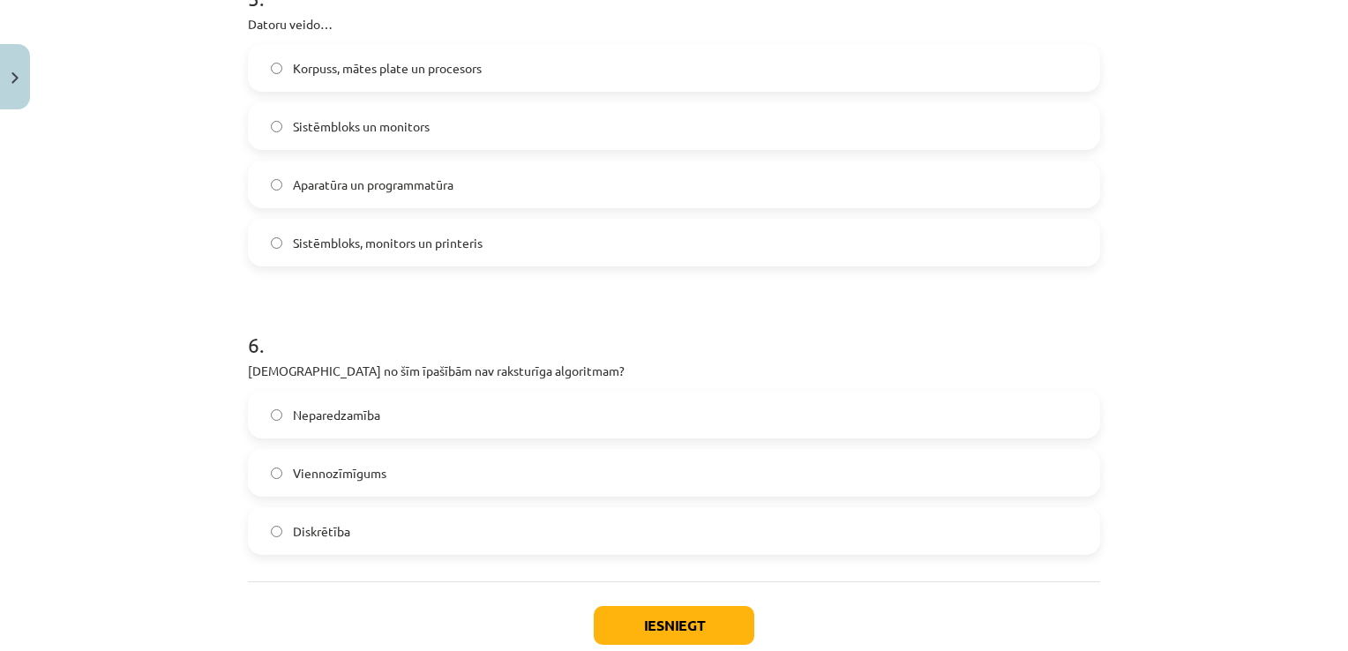
scroll to position [1715, 0]
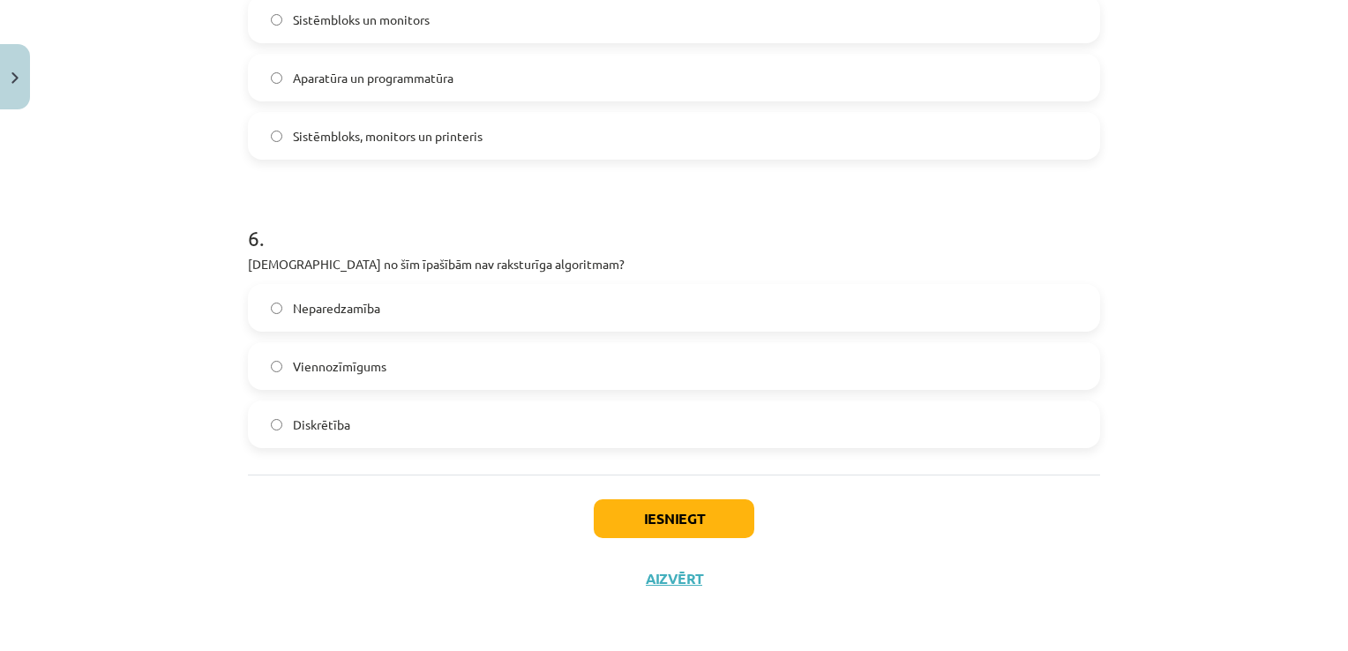
click at [489, 308] on label "Neparedzamība" at bounding box center [674, 308] width 849 height 44
click at [646, 522] on button "Iesniegt" at bounding box center [674, 518] width 161 height 39
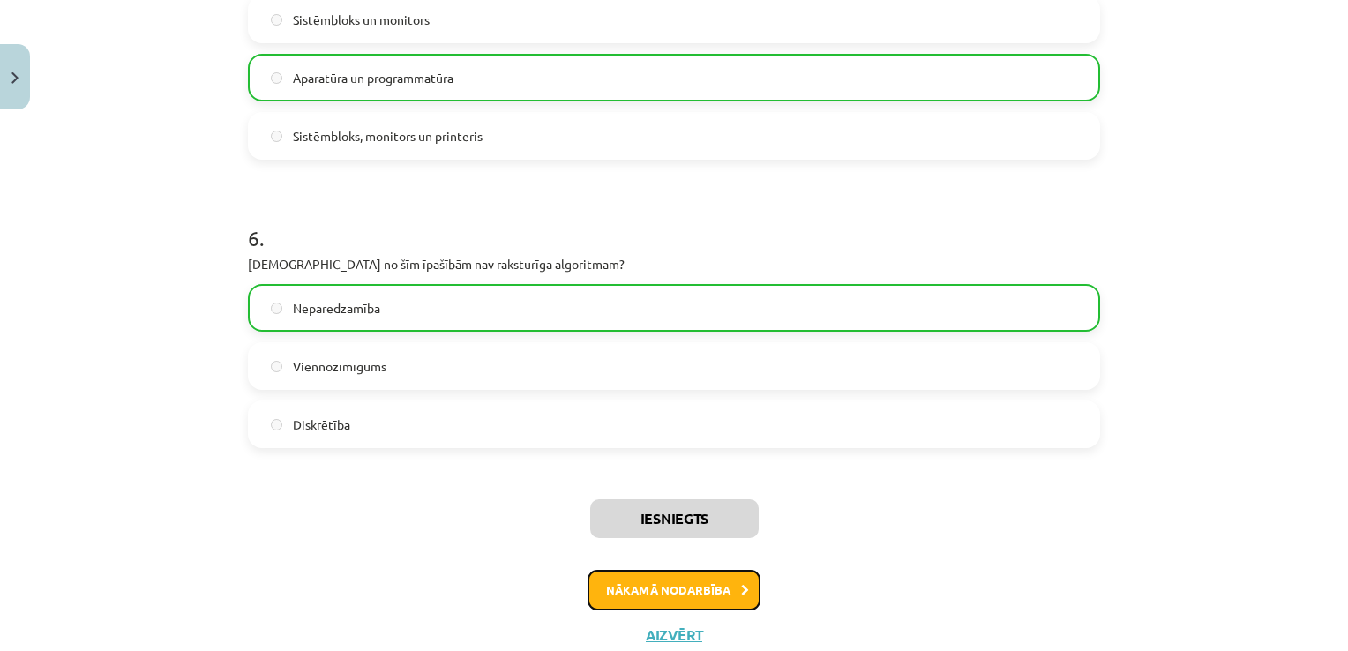
click at [661, 582] on button "Nākamā nodarbība" at bounding box center [674, 590] width 173 height 41
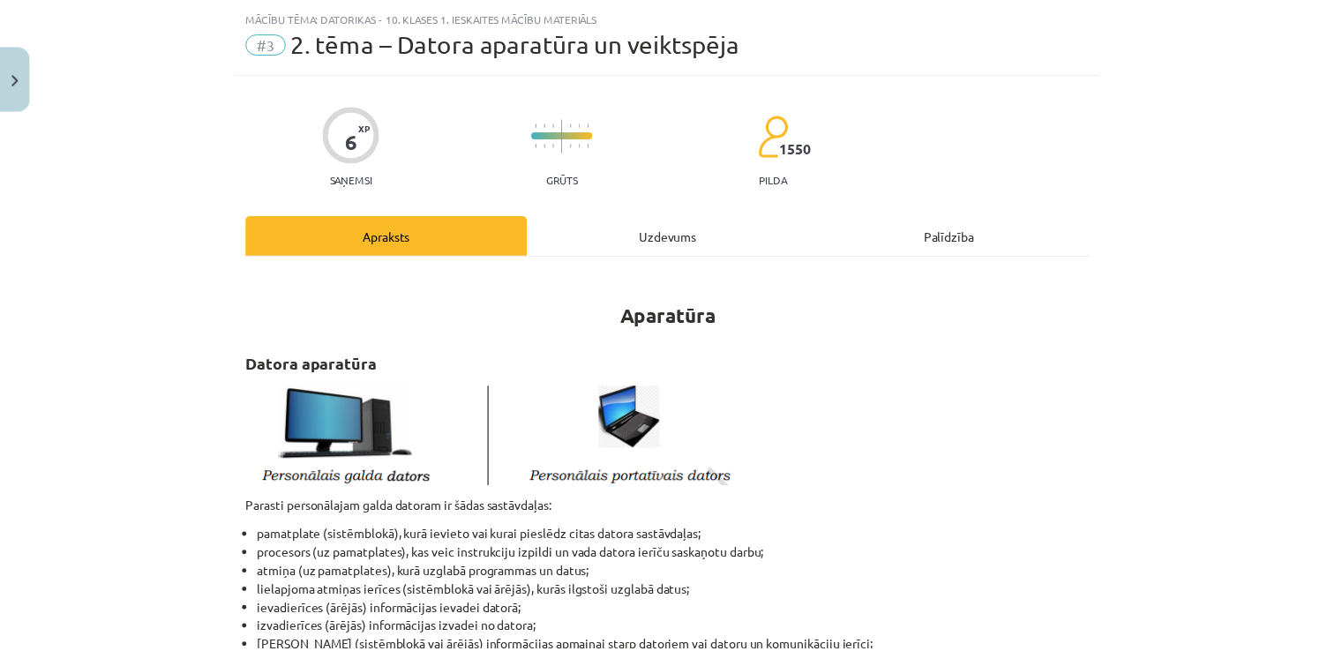
scroll to position [44, 0]
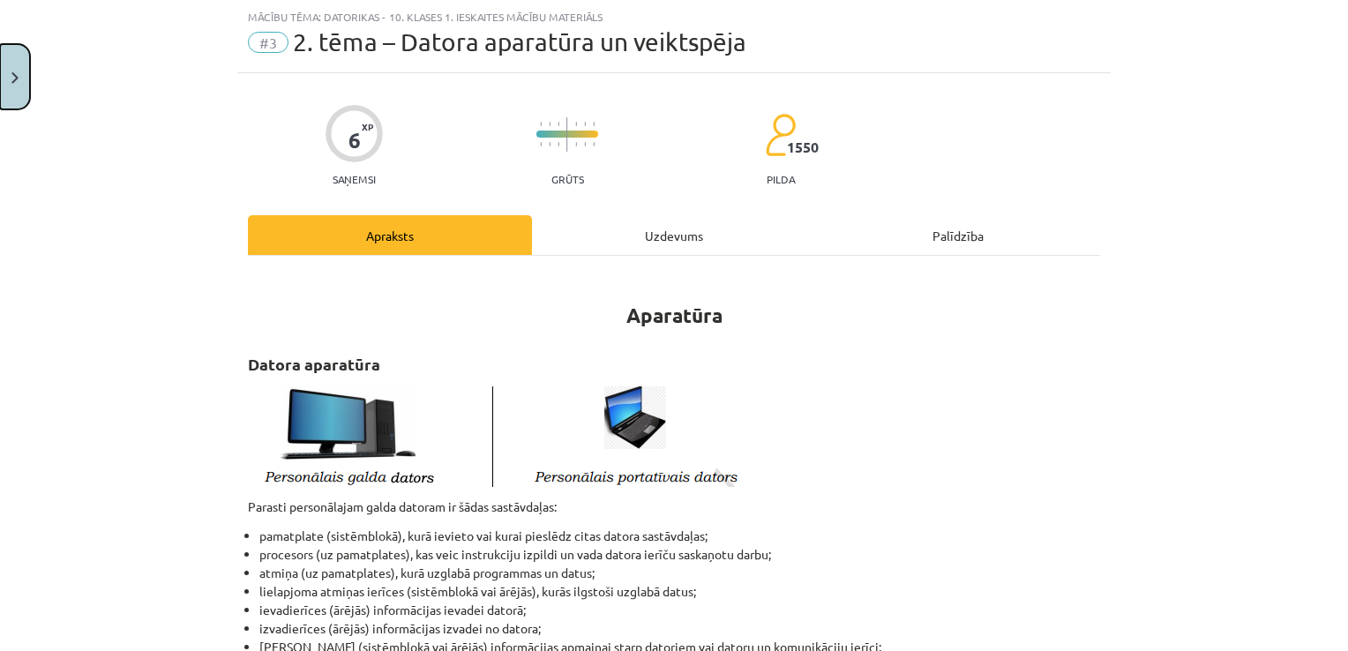
click at [23, 80] on button "Close" at bounding box center [15, 76] width 30 height 65
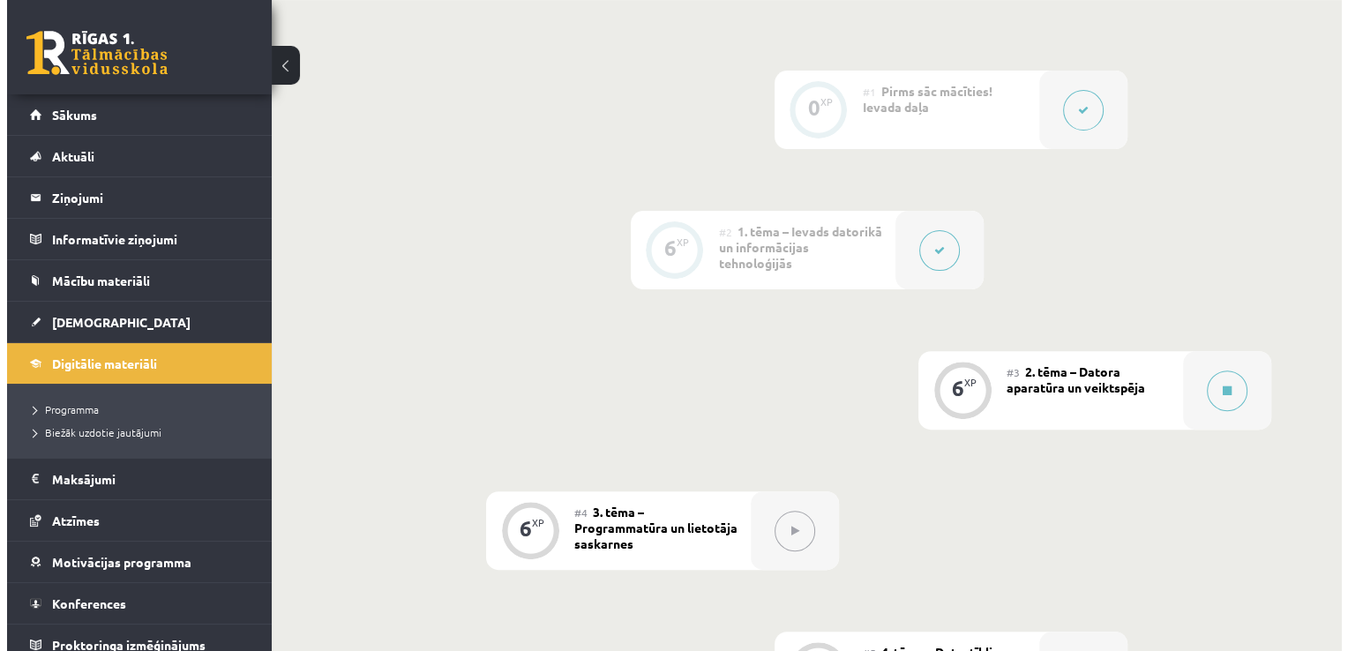
scroll to position [511, 0]
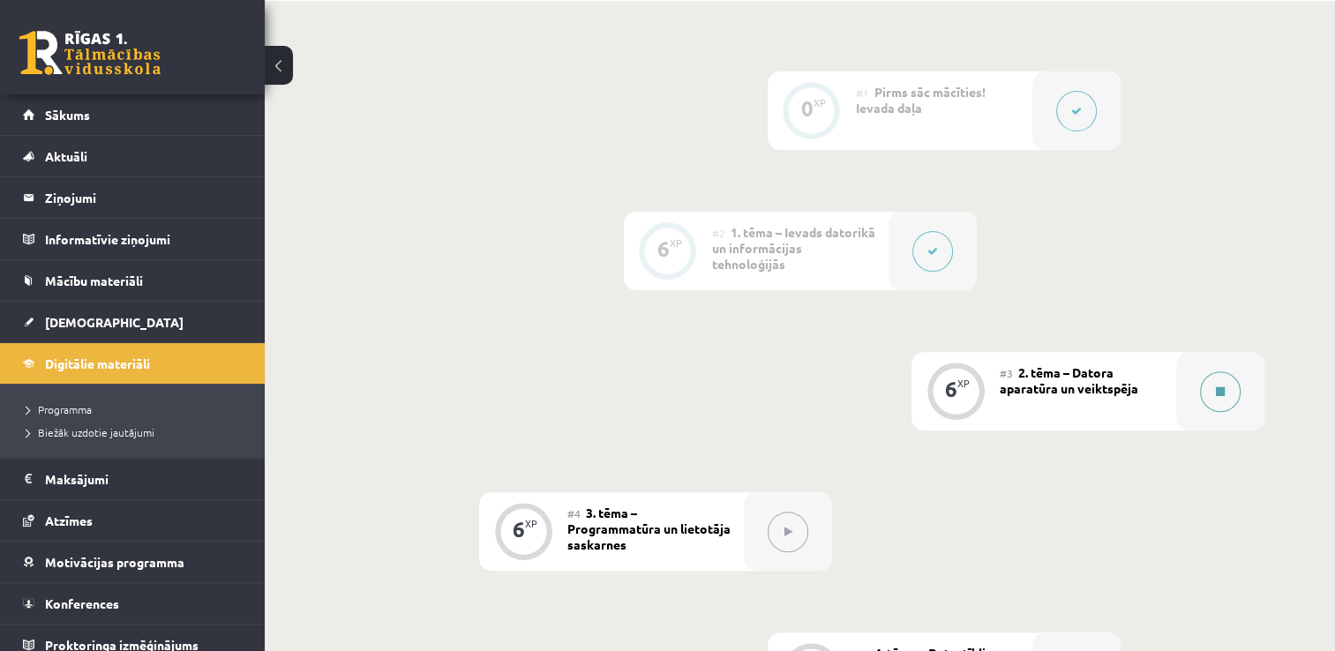
click at [1223, 386] on icon at bounding box center [1220, 391] width 9 height 11
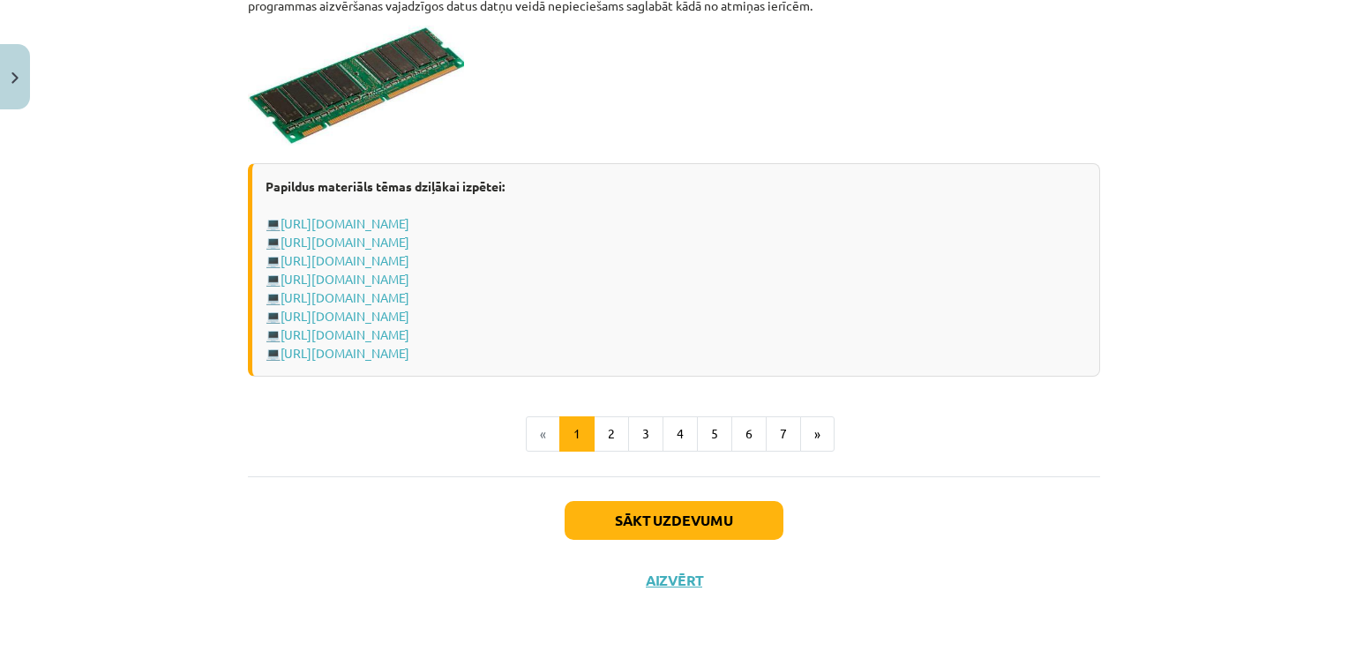
scroll to position [3126, 0]
click at [608, 426] on button "2" at bounding box center [611, 433] width 35 height 35
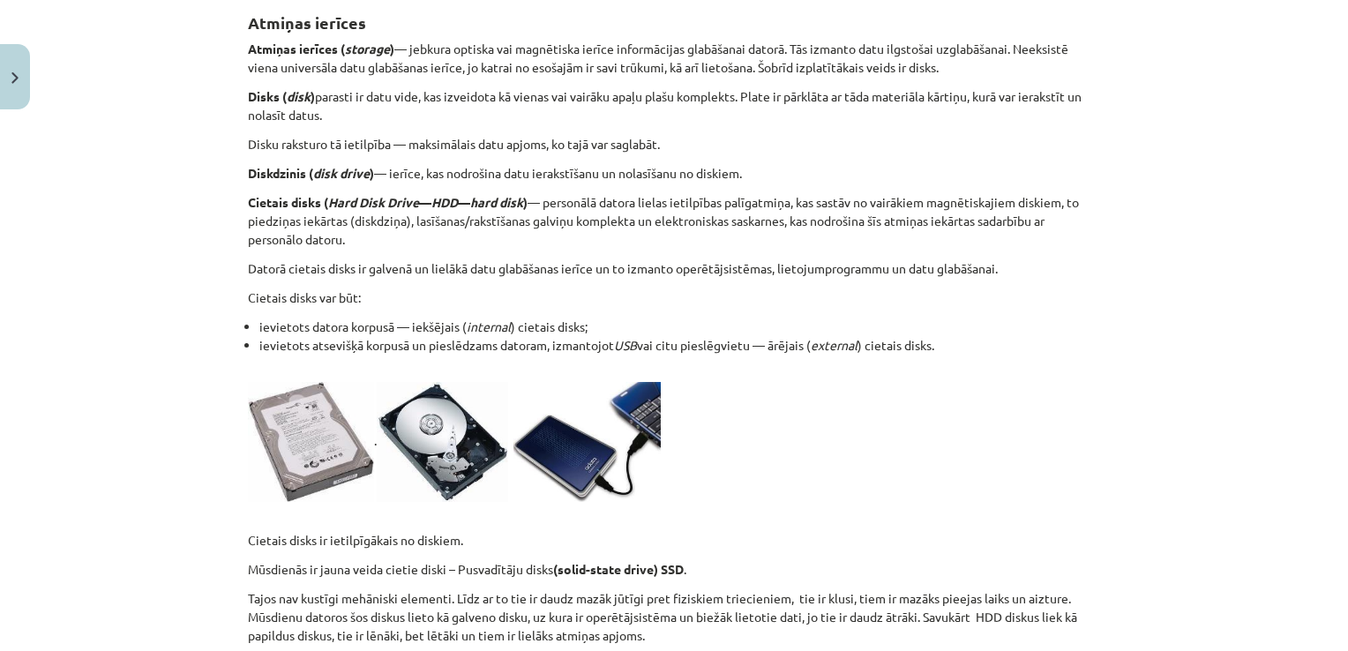
scroll to position [315, 0]
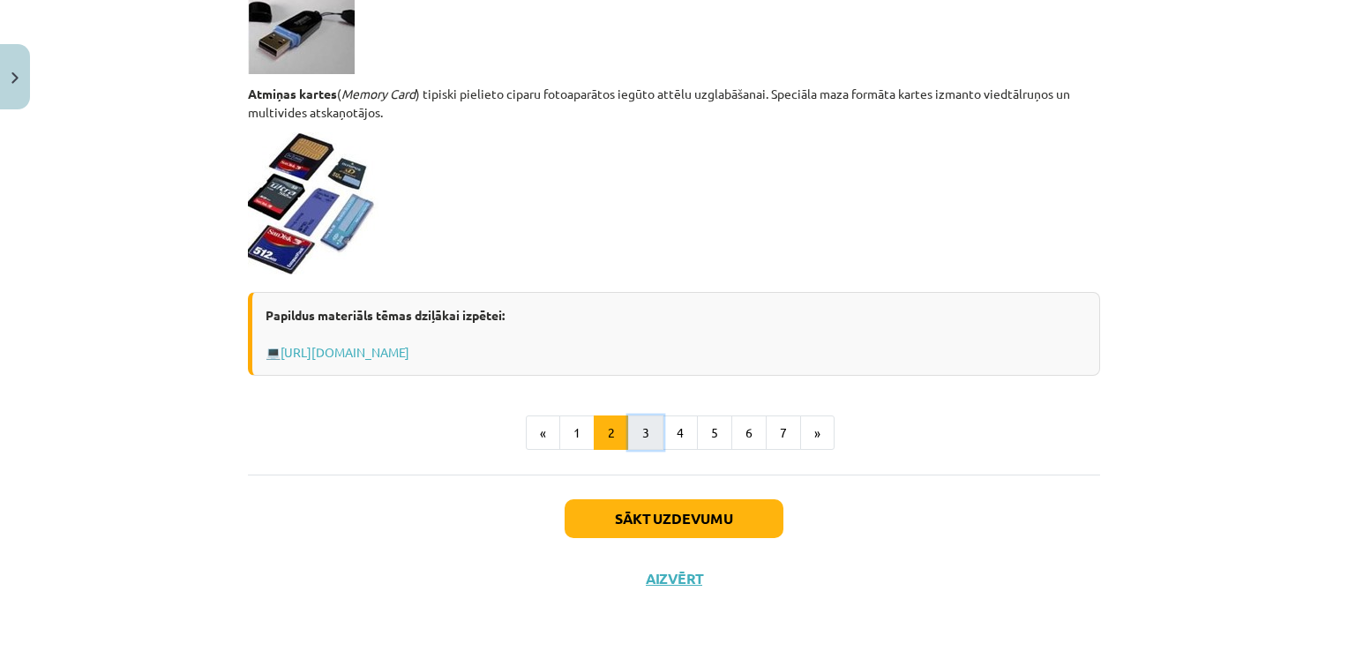
click at [648, 423] on button "3" at bounding box center [645, 433] width 35 height 35
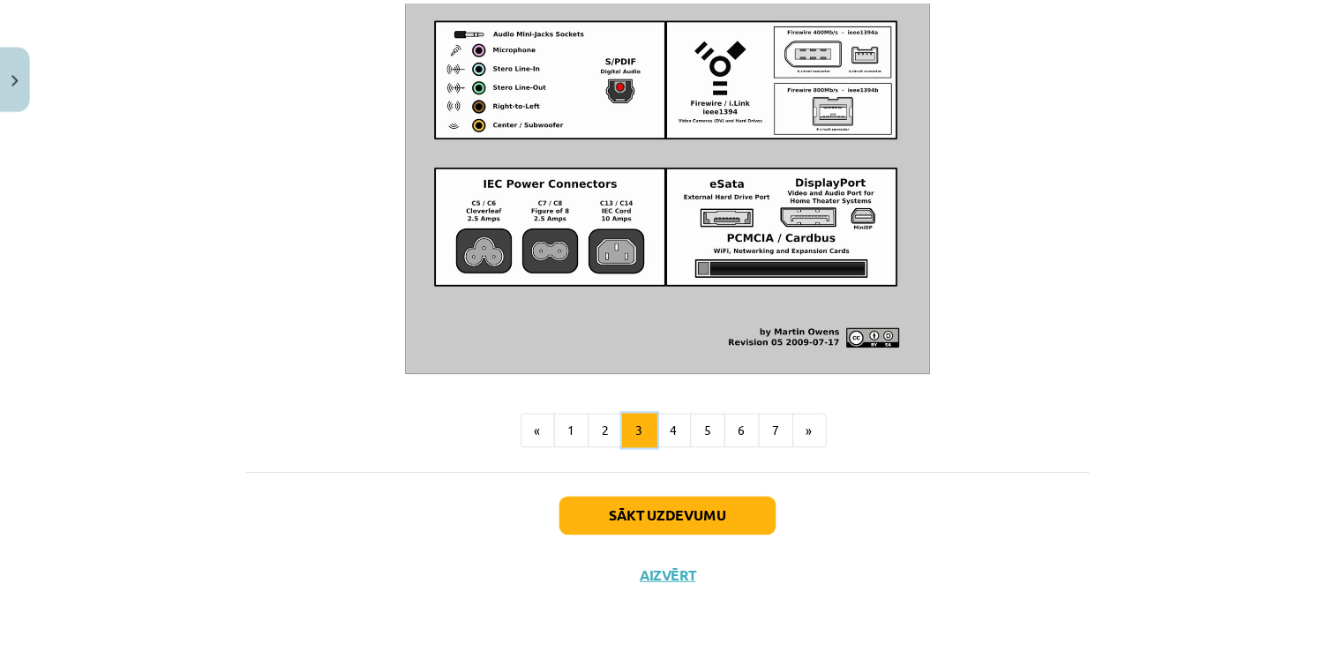
scroll to position [2062, 0]
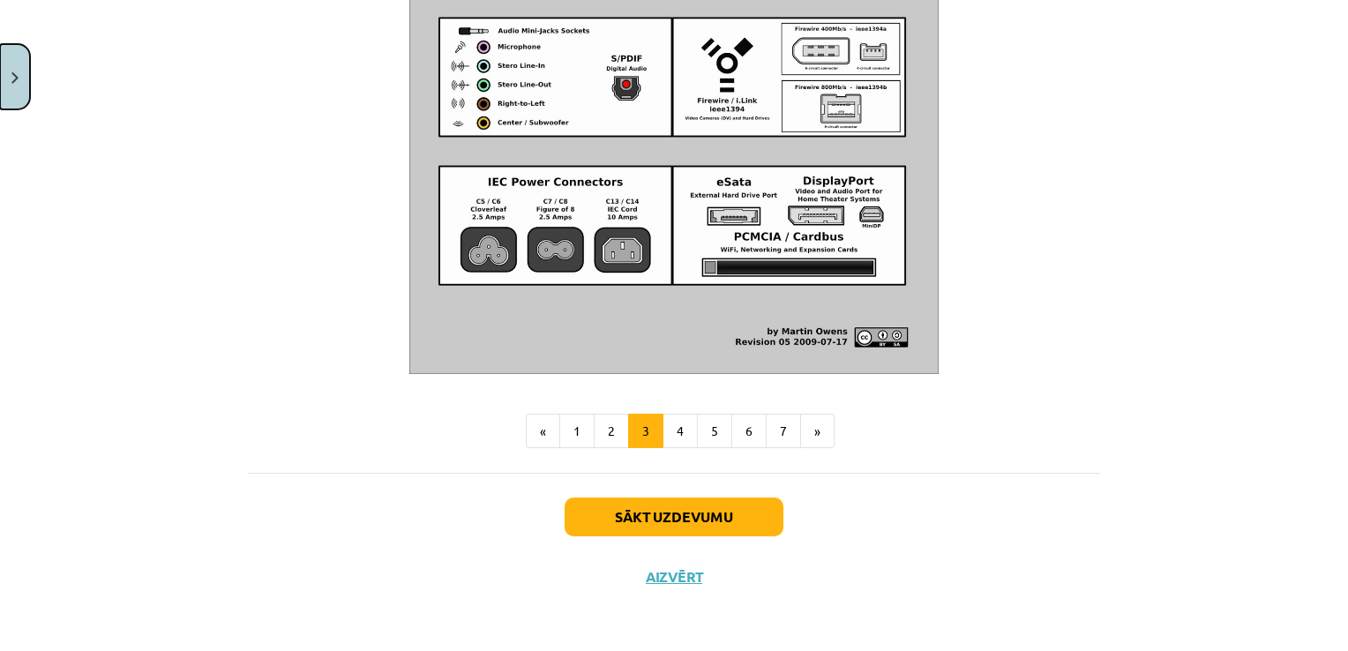
click at [20, 81] on button "Close" at bounding box center [15, 76] width 30 height 65
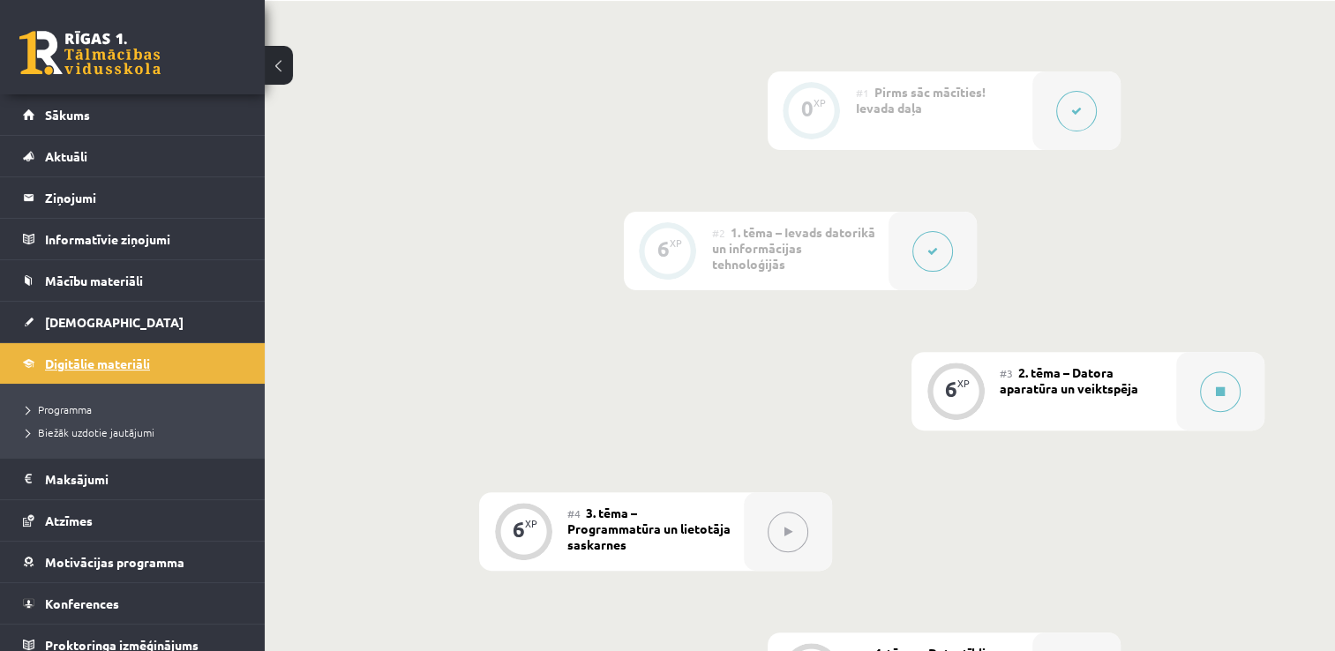
click at [128, 357] on span "Digitālie materiāli" at bounding box center [97, 364] width 105 height 16
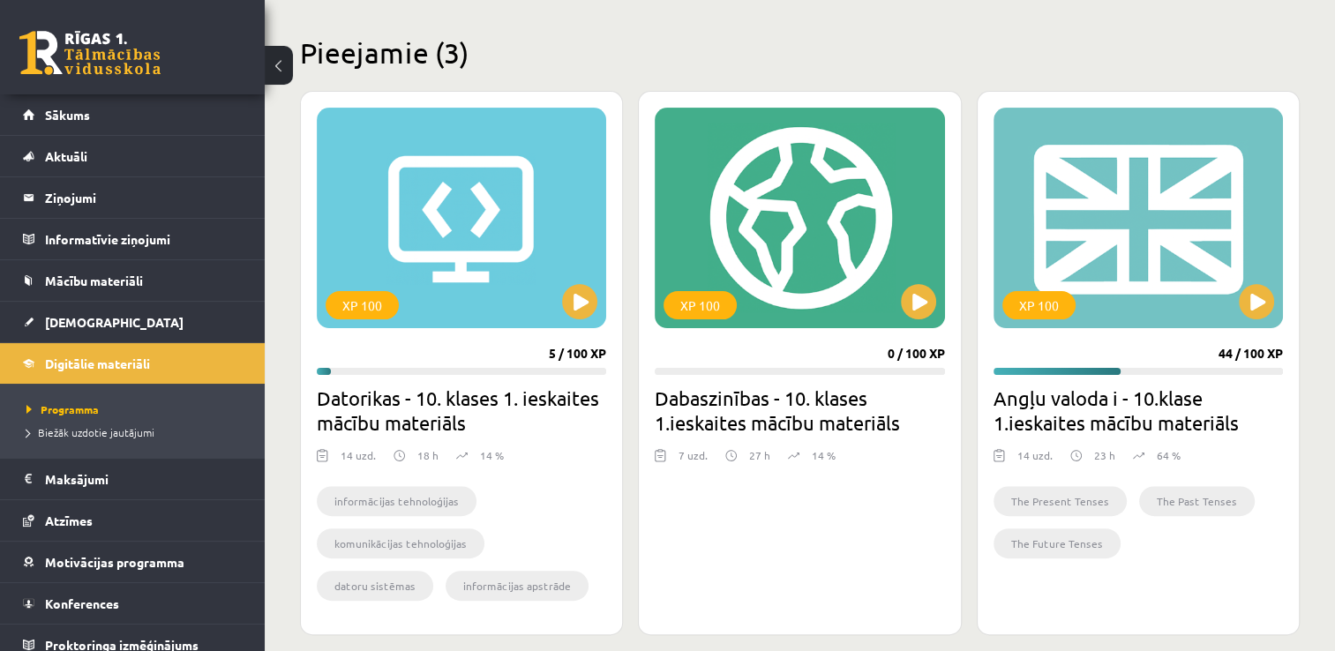
scroll to position [441, 0]
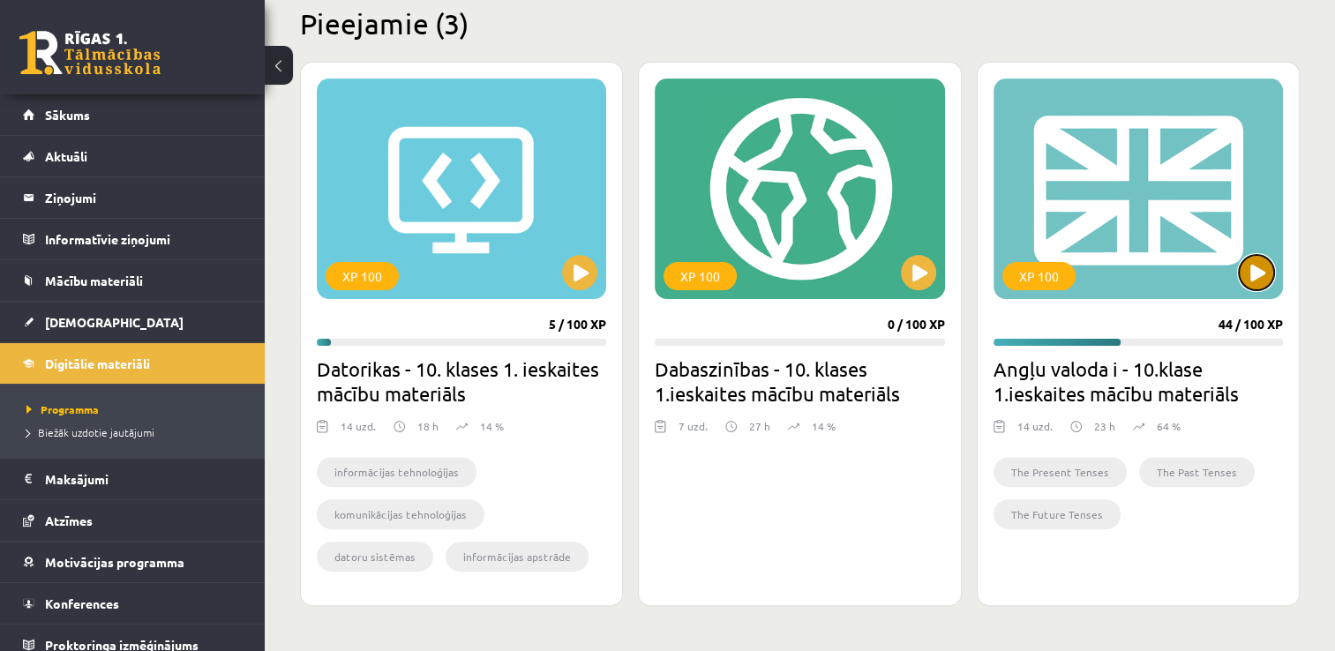
click at [1253, 279] on button at bounding box center [1256, 272] width 35 height 35
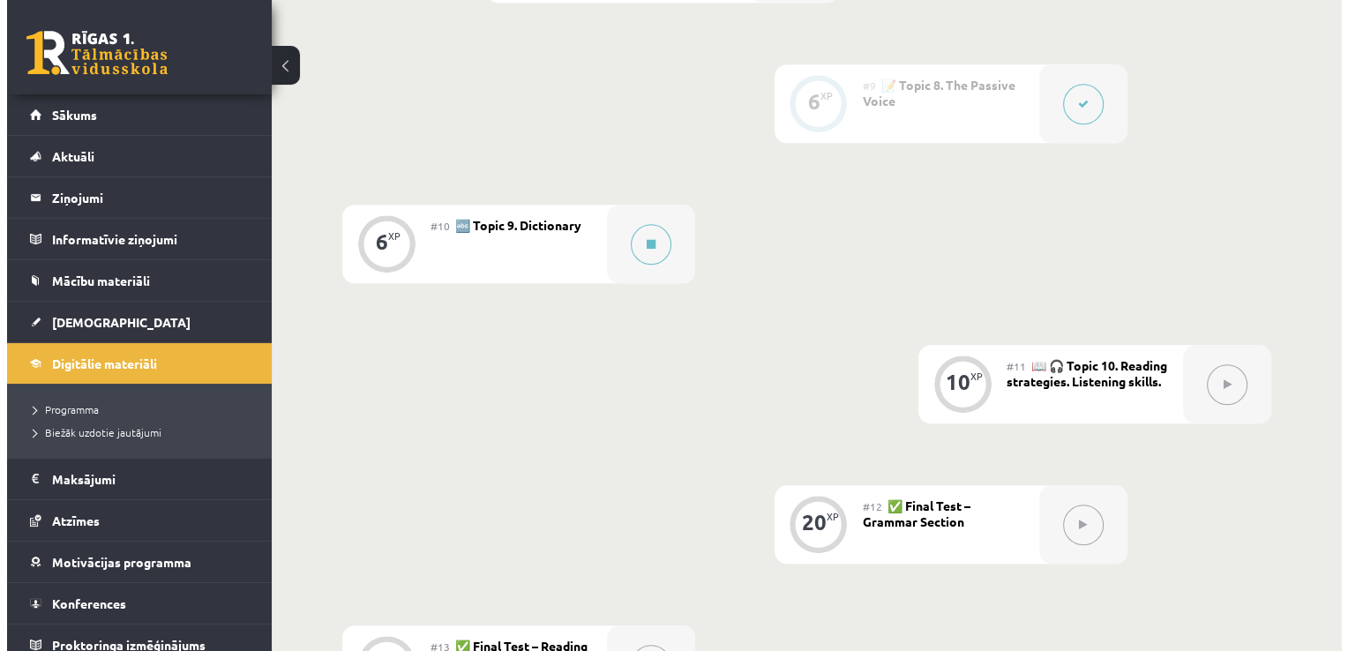
scroll to position [1588, 0]
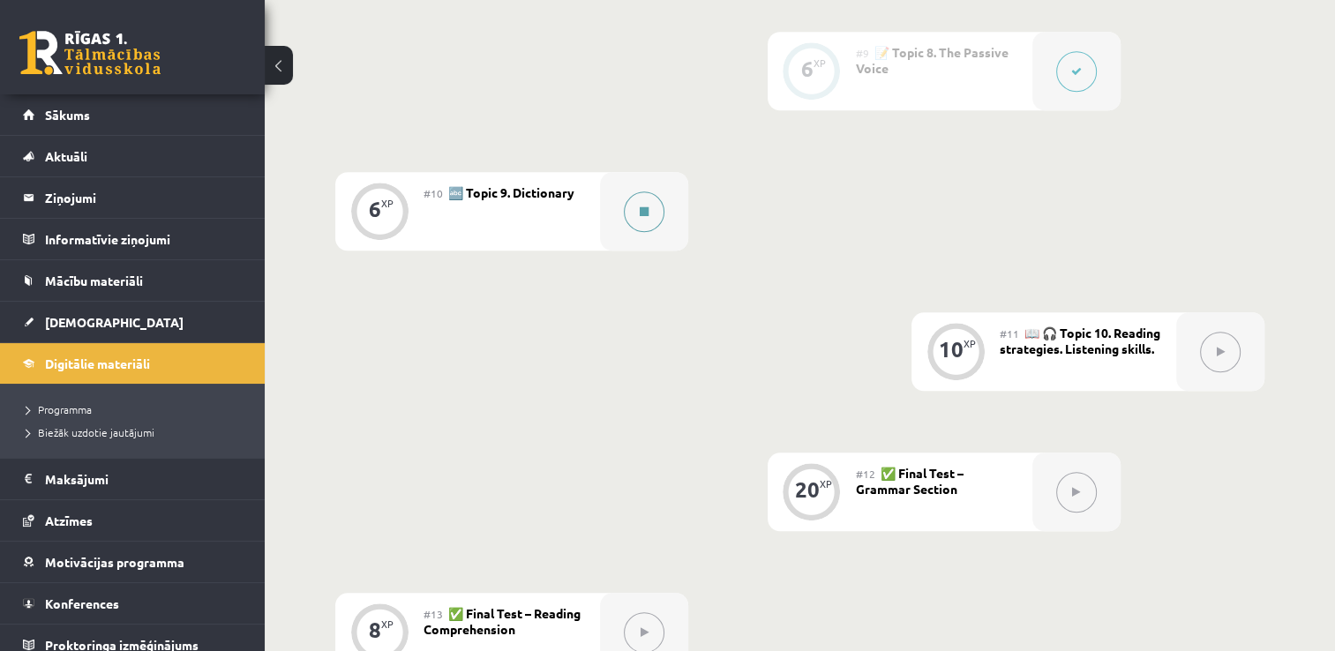
click at [674, 229] on div at bounding box center [644, 211] width 88 height 79
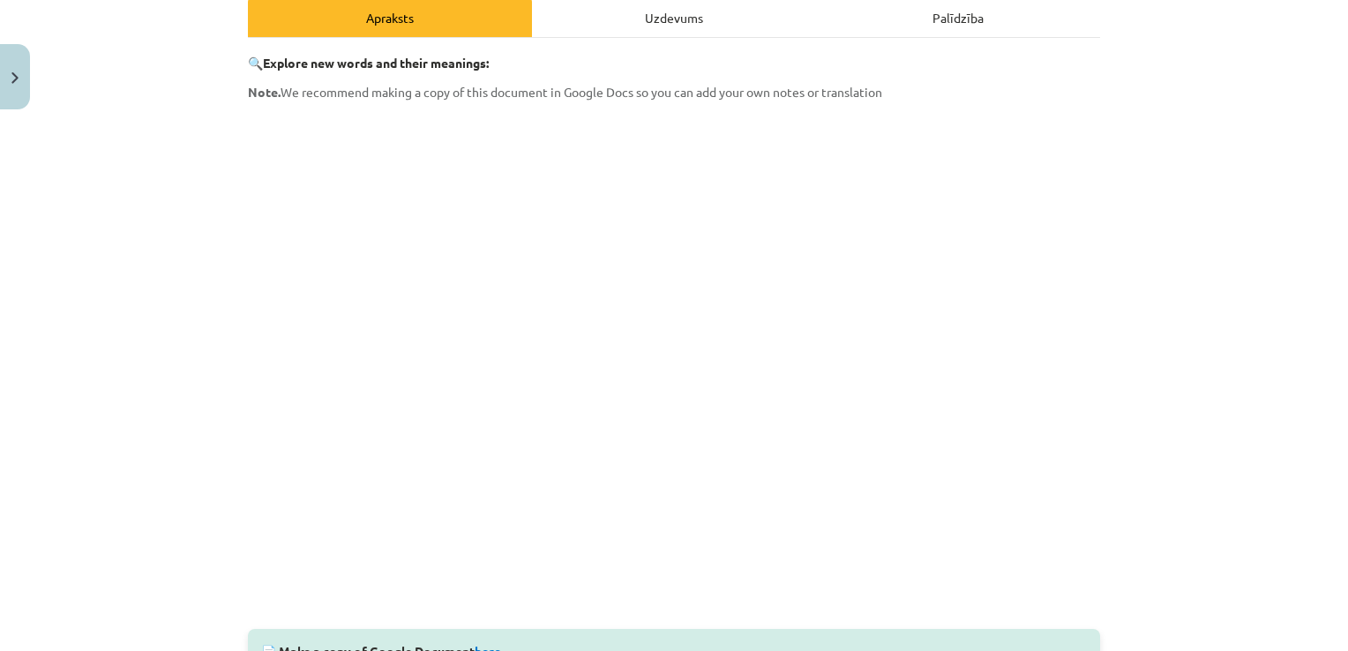
scroll to position [265, 0]
click at [674, 17] on div "Uzdevums" at bounding box center [674, 15] width 284 height 40
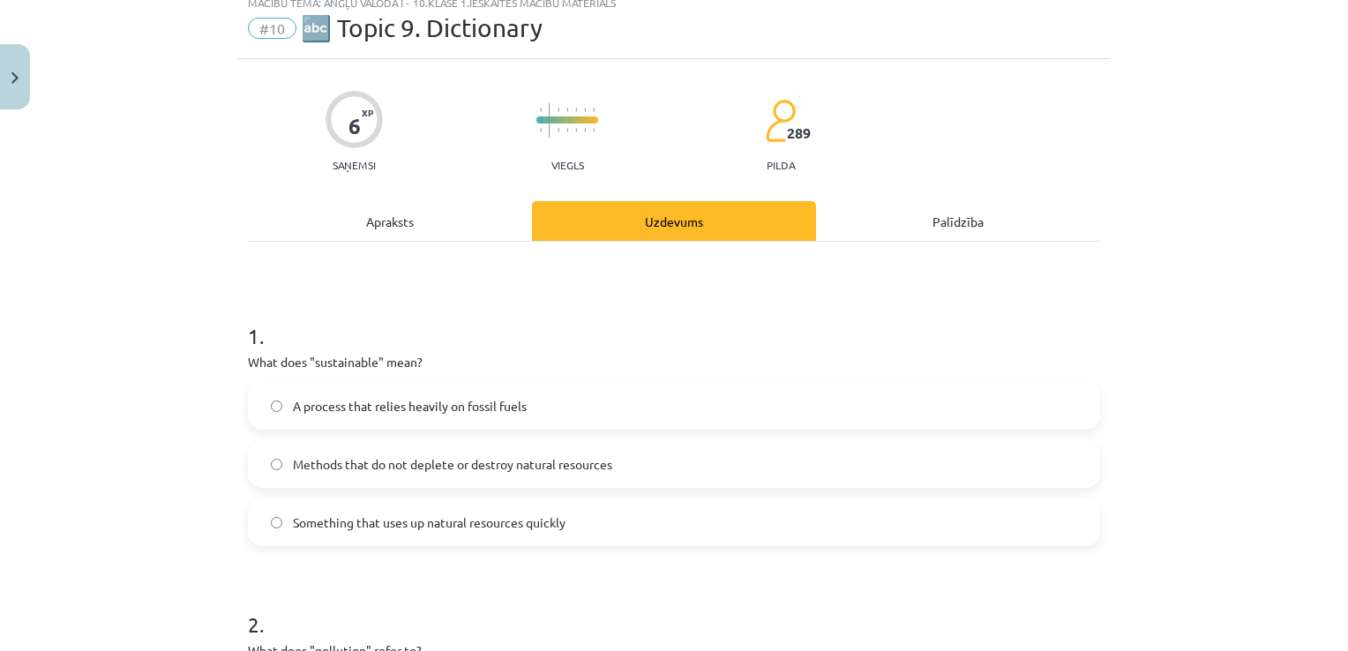
scroll to position [44, 0]
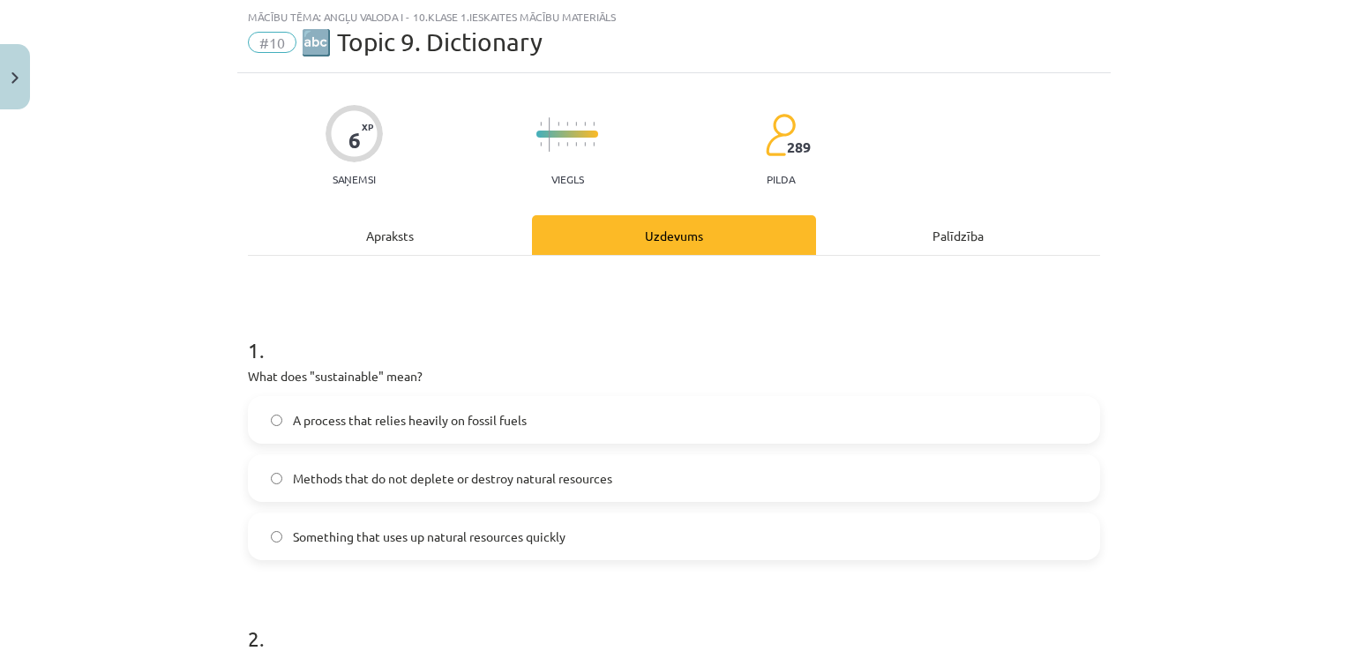
click at [410, 241] on div "Apraksts" at bounding box center [390, 235] width 284 height 40
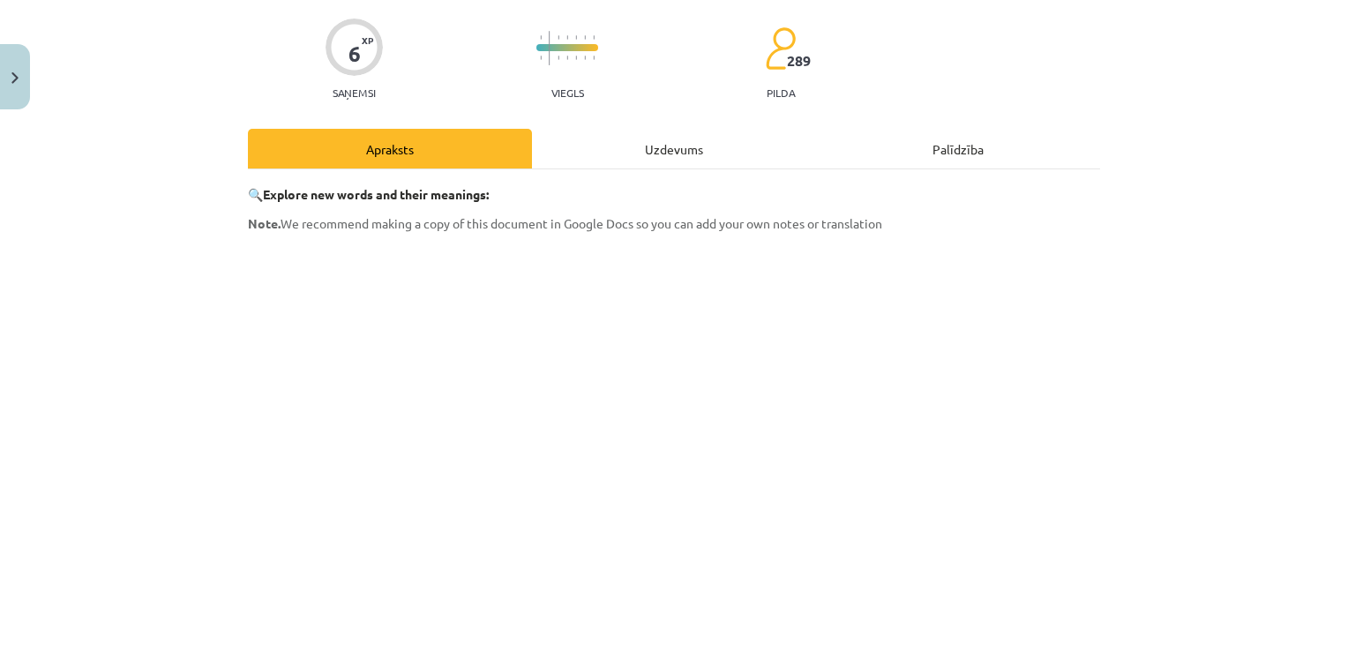
scroll to position [132, 0]
click at [685, 148] on div "Uzdevums" at bounding box center [674, 147] width 284 height 40
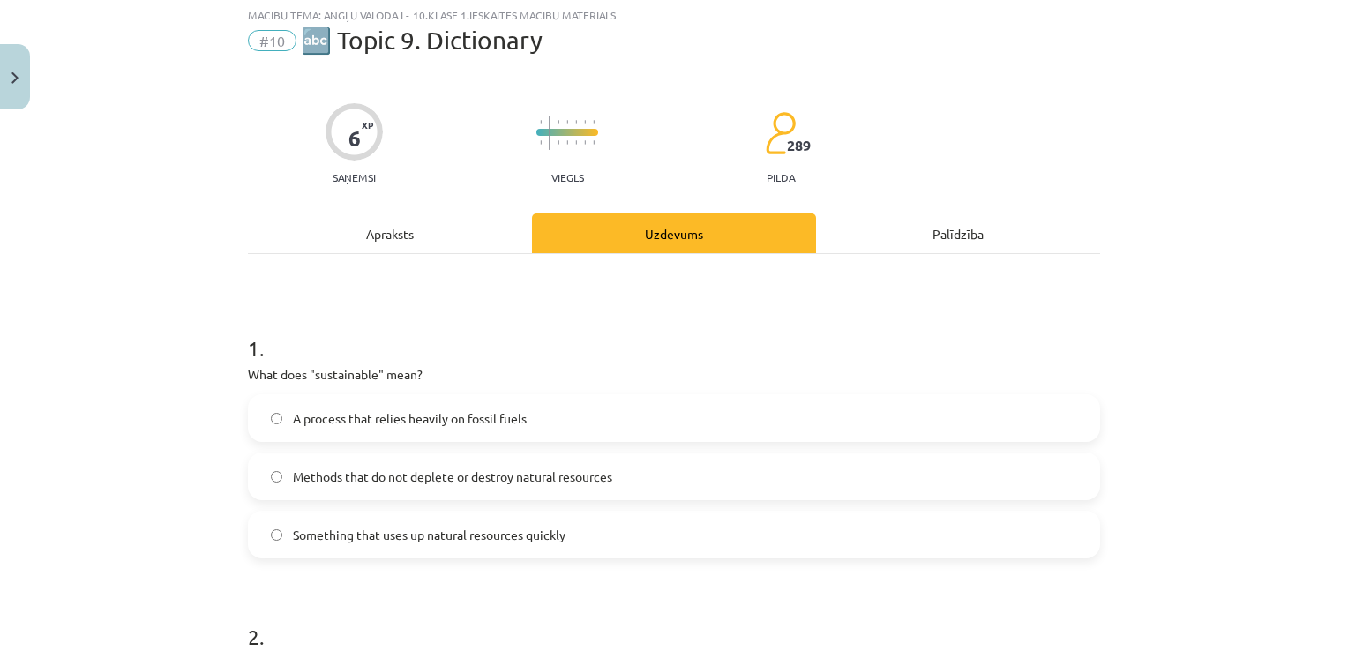
scroll to position [44, 0]
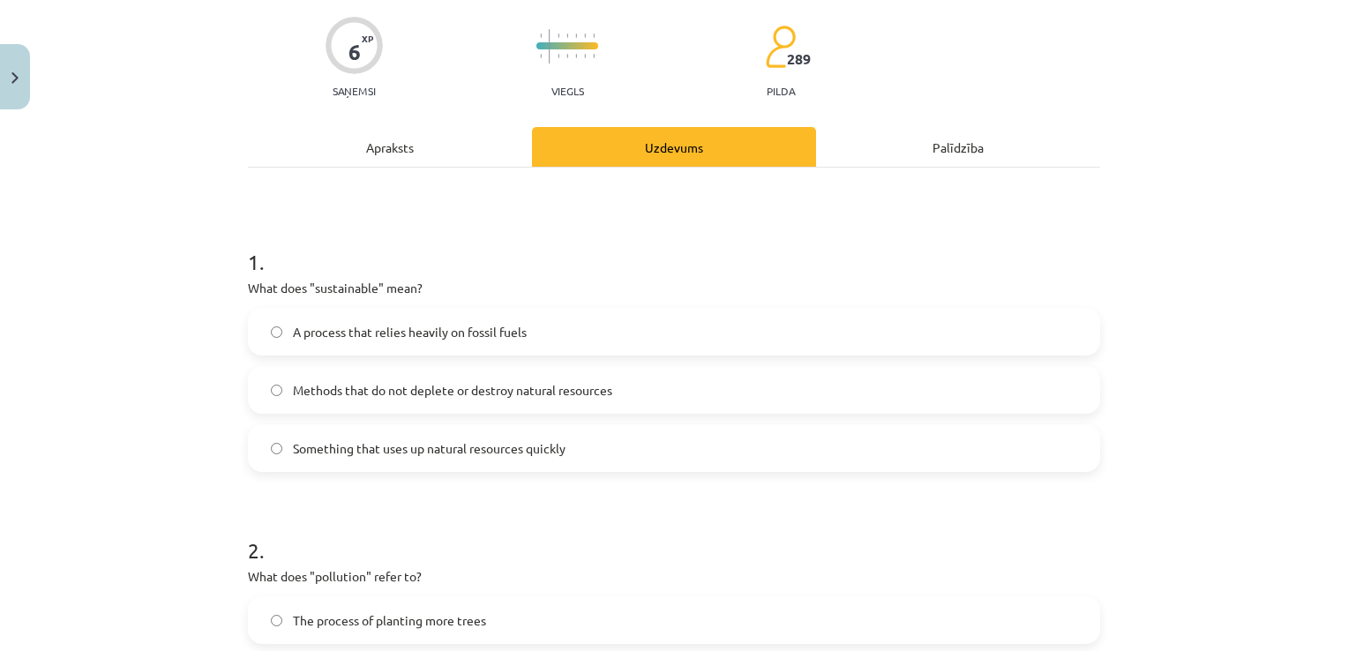
click at [581, 387] on span "Methods that do not deplete or destroy natural resources" at bounding box center [452, 390] width 319 height 19
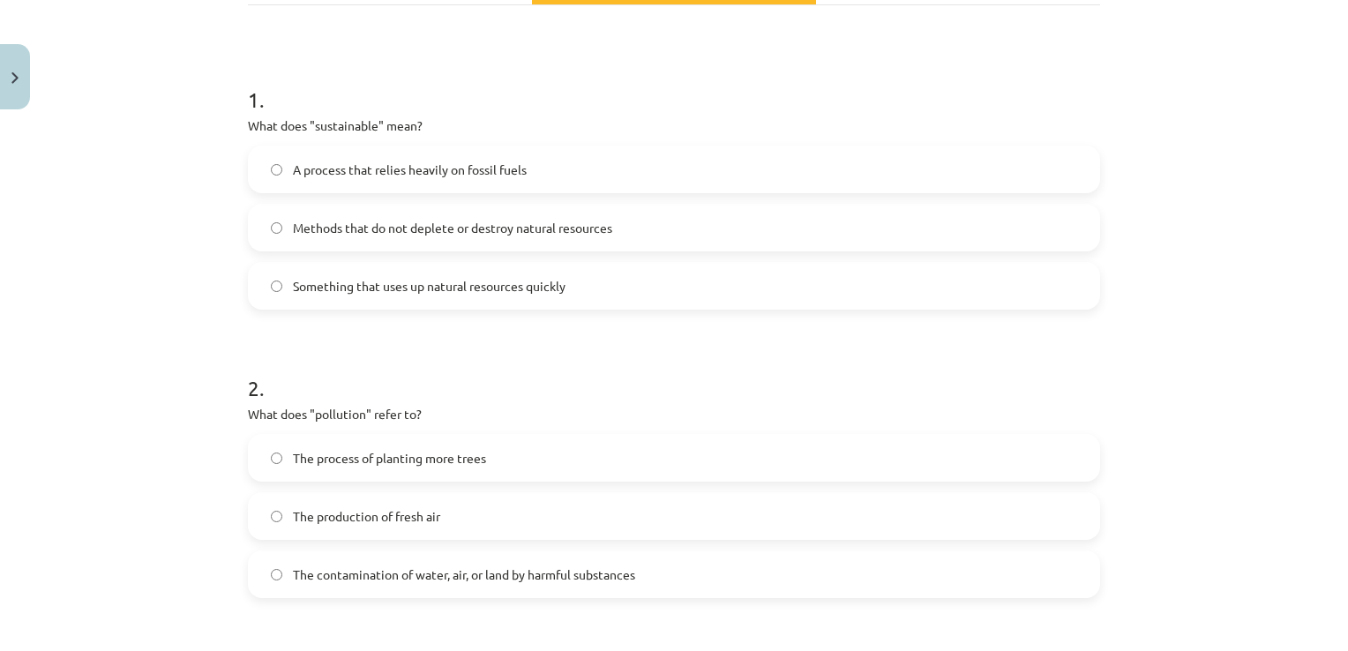
scroll to position [397, 0]
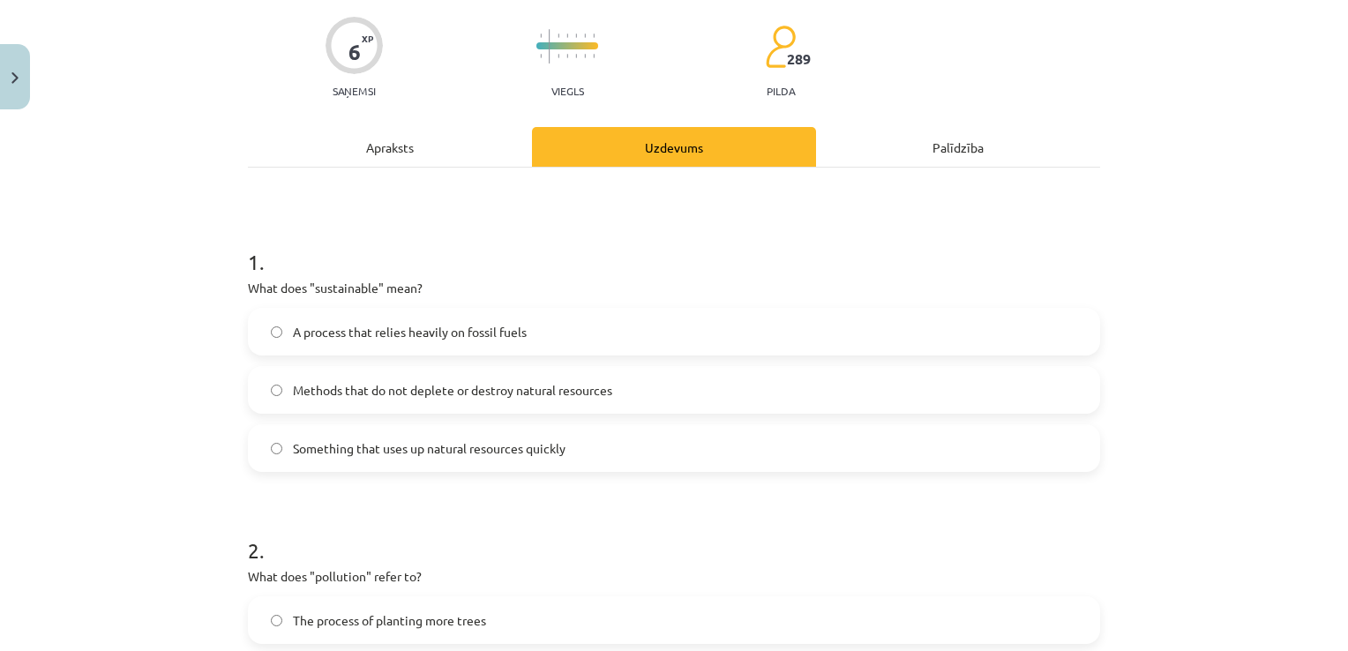
click at [440, 156] on div "Apraksts" at bounding box center [390, 147] width 284 height 40
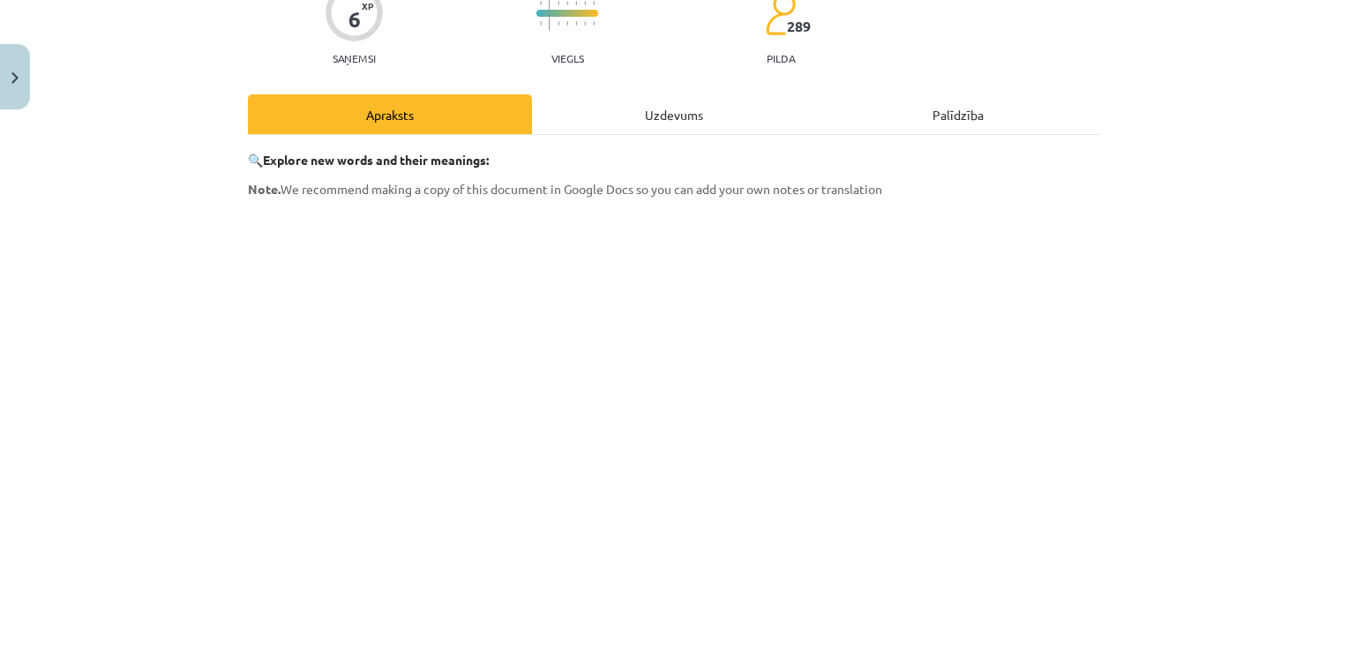
scroll to position [221, 0]
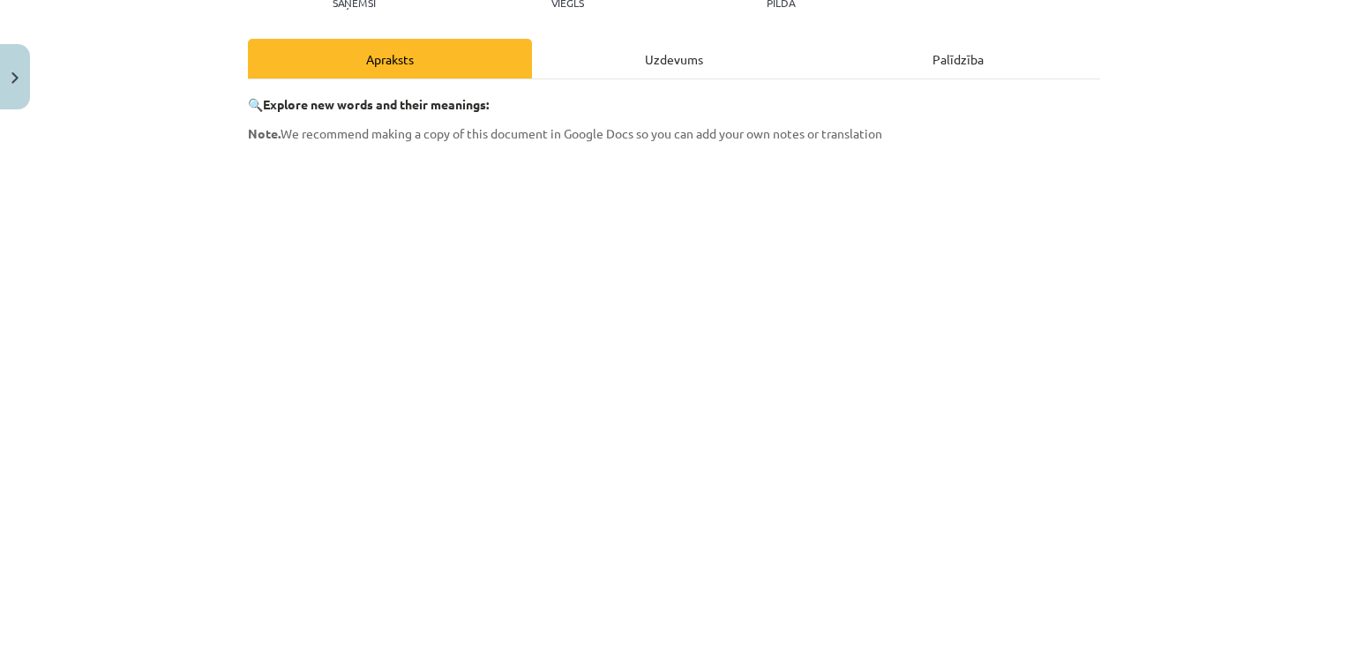
click at [673, 64] on div "Uzdevums" at bounding box center [674, 59] width 284 height 40
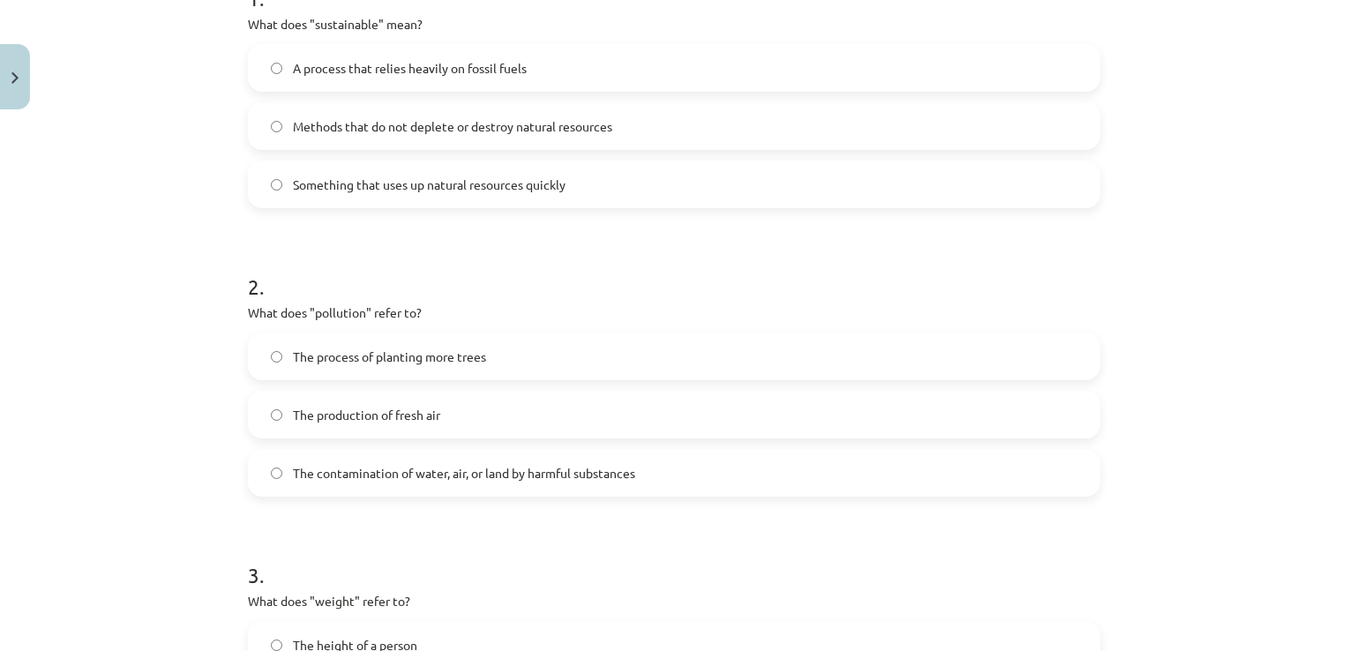
scroll to position [397, 0]
click at [589, 463] on span "The contamination of water, air, or land by harmful substances" at bounding box center [464, 472] width 342 height 19
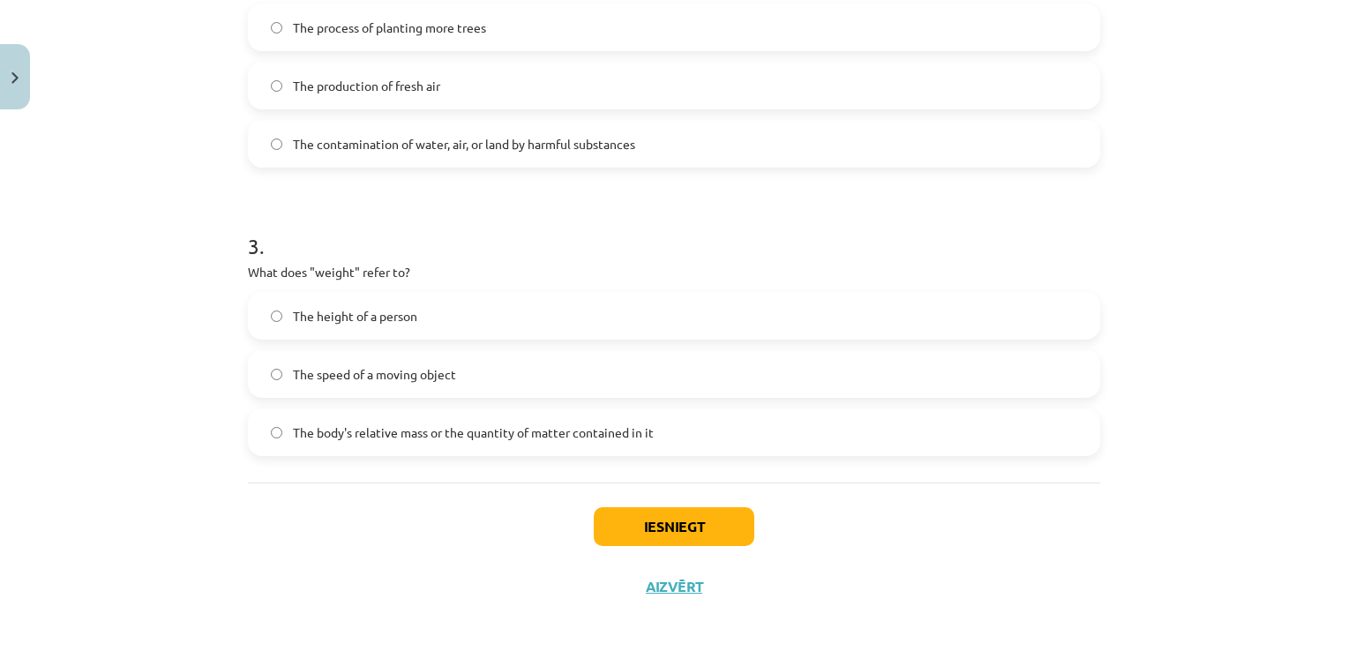
scroll to position [734, 0]
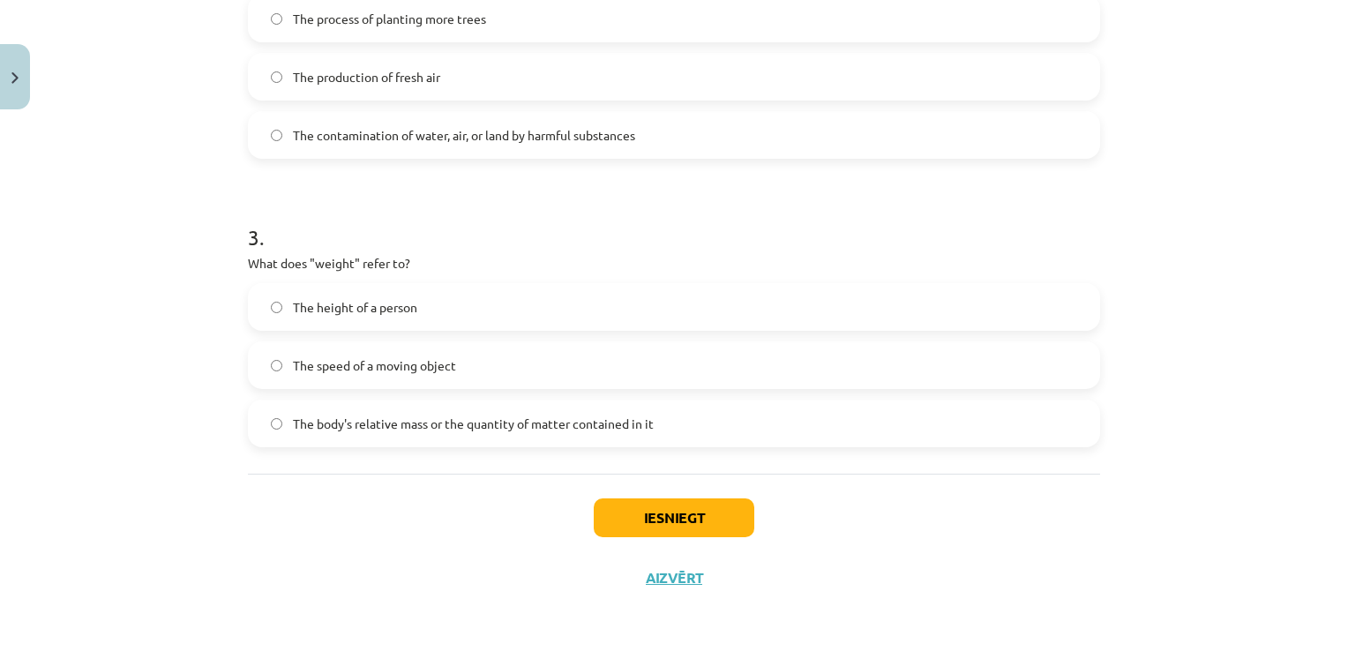
click at [512, 416] on span "The body's relative mass or the quantity of matter contained in it" at bounding box center [473, 424] width 361 height 19
click at [678, 523] on button "Iesniegt" at bounding box center [674, 517] width 161 height 39
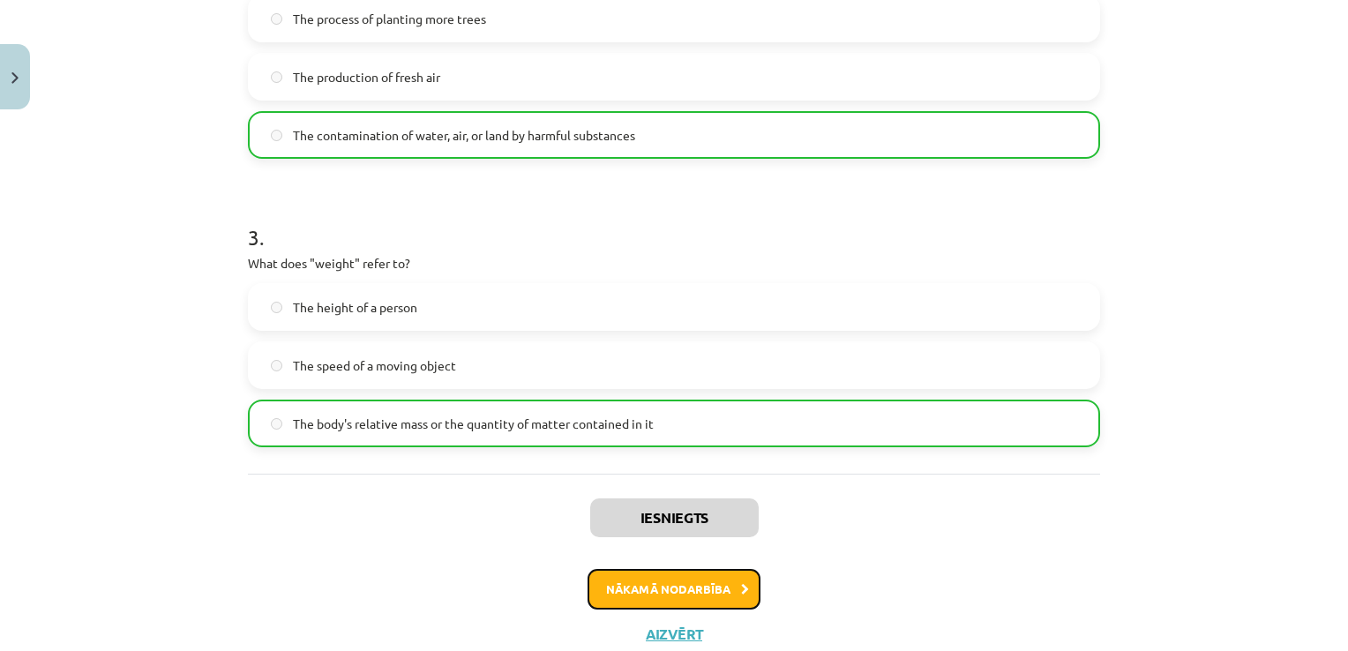
click at [716, 579] on button "Nākamā nodarbība" at bounding box center [674, 589] width 173 height 41
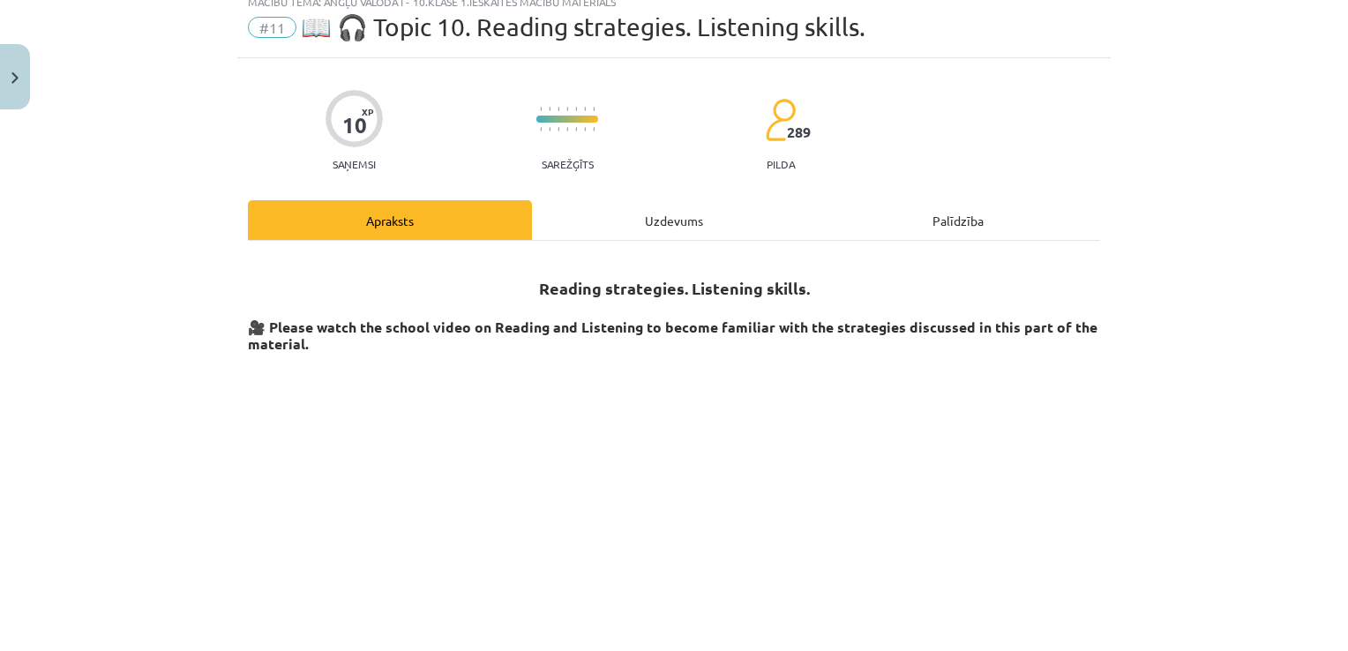
scroll to position [44, 0]
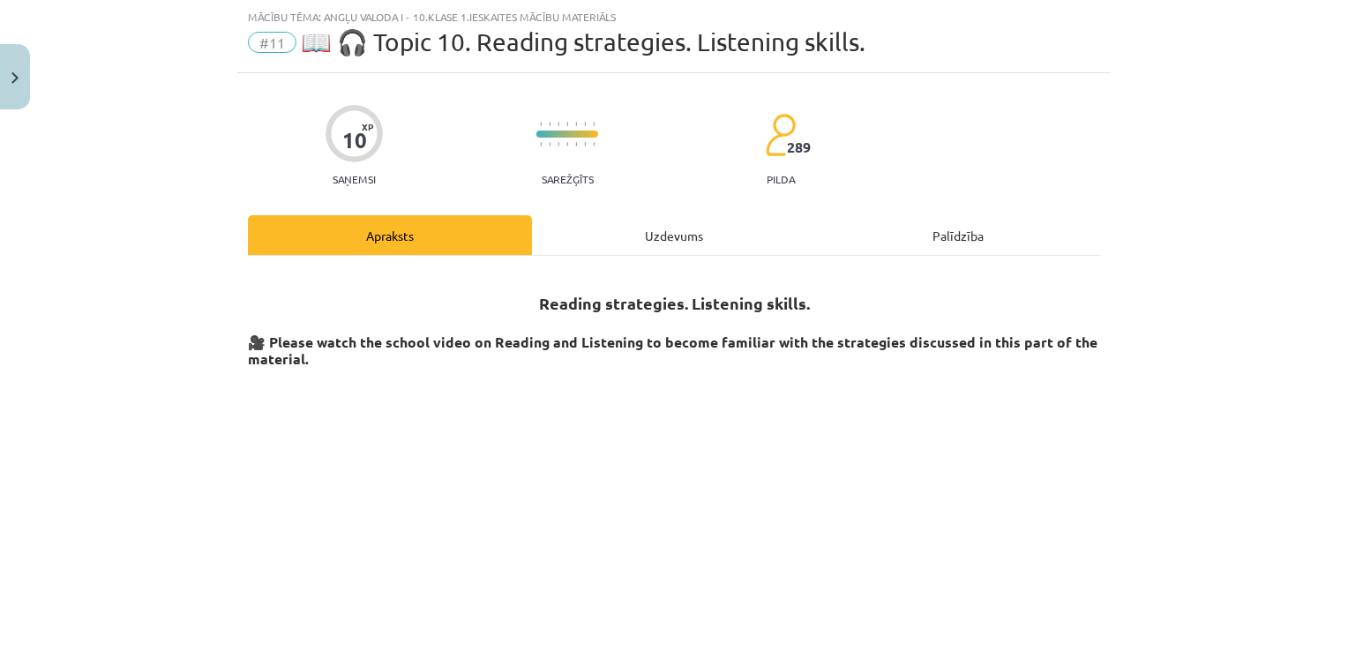
click at [678, 226] on div "Uzdevums" at bounding box center [674, 235] width 284 height 40
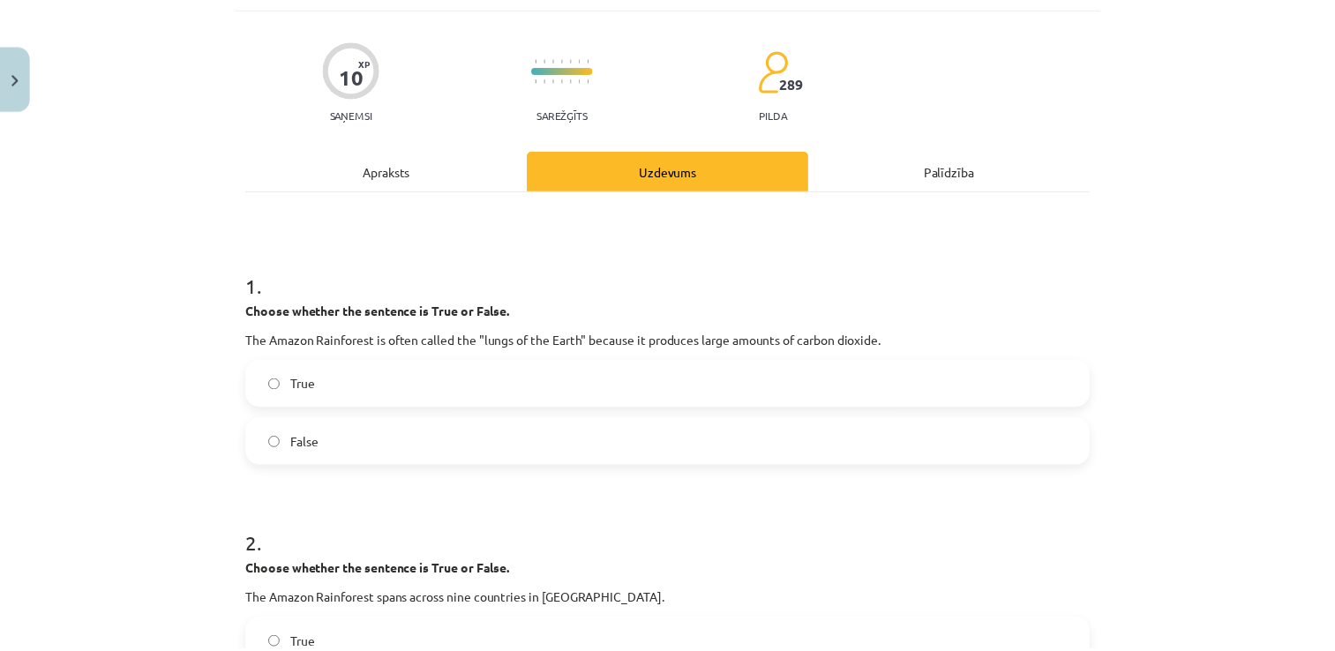
scroll to position [4, 0]
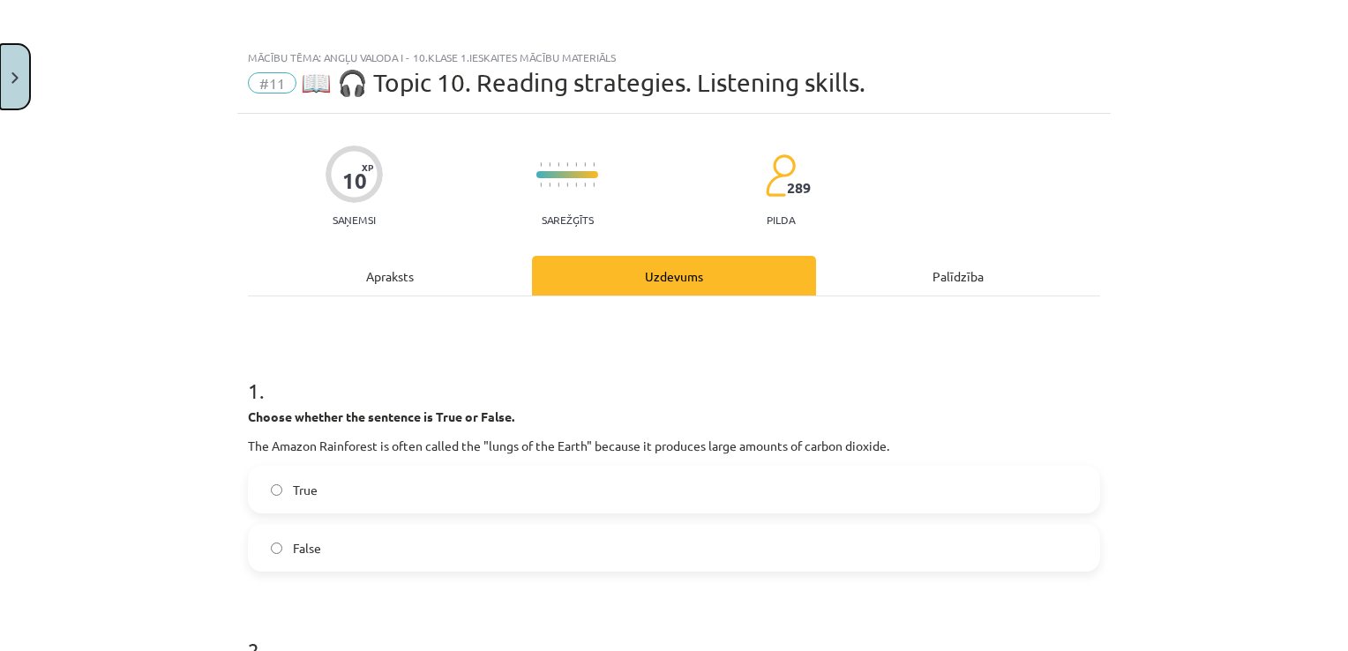
click at [26, 84] on button "Close" at bounding box center [15, 76] width 30 height 65
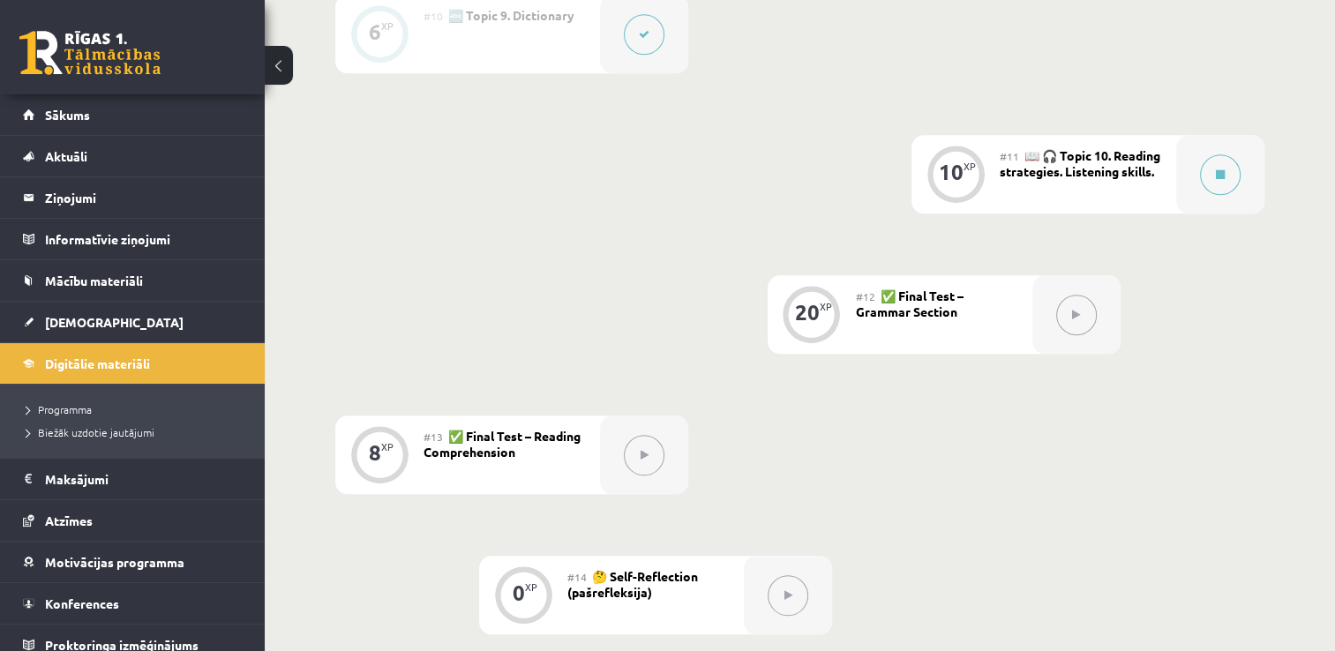
scroll to position [1765, 0]
click at [119, 122] on link "Sākums" at bounding box center [133, 114] width 220 height 41
